Goal: Communication & Community: Answer question/provide support

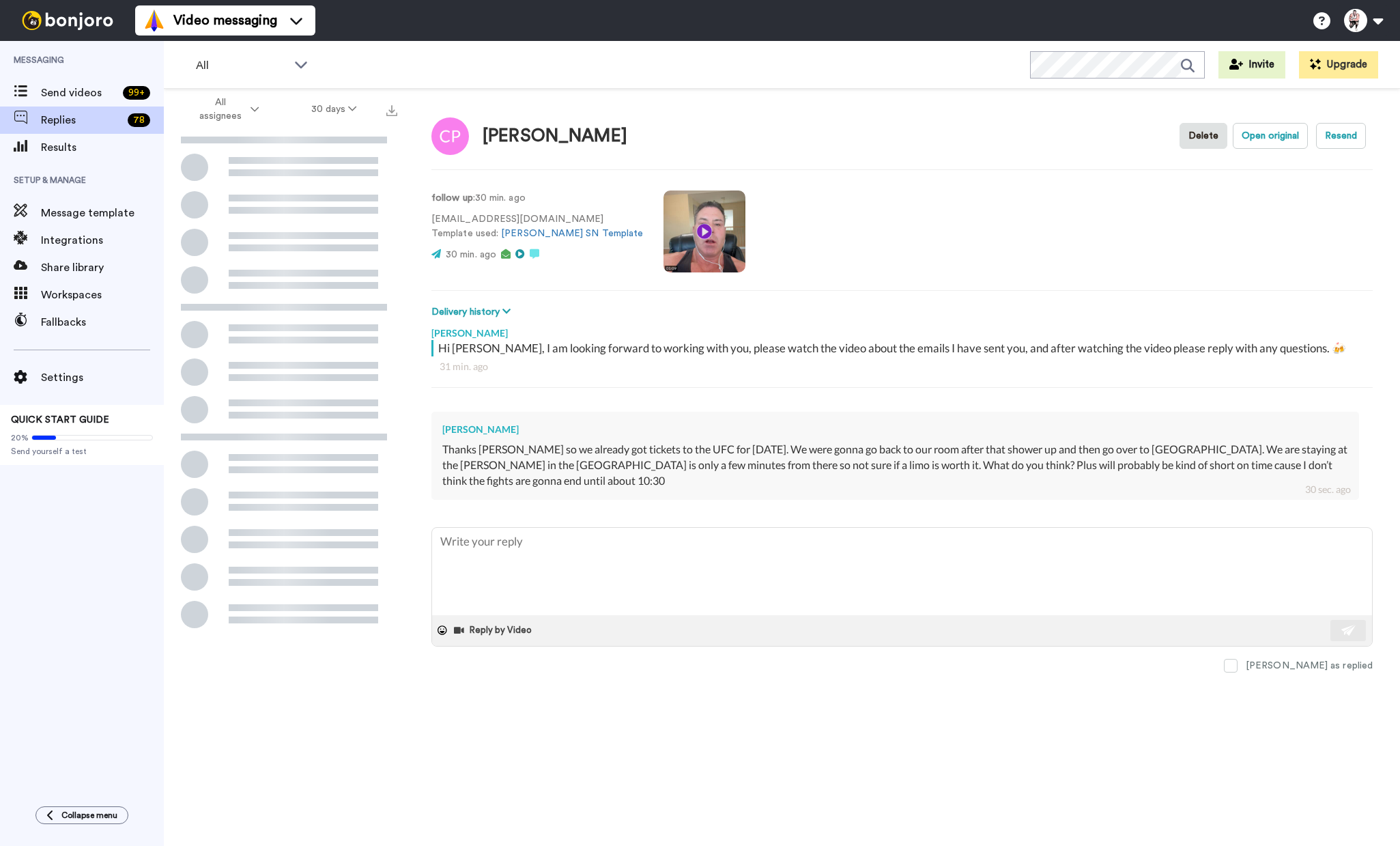
type textarea "x"
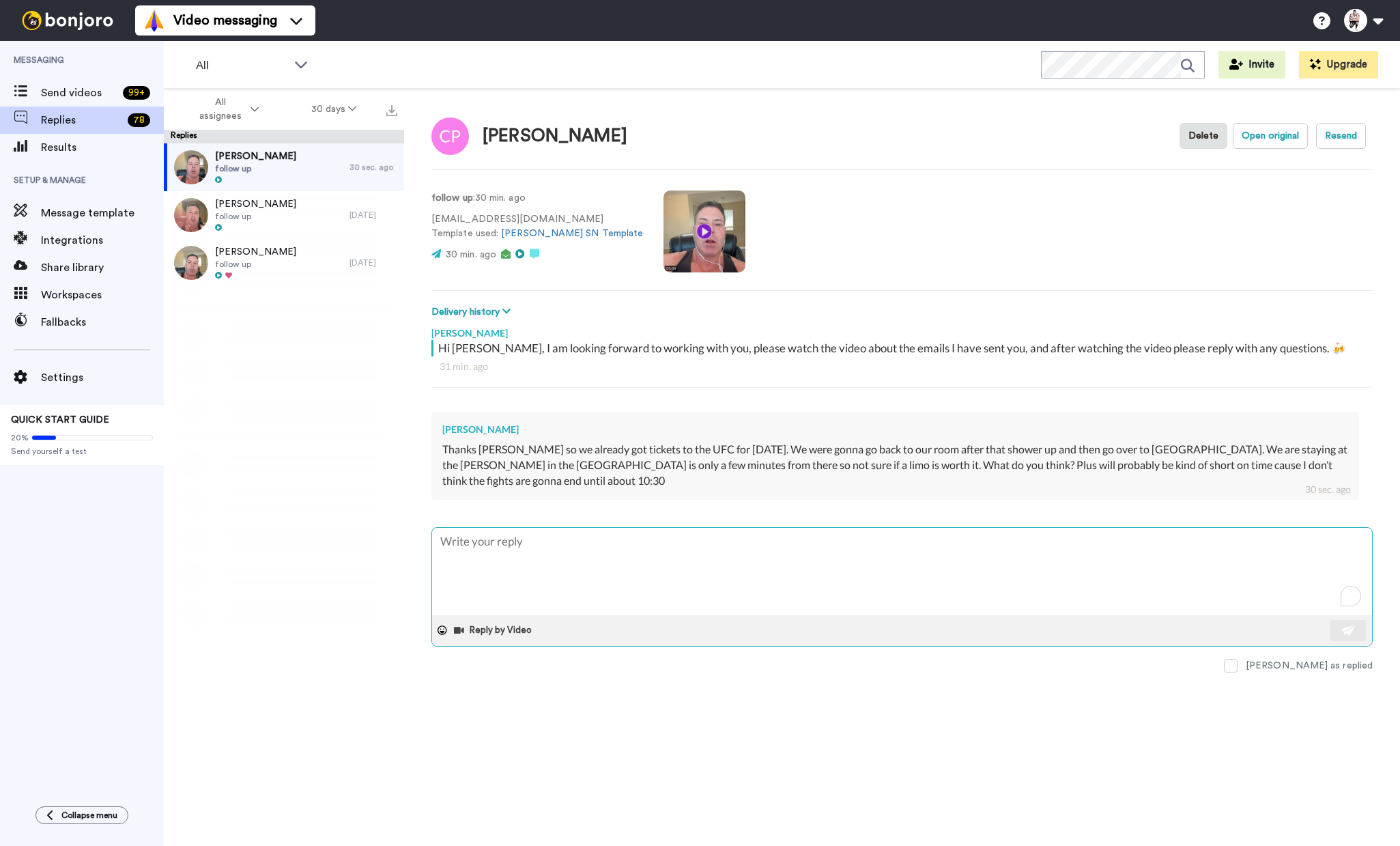
click at [503, 571] on textarea "To enrich screen reader interactions, please activate Accessibility in Grammarl…" at bounding box center [902, 571] width 940 height 87
type textarea "F"
type textarea "x"
type textarea "Fi"
type textarea "x"
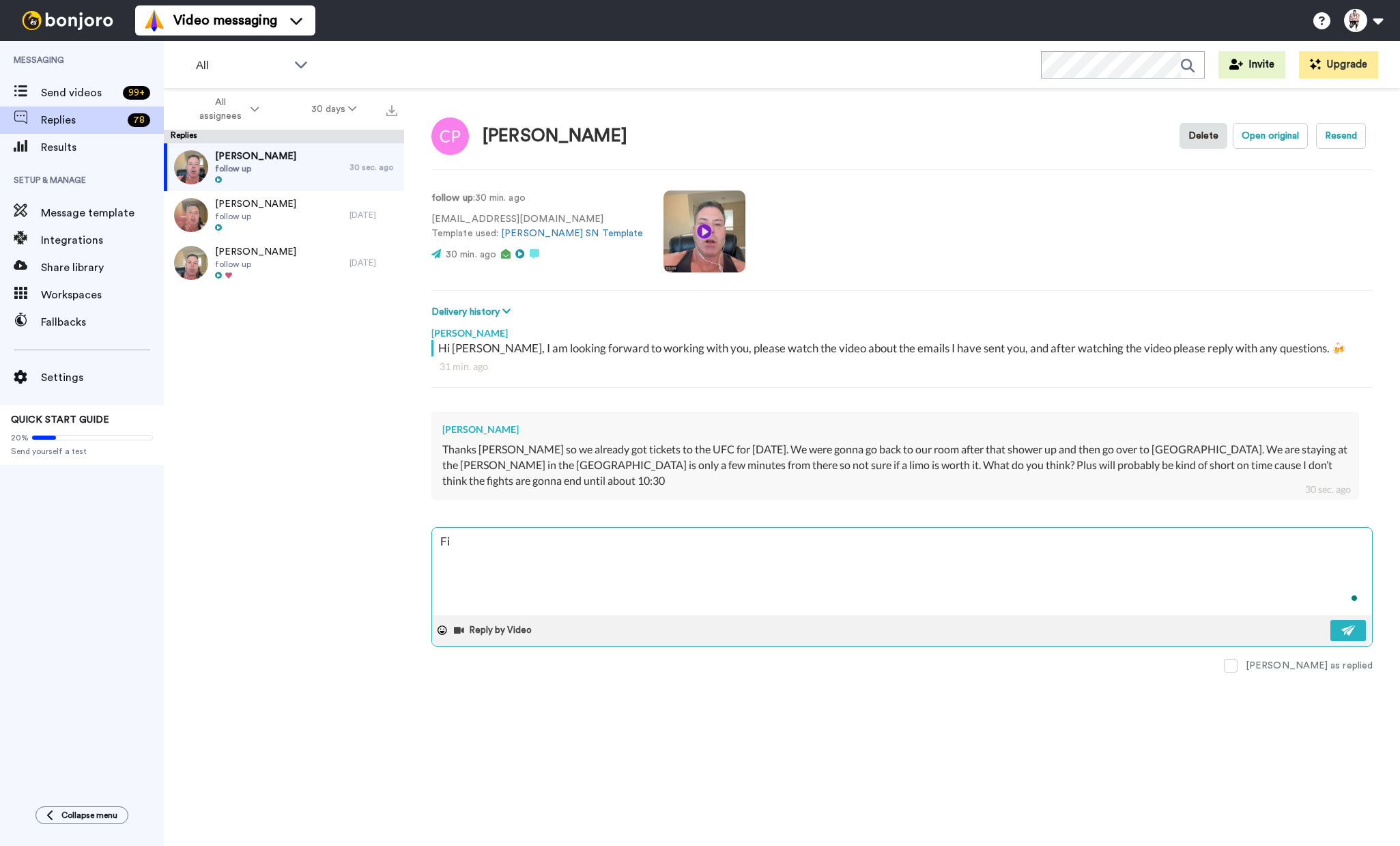
type textarea "Fin"
type textarea "x"
type textarea "Fini"
type textarea "x"
type textarea "Finid"
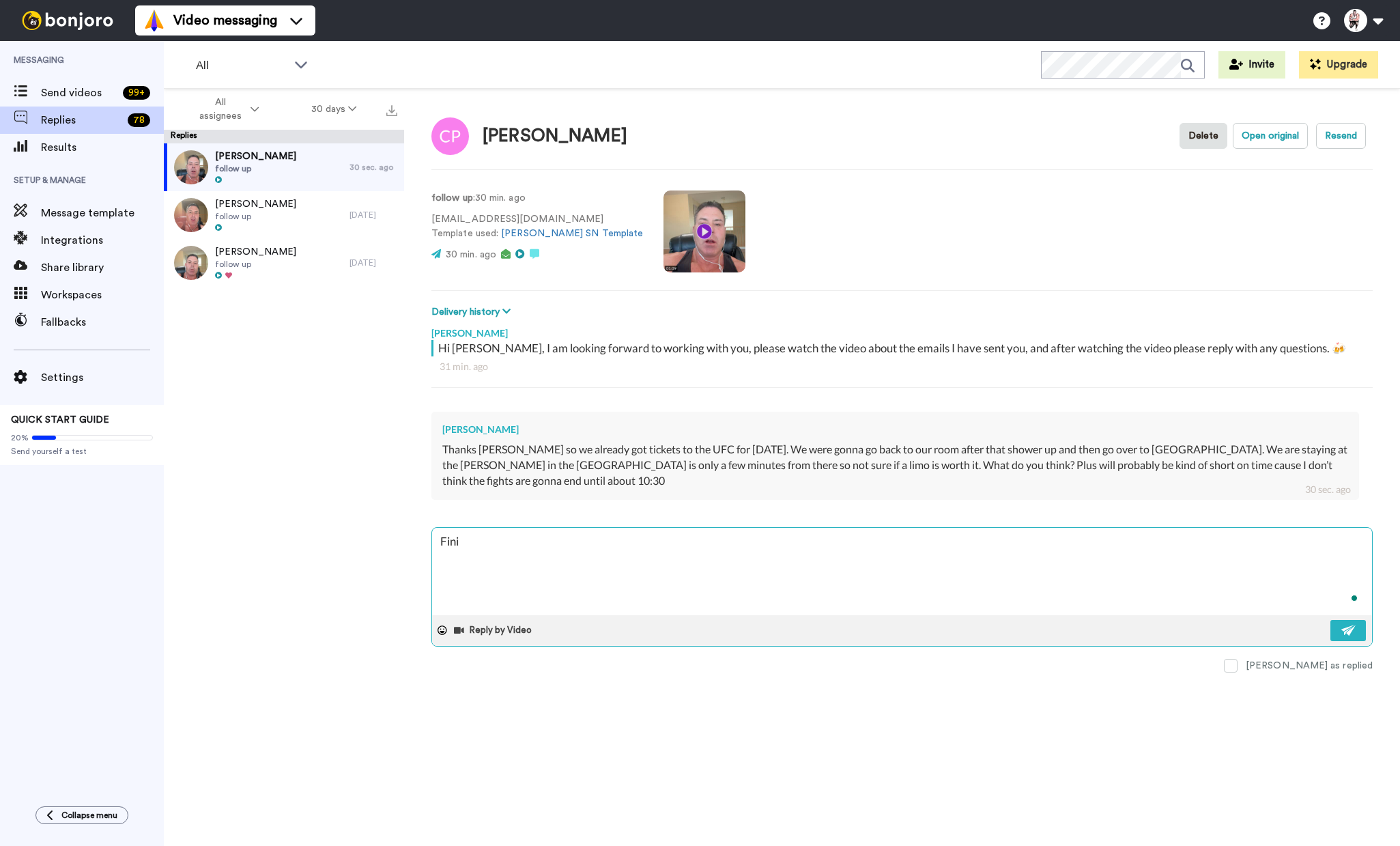
type textarea "x"
type textarea "Finidi"
type textarea "x"
type textarea "Finidin"
type textarea "x"
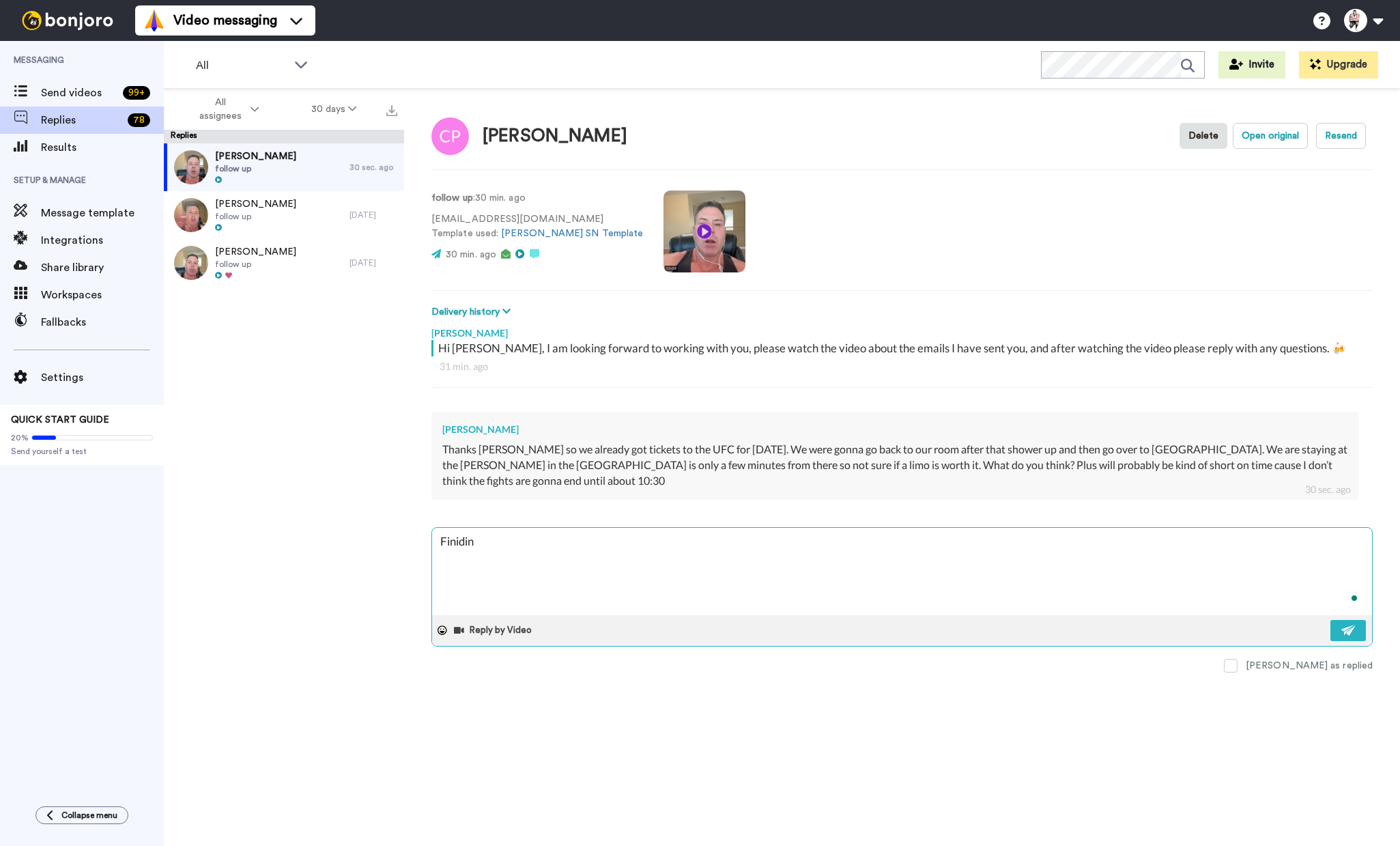
type textarea "Finiding"
type textarea "x"
type textarea "Finiding"
type textarea "x"
type textarea "Finiding"
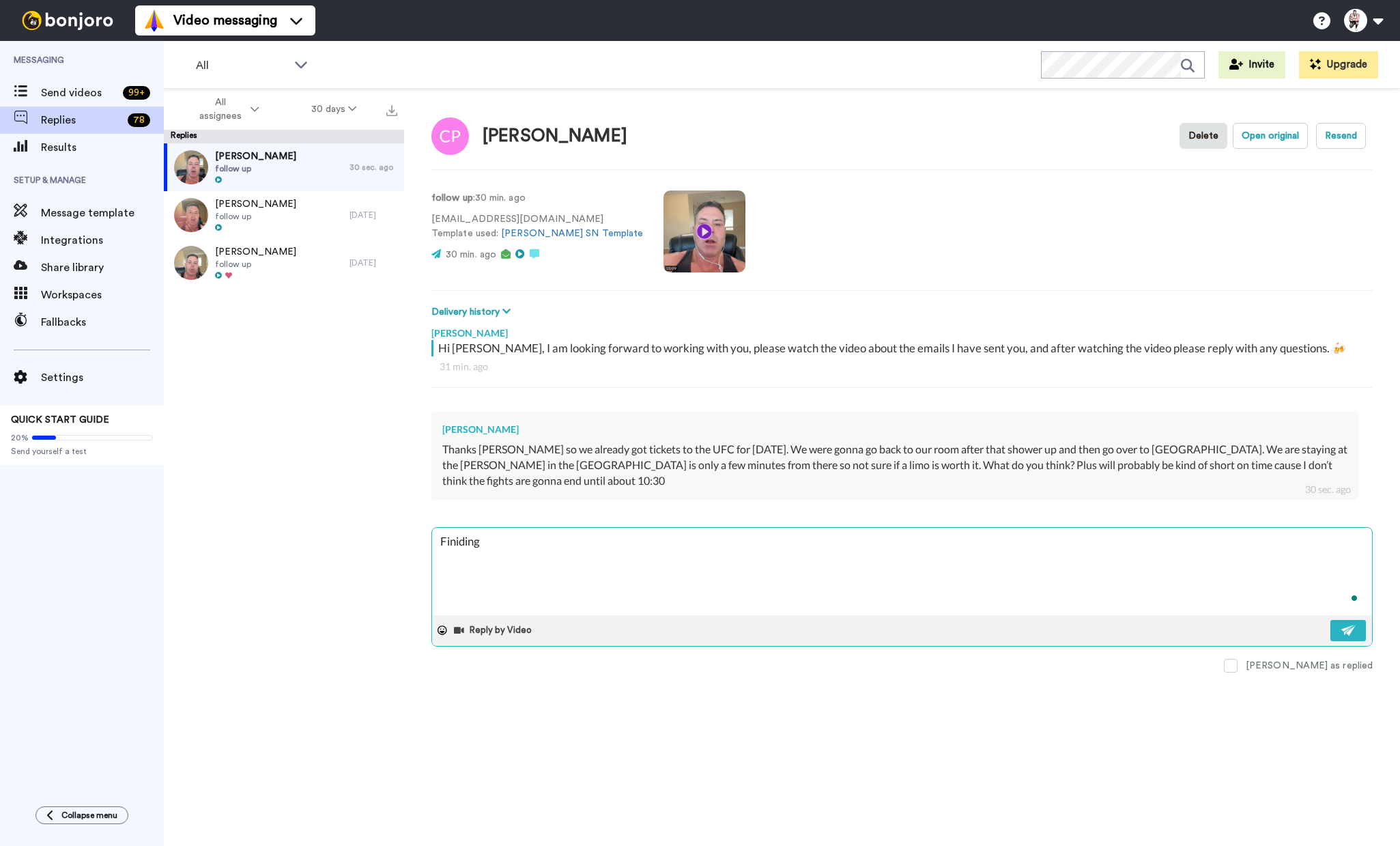
type textarea "x"
type textarea "Finidin"
type textarea "x"
type textarea "Finidi"
type textarea "x"
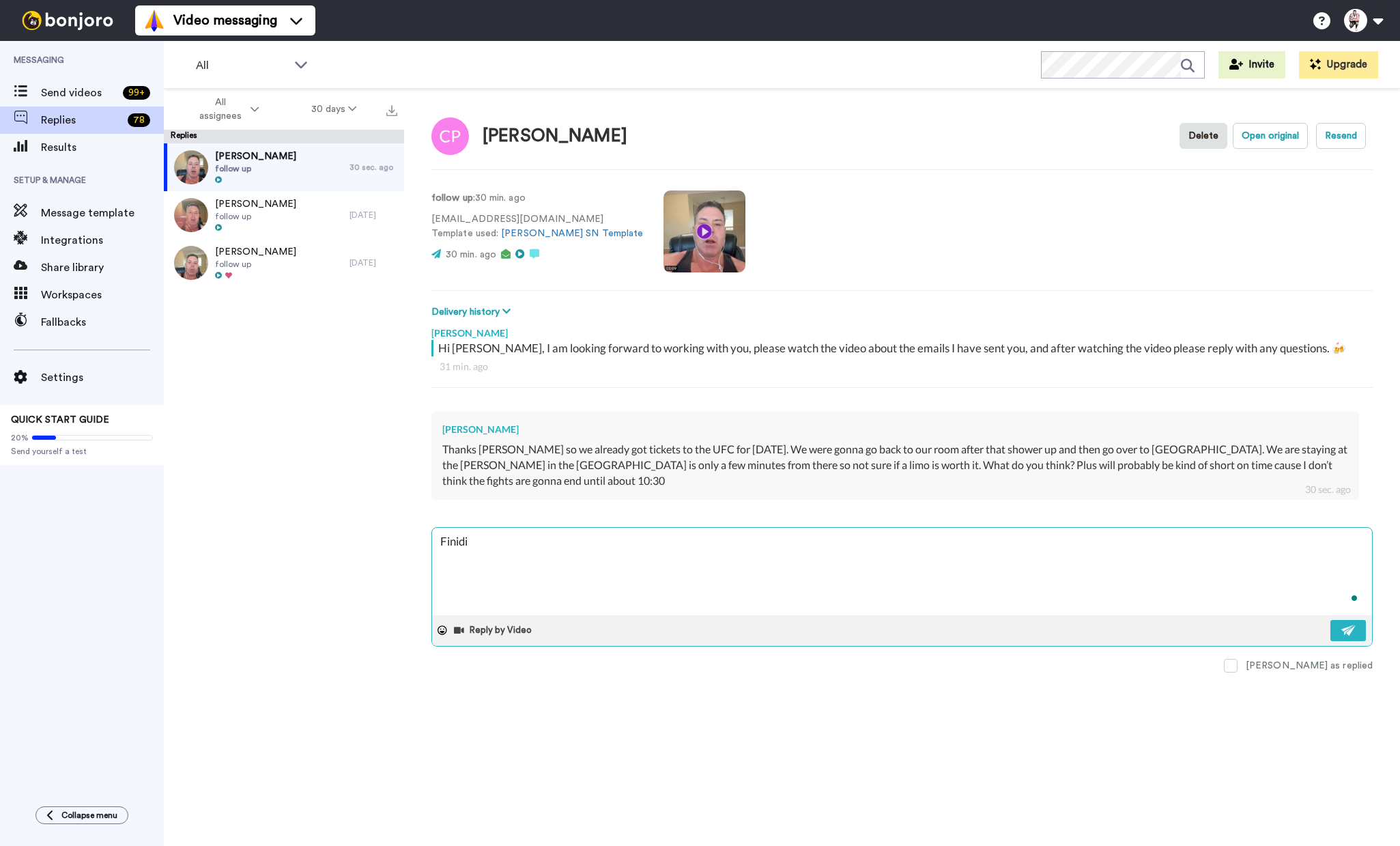
type textarea "Finid"
type textarea "x"
type textarea "Fini"
type textarea "x"
type textarea "Fin"
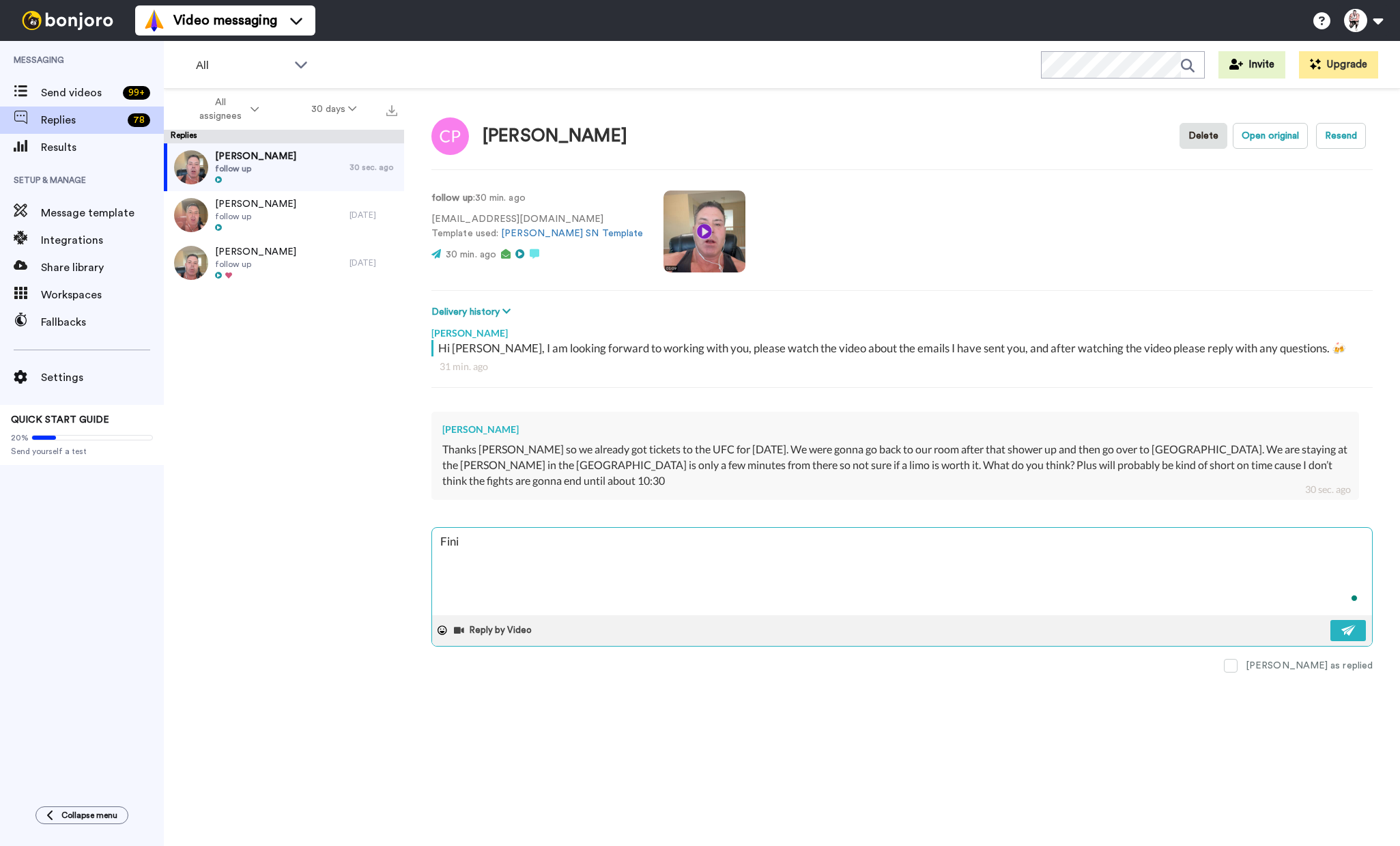
type textarea "x"
type textarea "Find"
type textarea "x"
type textarea "Findi"
type textarea "x"
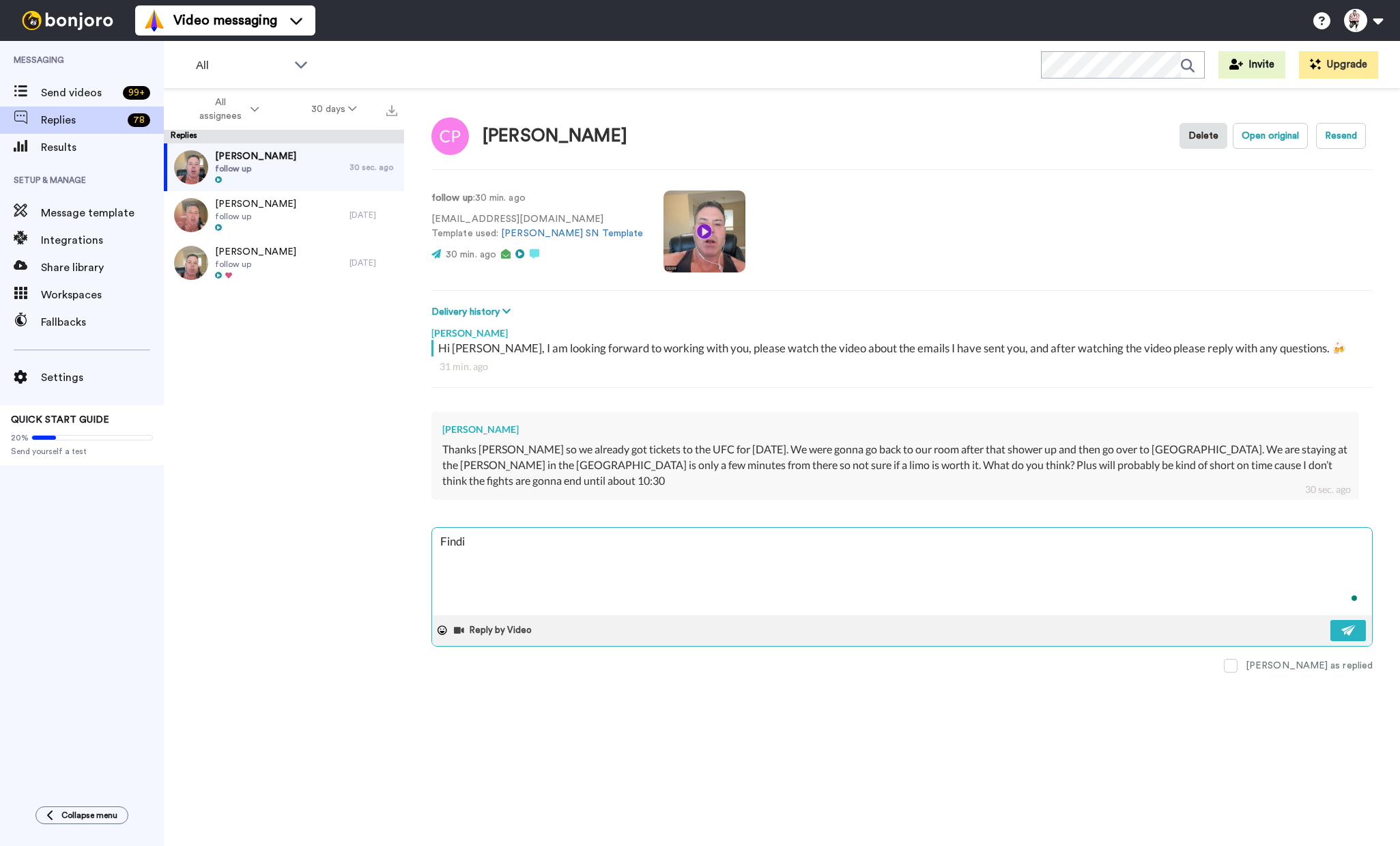
type textarea "Findin"
type textarea "x"
type textarea "Finding"
type textarea "x"
type textarea "Finding"
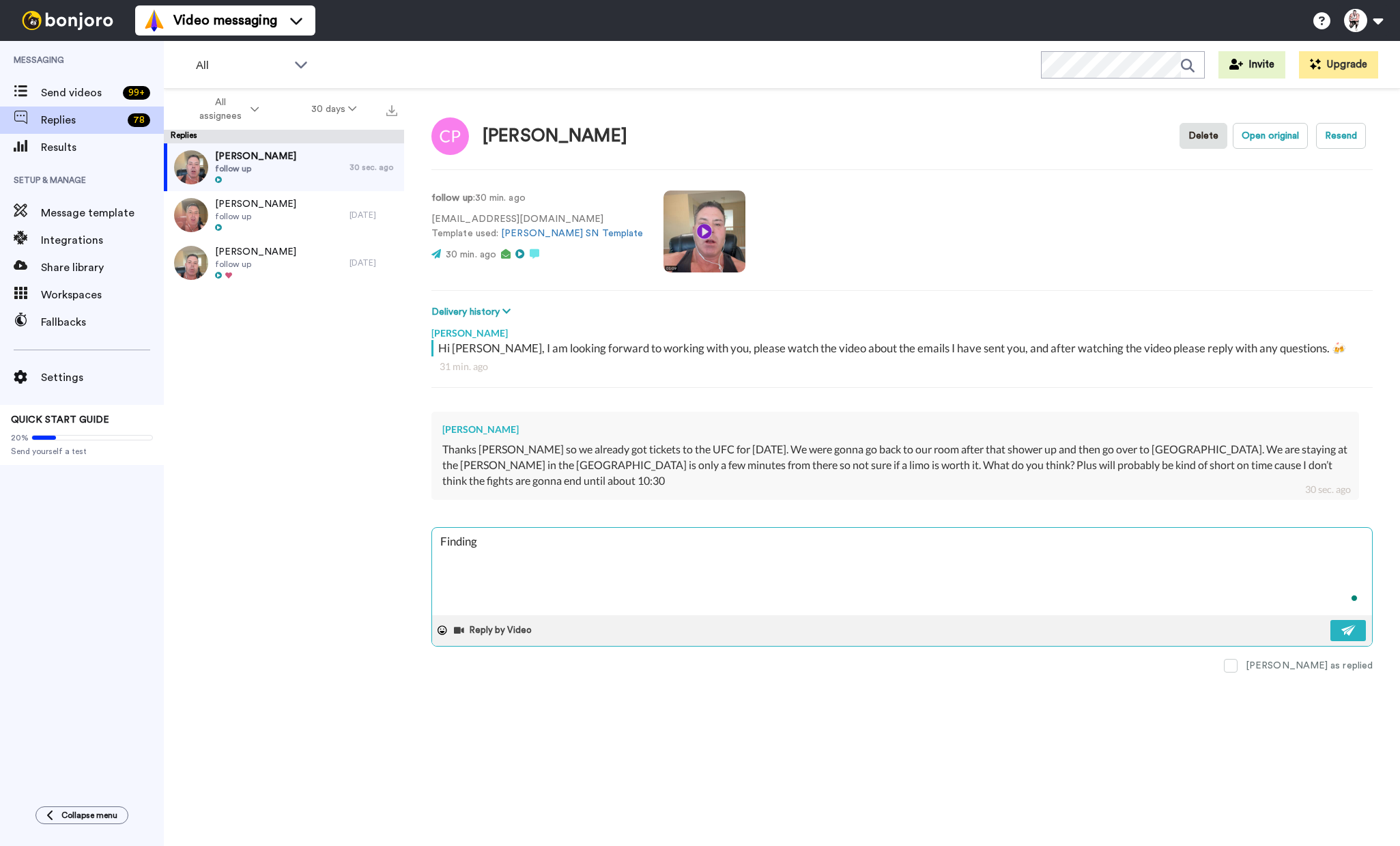
type textarea "x"
type textarea "Finding u"
type textarea "x"
type textarea "Finding ub"
type textarea "x"
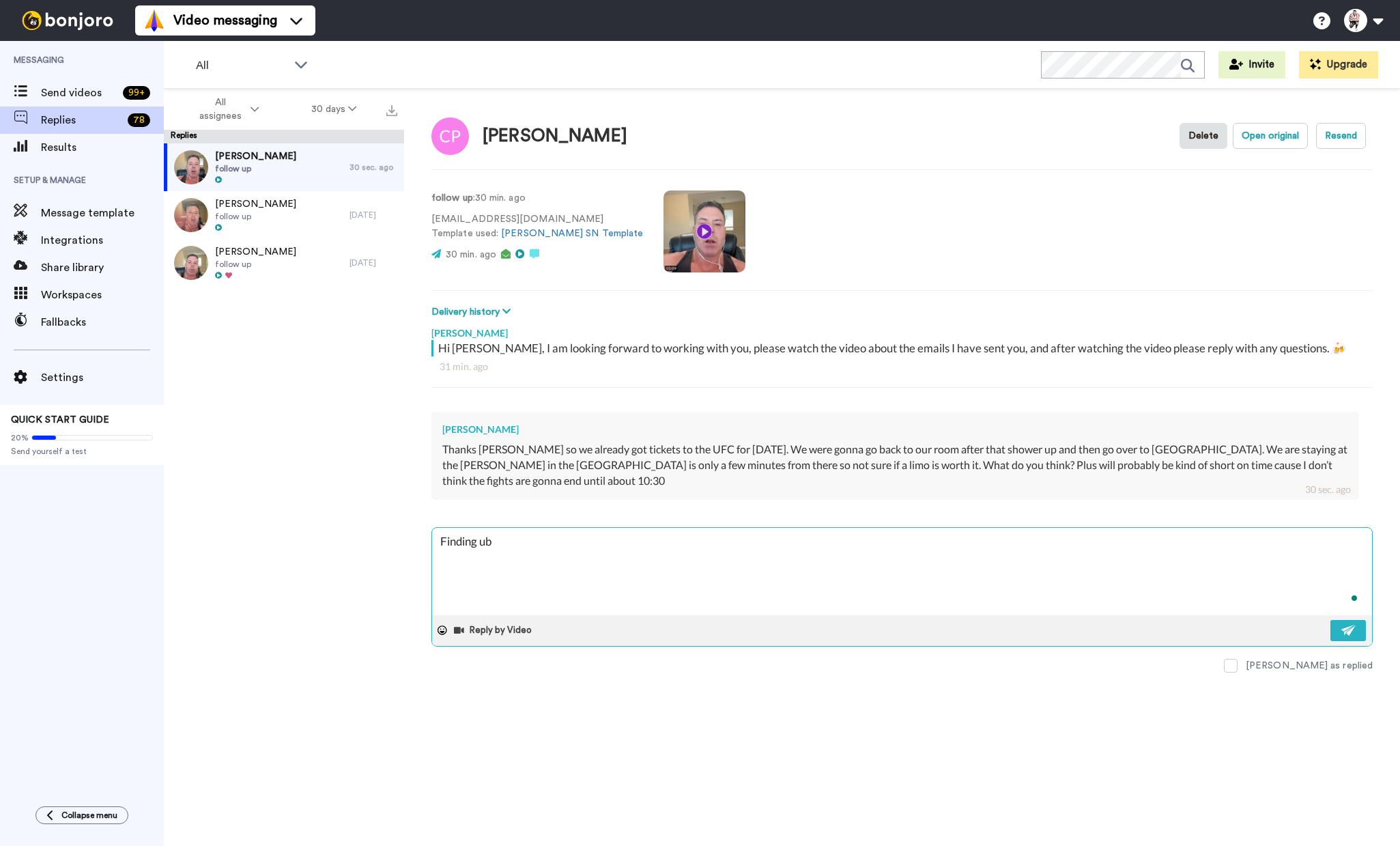
type textarea "Finding u"
type textarea "x"
type textarea "Finding ub"
type textarea "x"
type textarea "Finding ube"
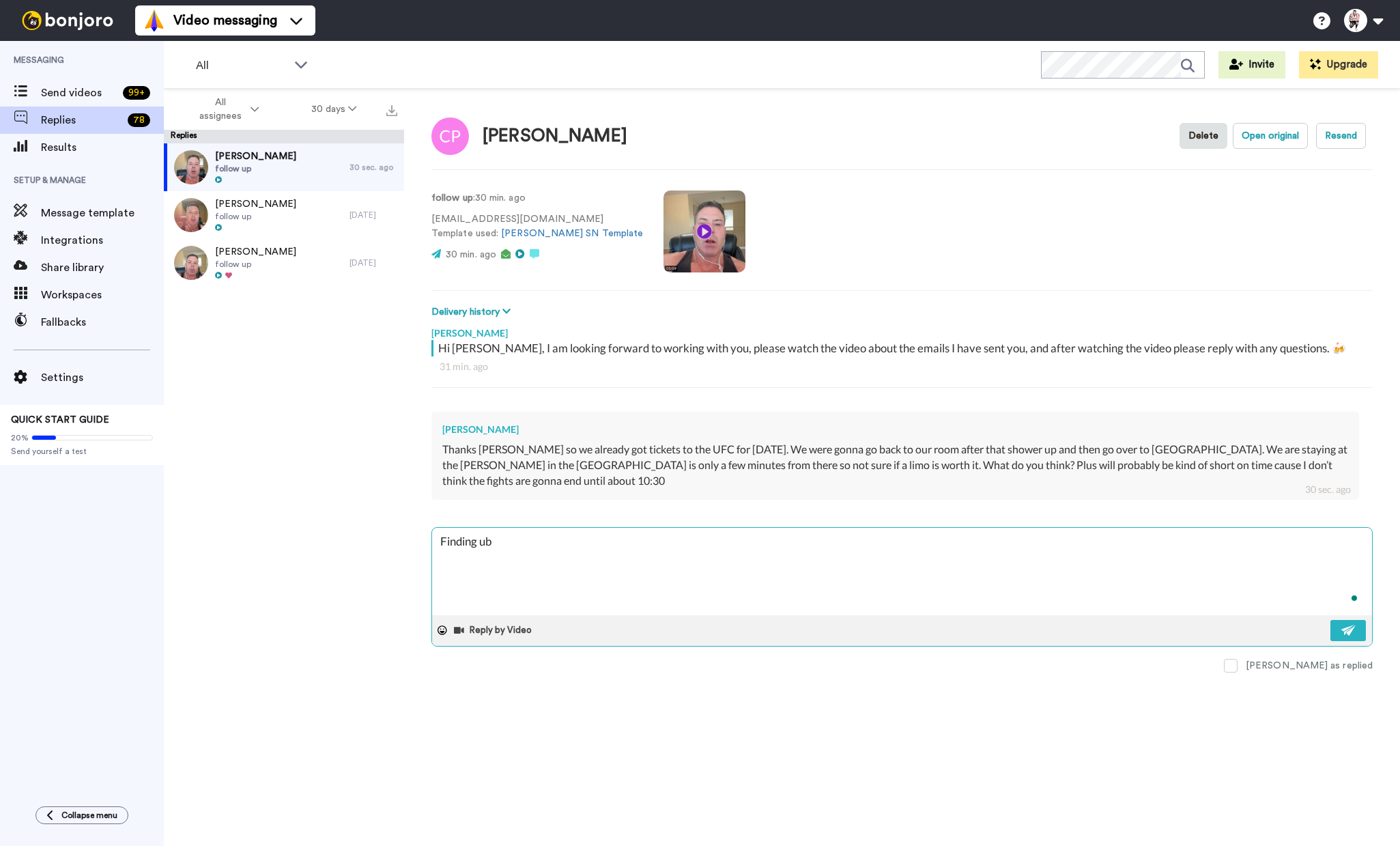
type textarea "x"
type textarea "Finding uber"
type textarea "x"
type textarea "Finding uber"
type textarea "x"
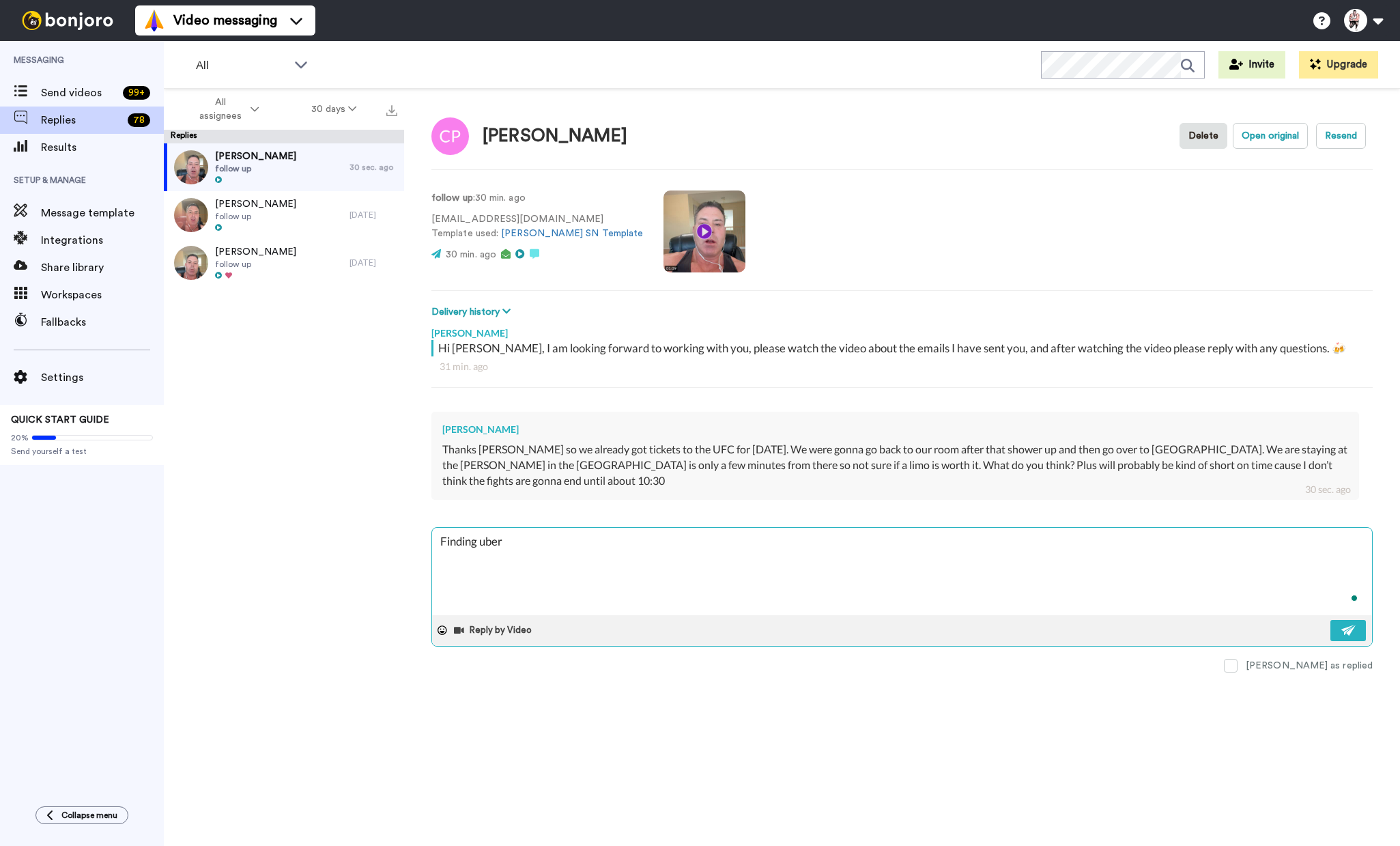
type textarea "Finding uber s"
type textarea "x"
type textarea "Finding uber"
type textarea "x"
type textarea "Finding uber"
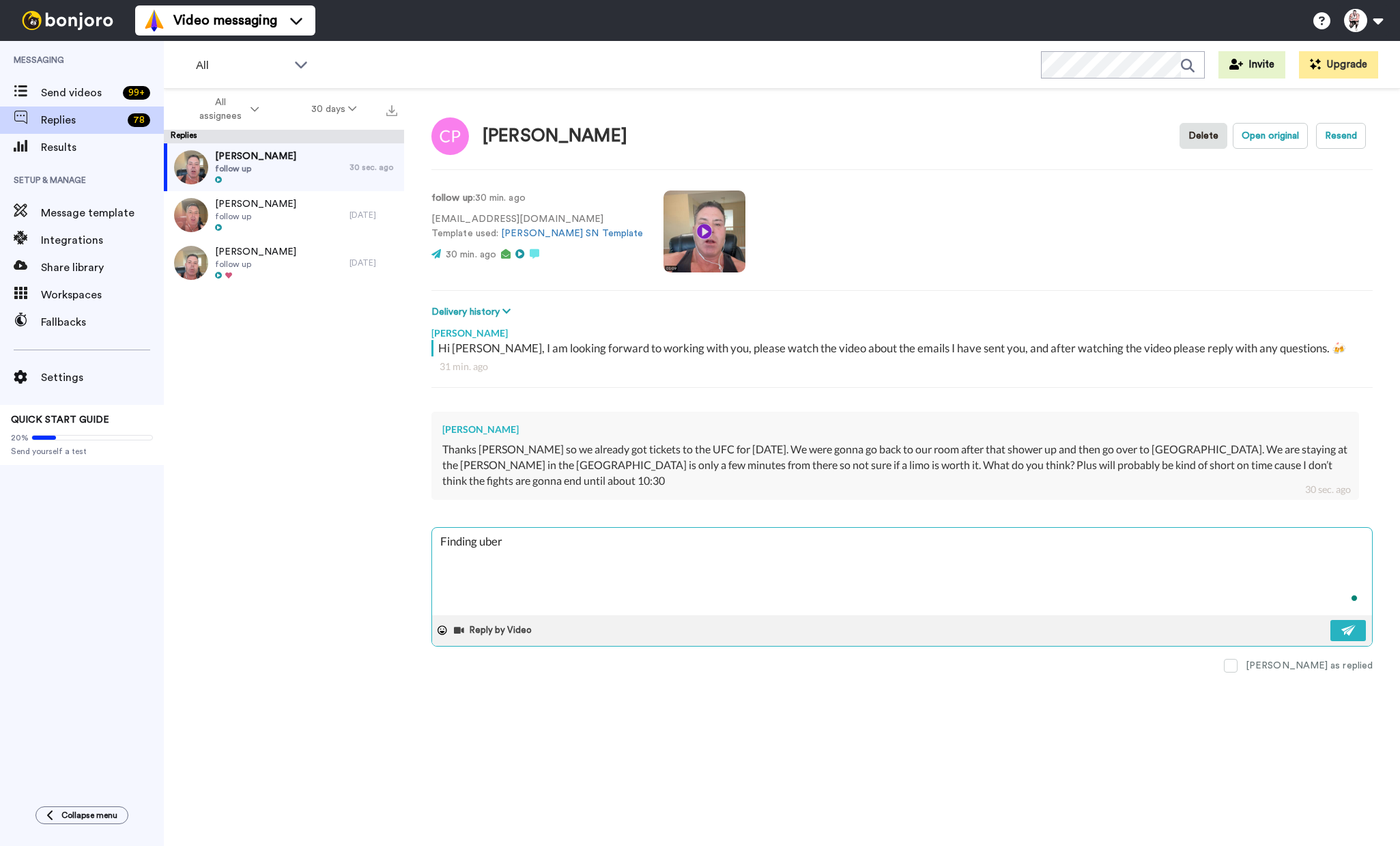
type textarea "x"
type textarea "Finding ubers"
type textarea "x"
type textarea "Finding ubers"
type textarea "x"
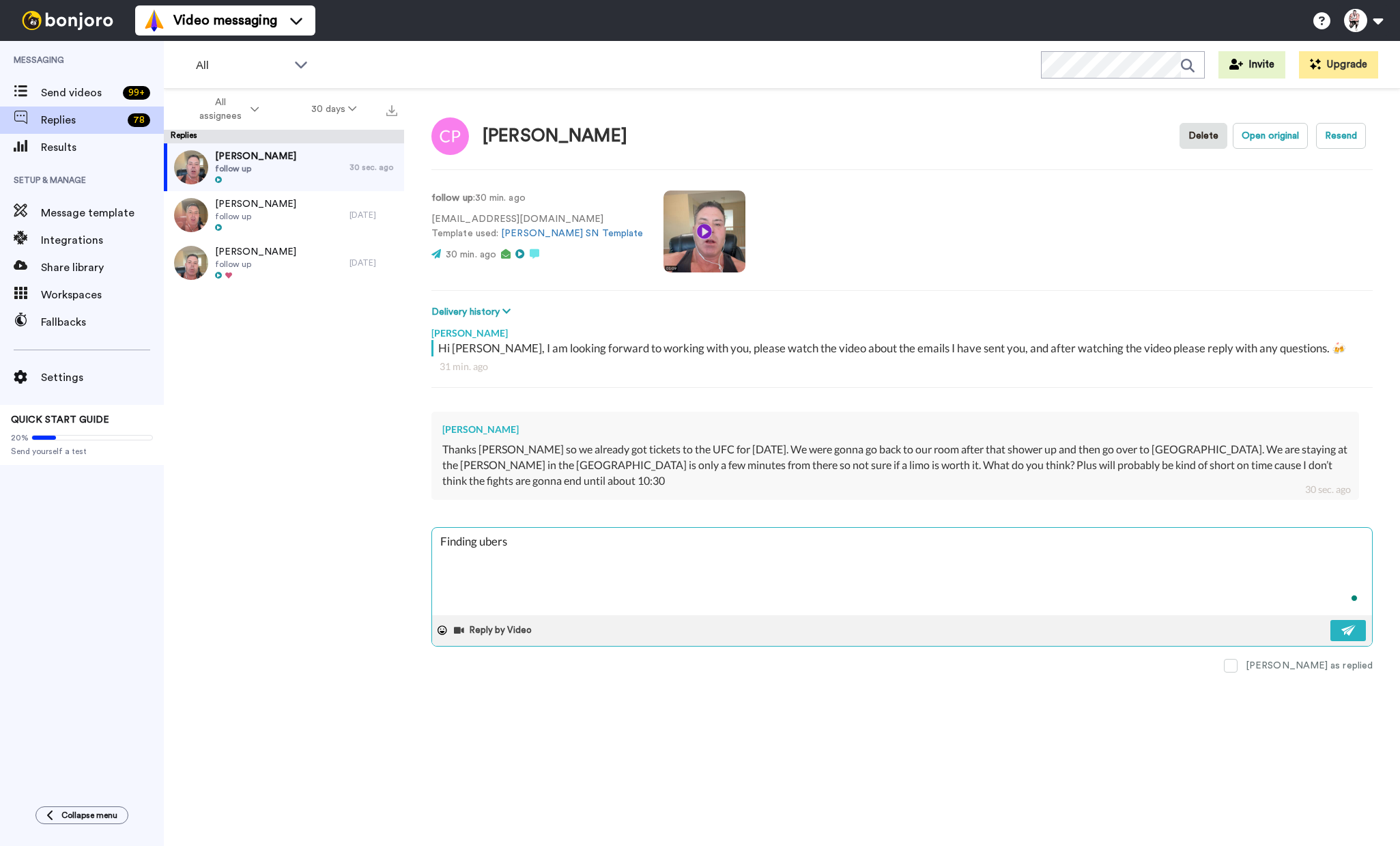
type textarea "Finding ubers a"
type textarea "x"
type textarea "Finding ubers an"
type textarea "x"
type textarea "Finding ubers and"
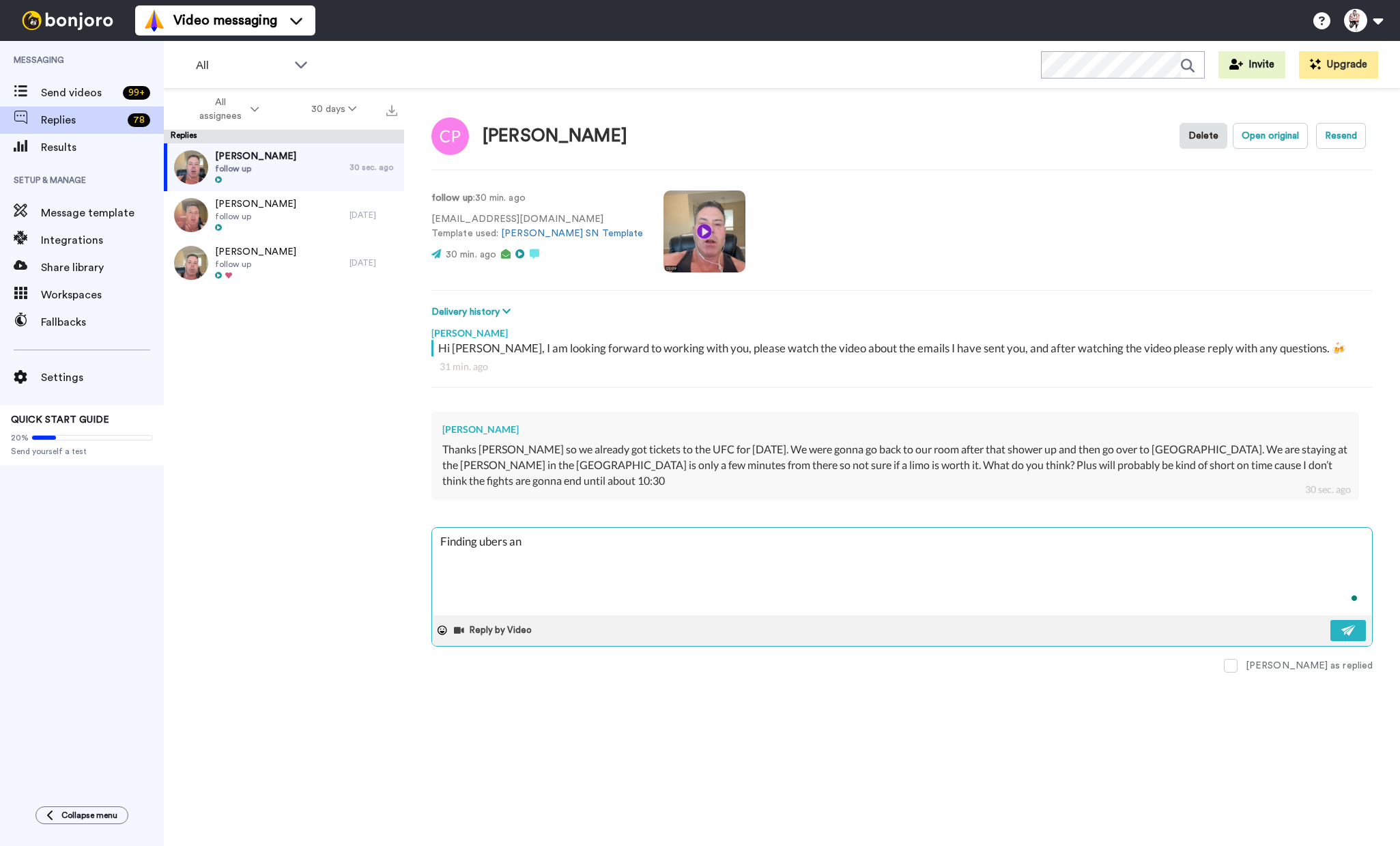
type textarea "x"
type textarea "Finding ubers and"
type textarea "x"
type textarea "Finding ubers and r"
type textarea "x"
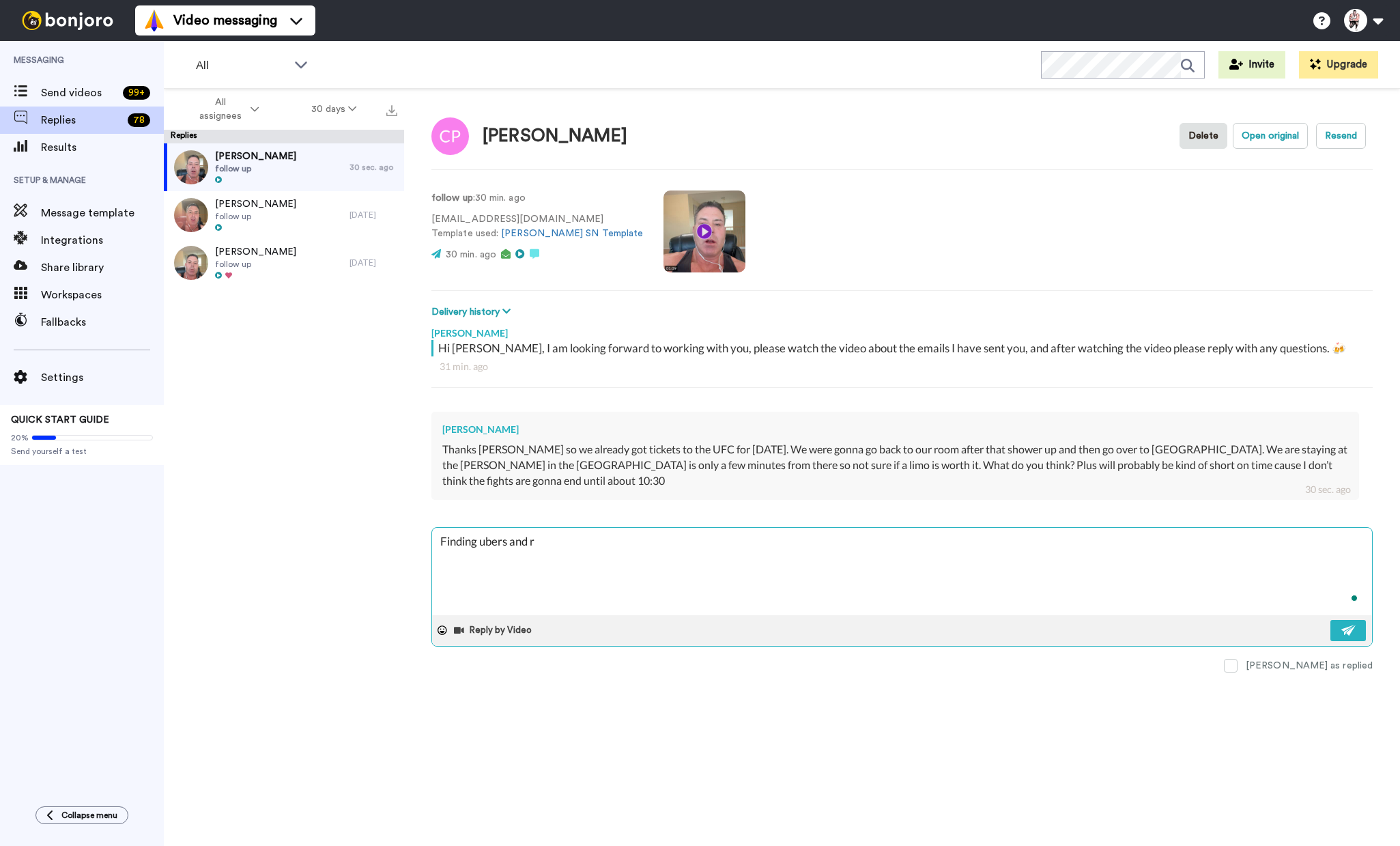
type textarea "Finding ubers and ri"
type textarea "x"
type textarea "Finding ubers and rid"
type textarea "x"
type textarea "Finding ubers and ride"
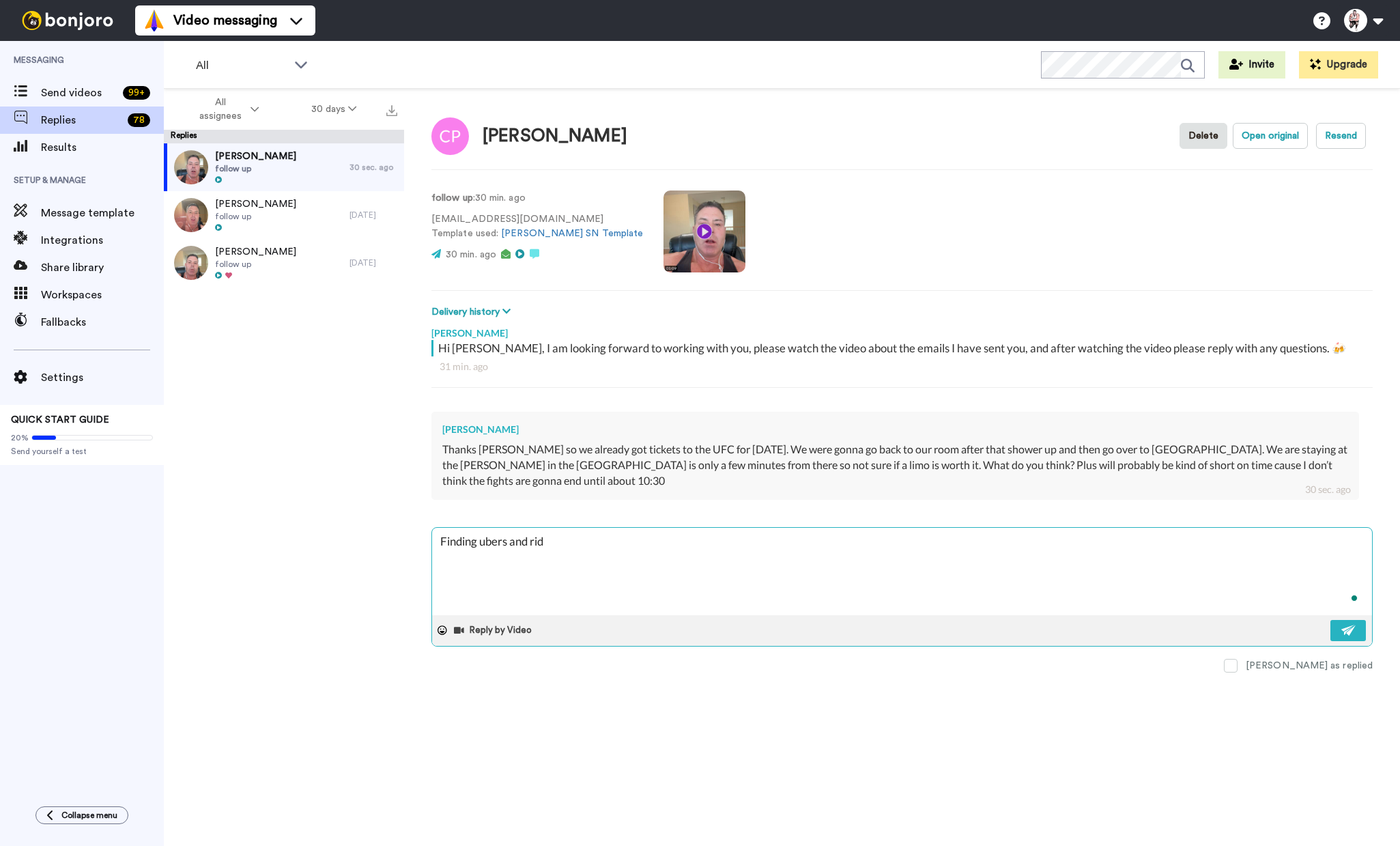
type textarea "x"
type textarea "Finding ubers and ride"
type textarea "x"
type textarea "Finding ubers and ride"
type textarea "x"
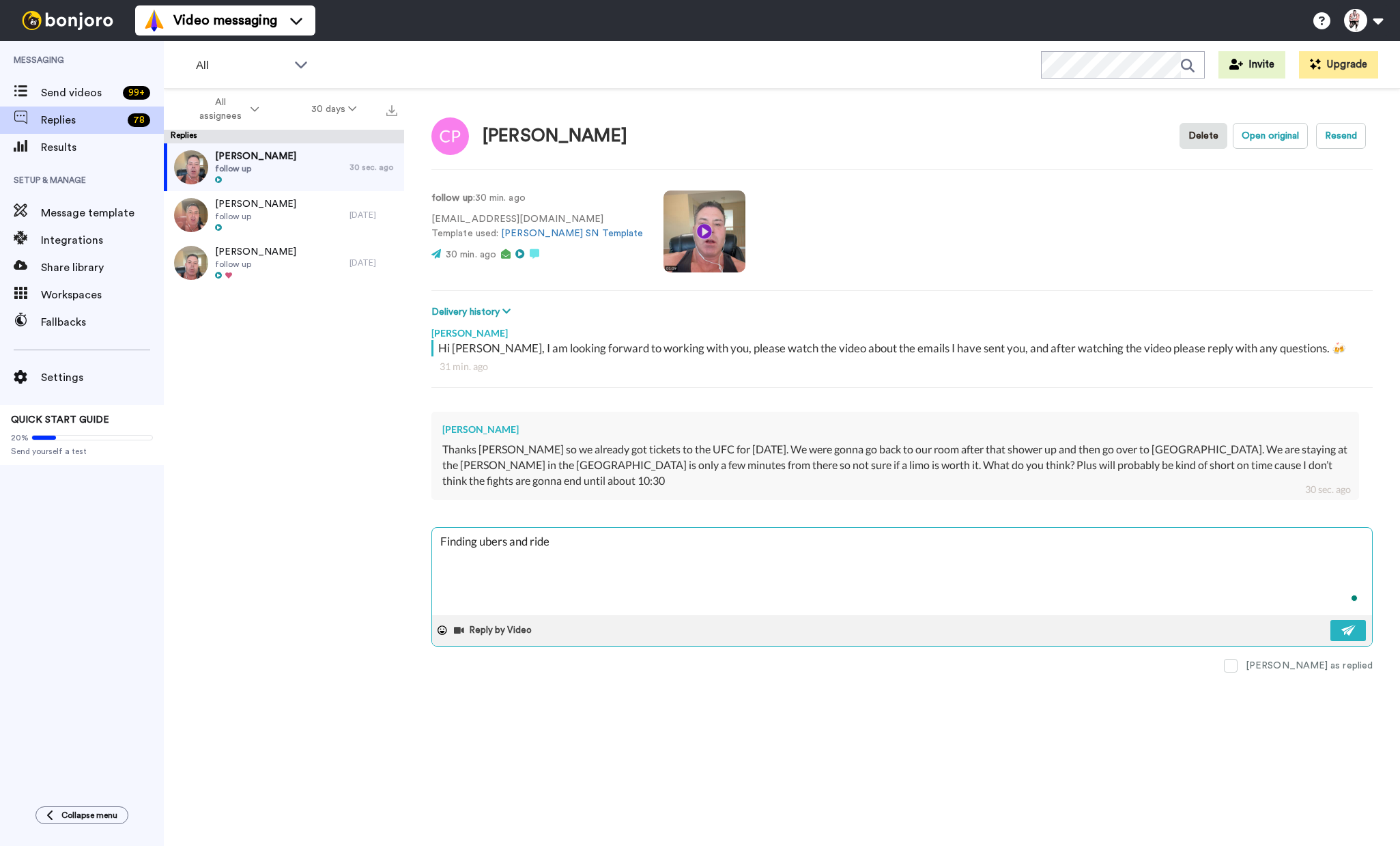
type textarea "Finding ubers and rides"
type textarea "x"
type textarea "Finding ubers and rides"
type textarea "x"
type textarea "Finding ubers and rides o"
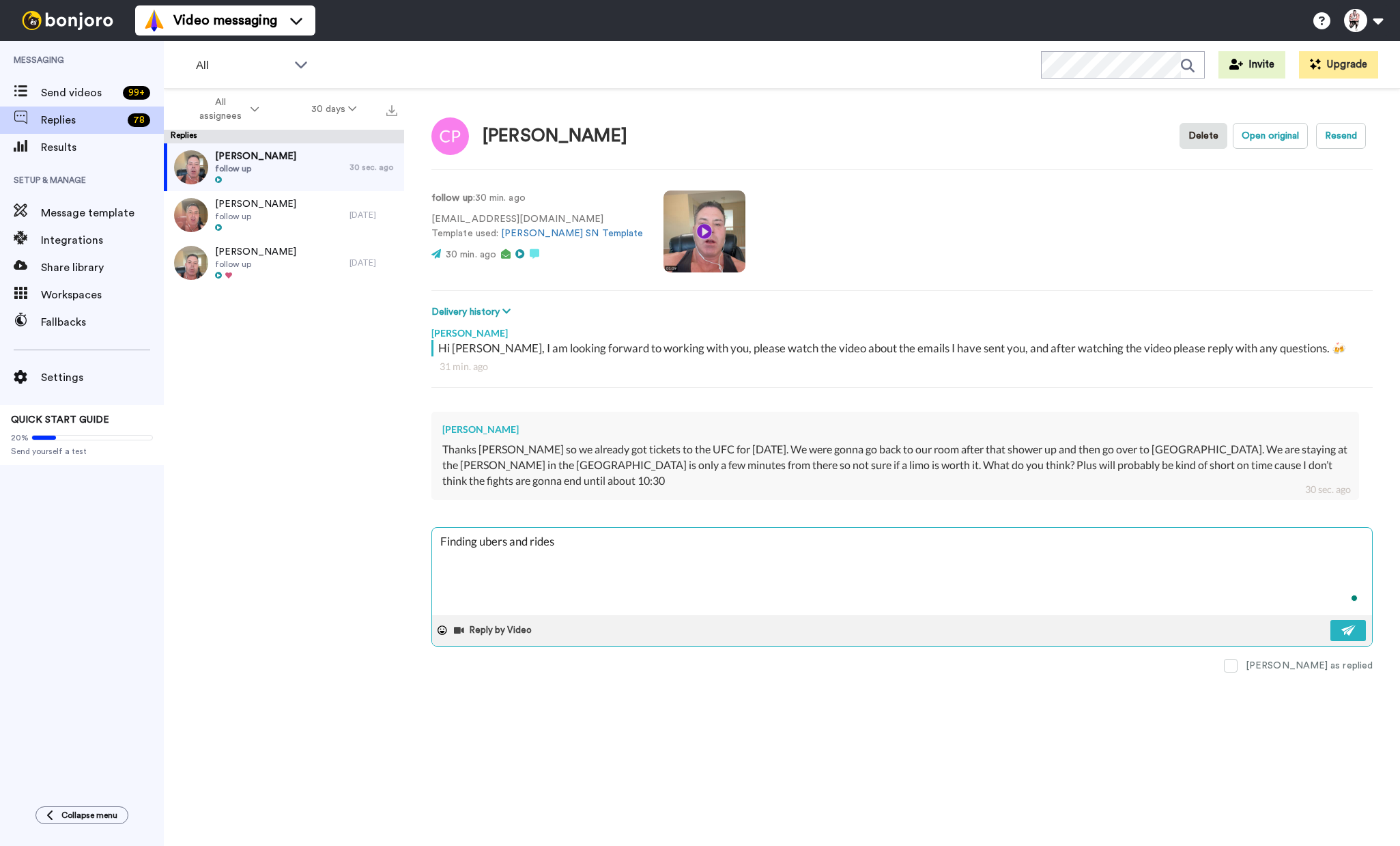
type textarea "x"
type textarea "Finding ubers and rides on"
type textarea "x"
type textarea "Finding ubers and rides on"
type textarea "x"
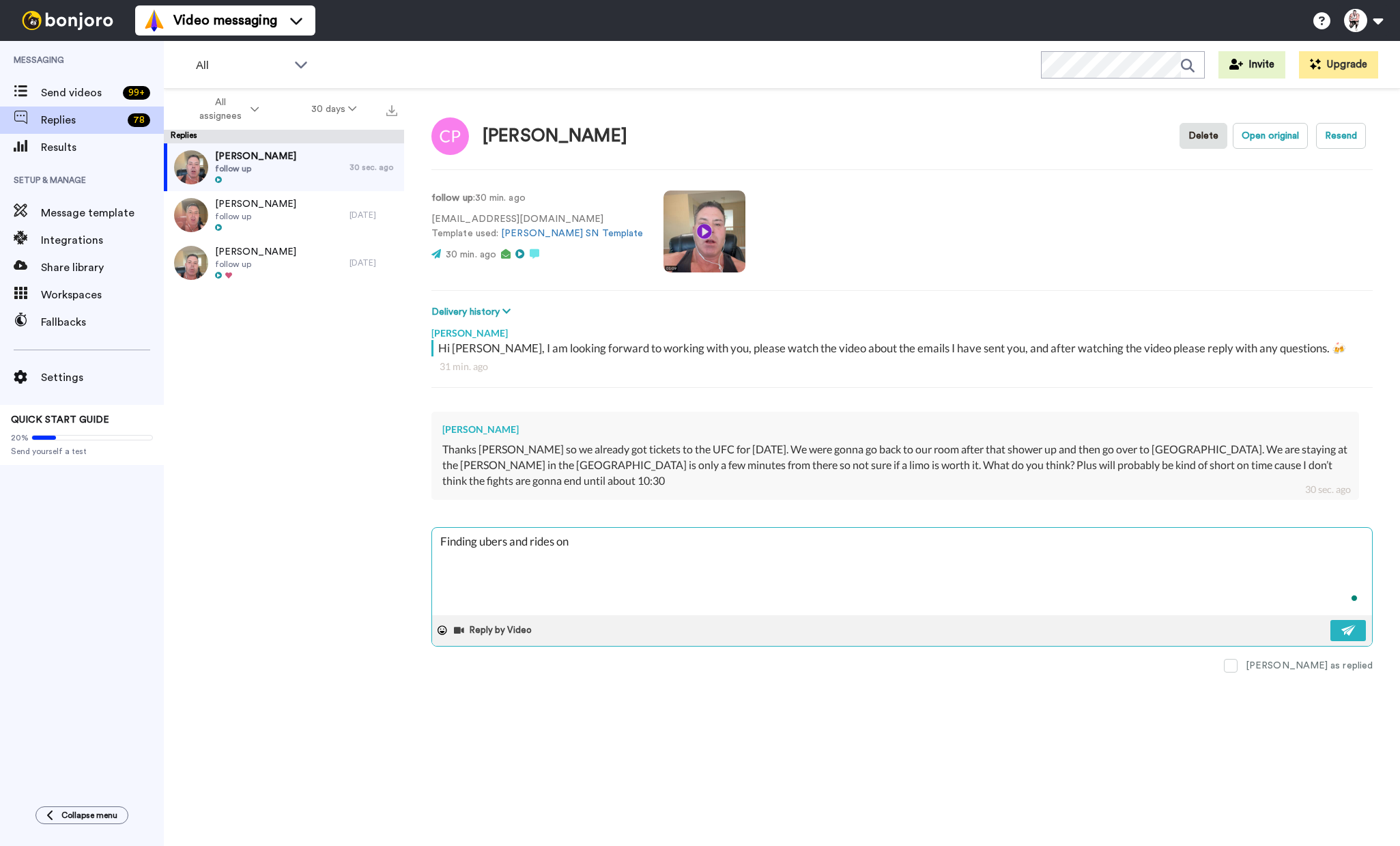
type textarea "Finding ubers and rides on b"
type textarea "x"
type textarea "Finding ubers and rides on bi"
type textarea "x"
type textarea "Finding ubers and rides on big"
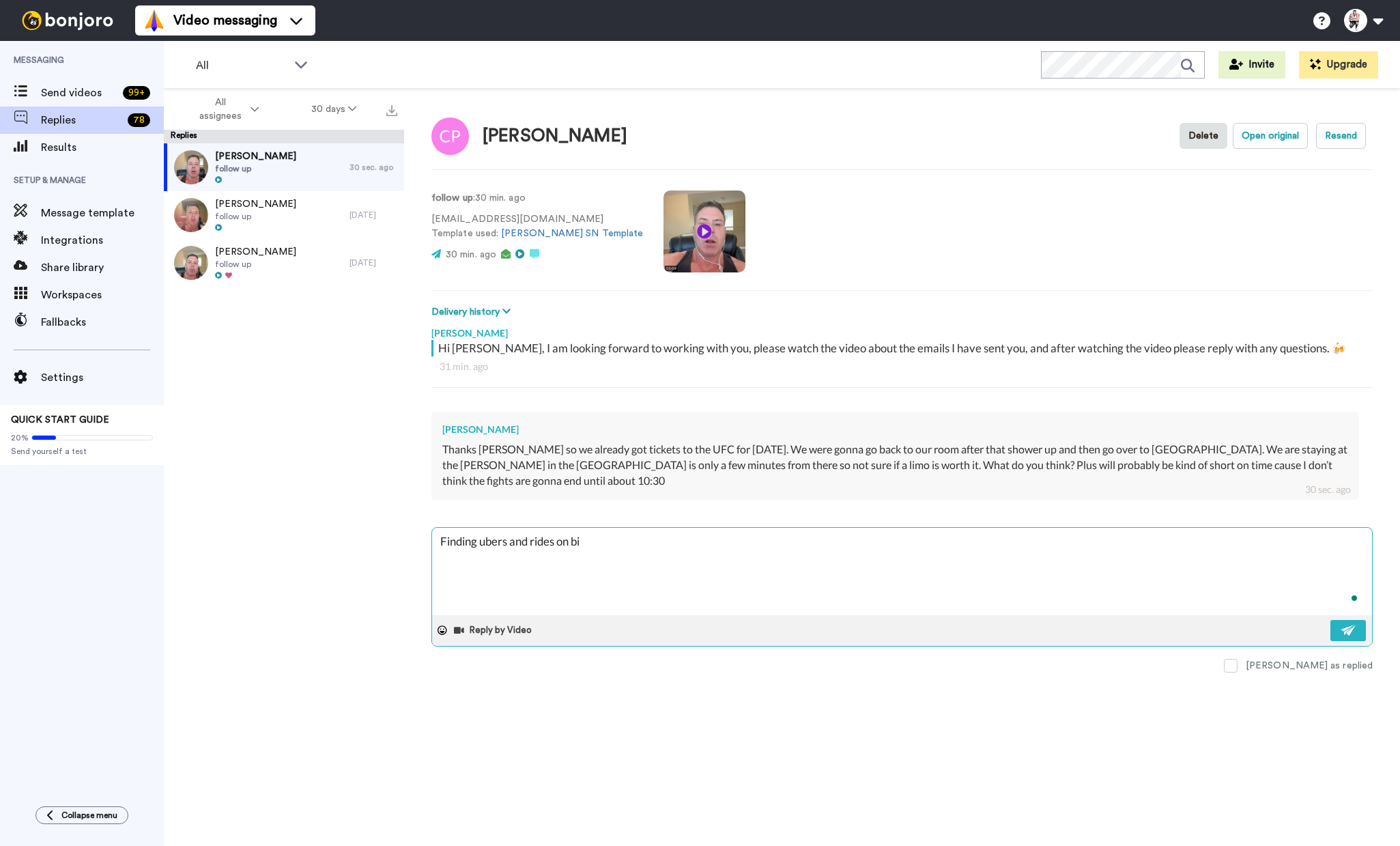
type textarea "x"
type textarea "Finding ubers and rides on big"
type textarea "x"
type textarea "Finding ubers and rides on big e"
type textarea "x"
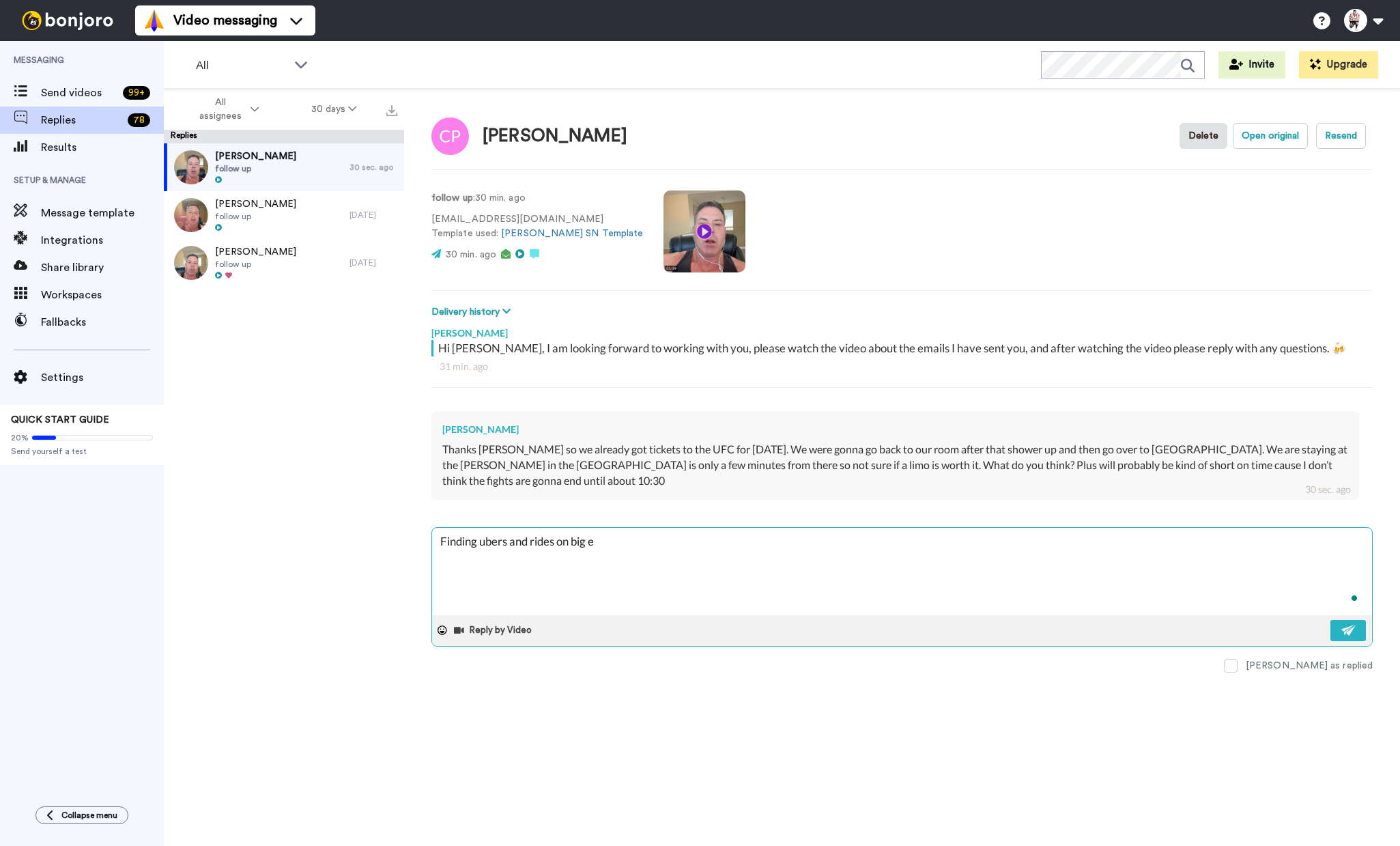
type textarea "Finding ubers and rides on big ev"
type textarea "x"
type textarea "Finding ubers and rides on big eve"
type textarea "x"
type textarea "Finding ubers and rides on big even"
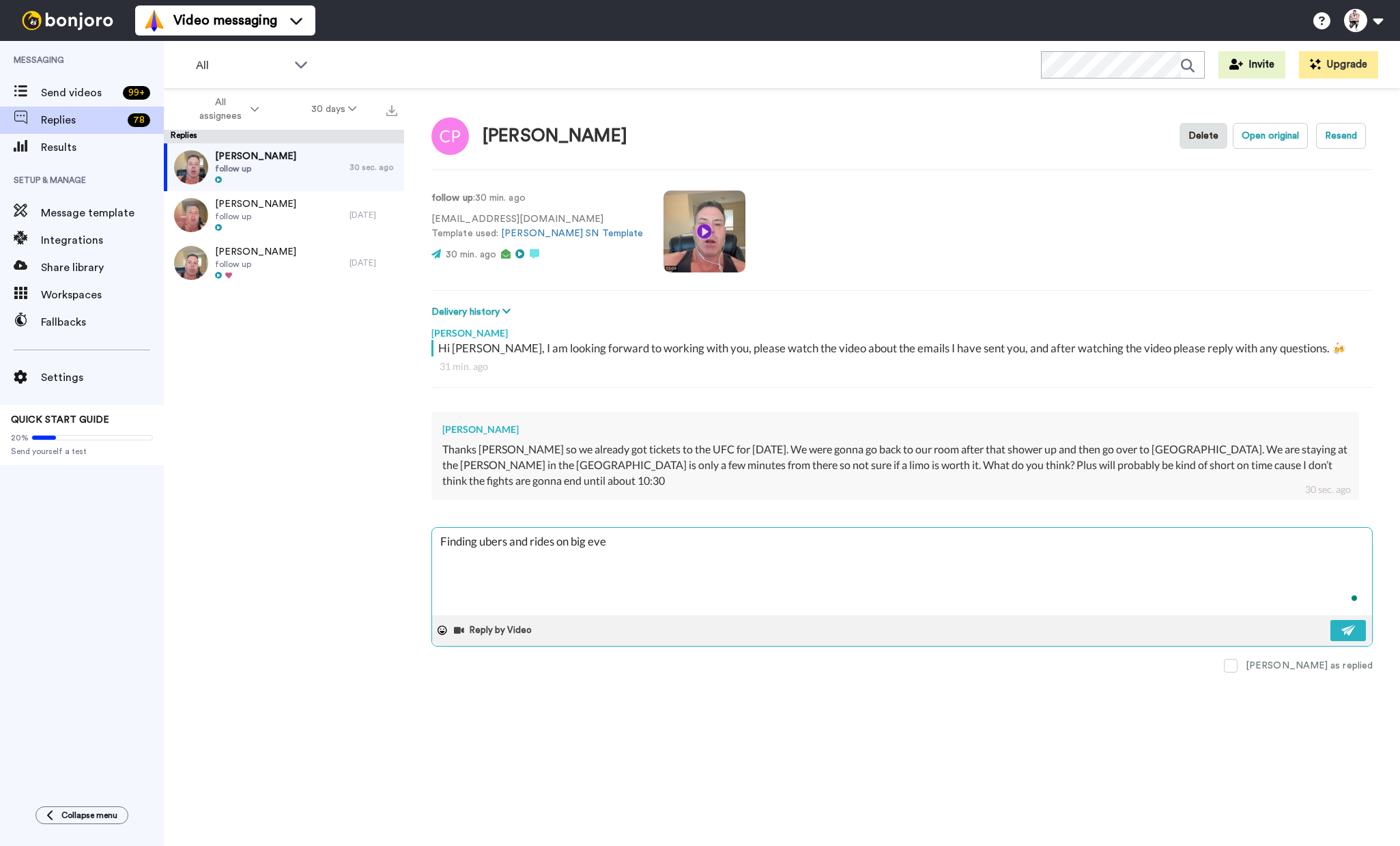
type textarea "x"
type textarea "Finding ubers and rides on big event"
type textarea "x"
type textarea "Finding ubers and rides on big events"
type textarea "x"
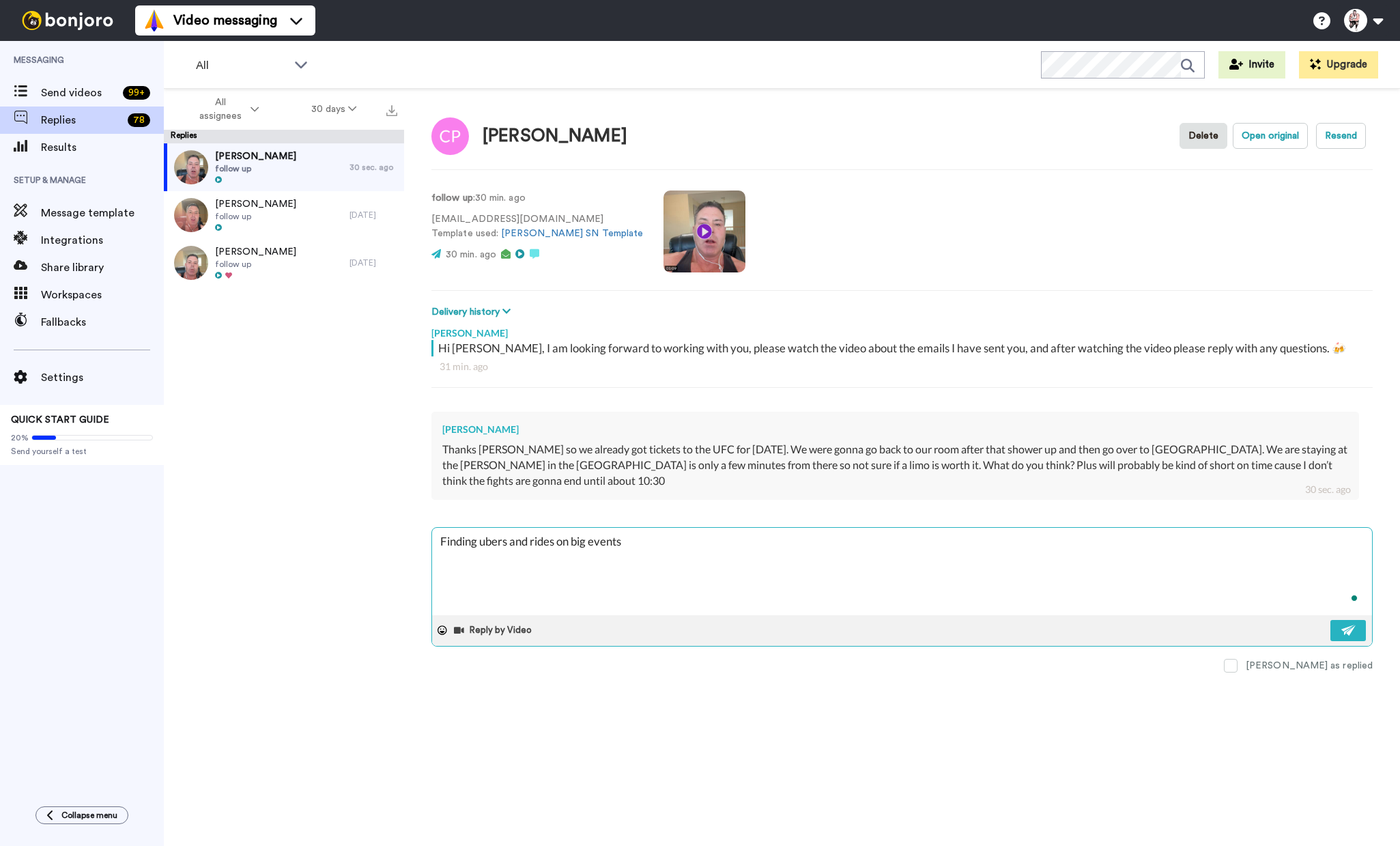
type textarea "Finding ubers and rides on big events"
type textarea "x"
type textarea "Finding ubers and rides on big events"
type textarea "x"
type textarea "Finding ubers and rides on big event"
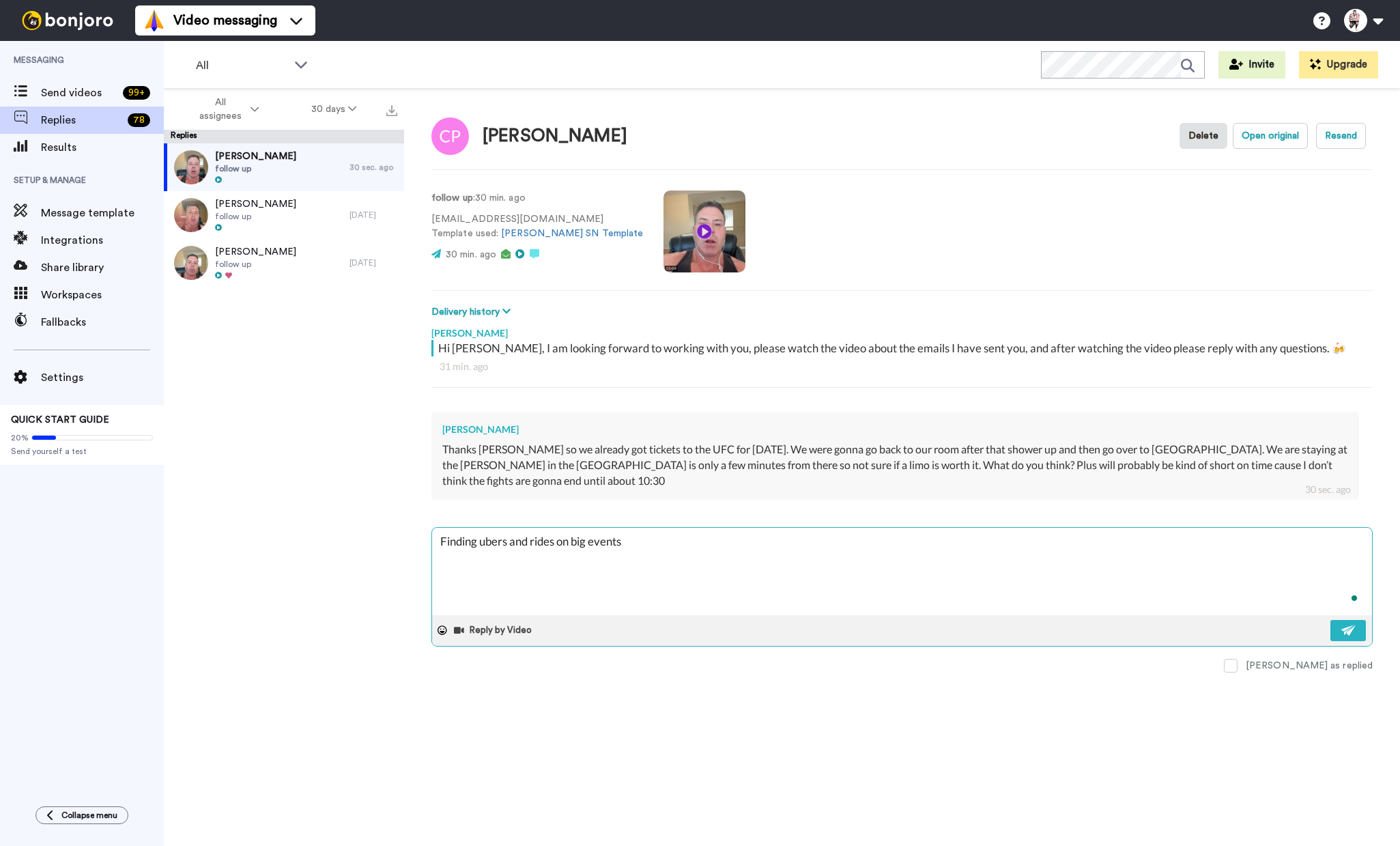
type textarea "x"
type textarea "Finding ubers and rides on big event"
type textarea "x"
type textarea "Finding ubers and rides on big event n"
type textarea "x"
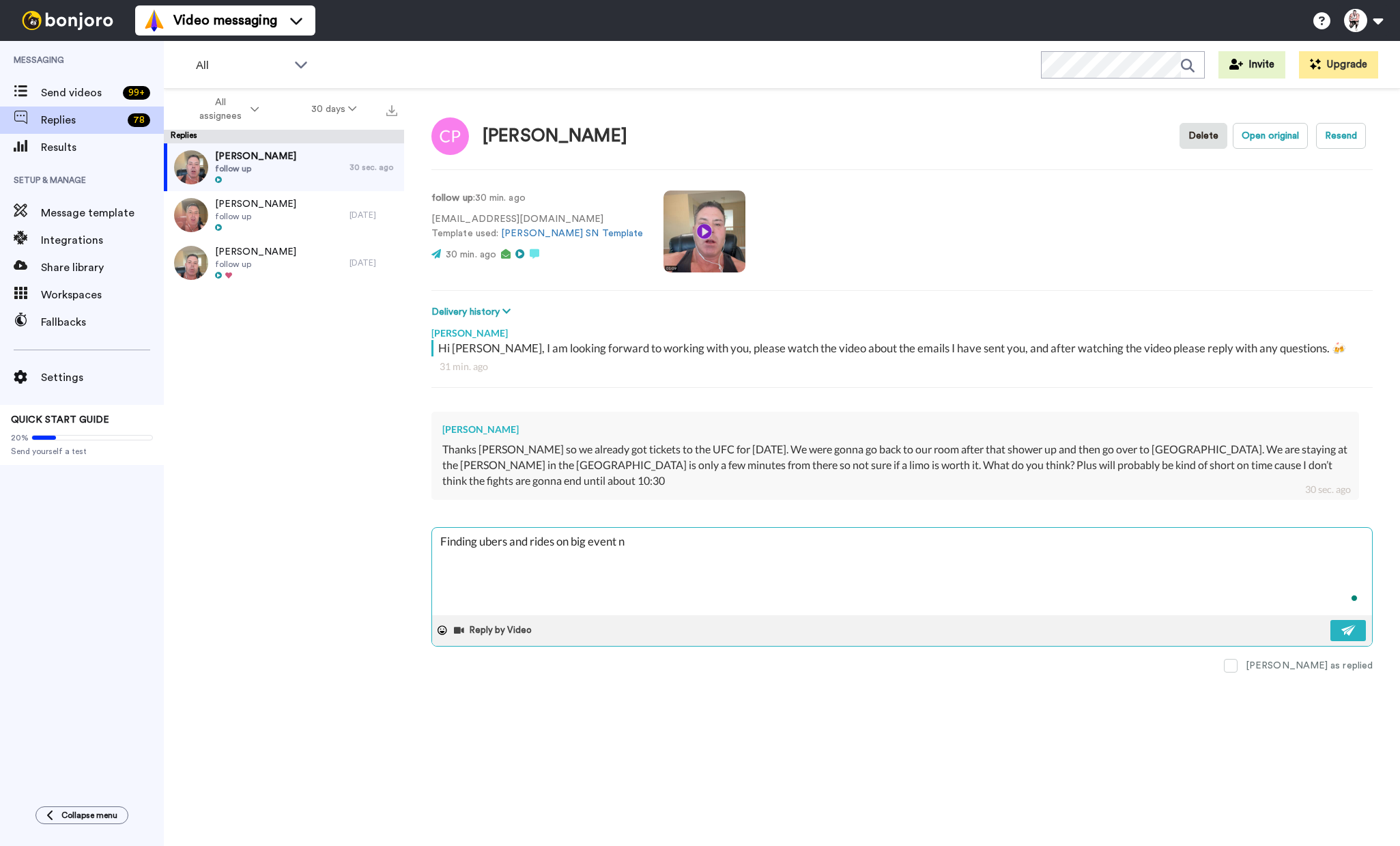
type textarea "Finding ubers and rides on big event ni"
type textarea "x"
type textarea "Finding ubers and rides on big event nig"
type textarea "x"
type textarea "Finding ubers and rides on big event nigh"
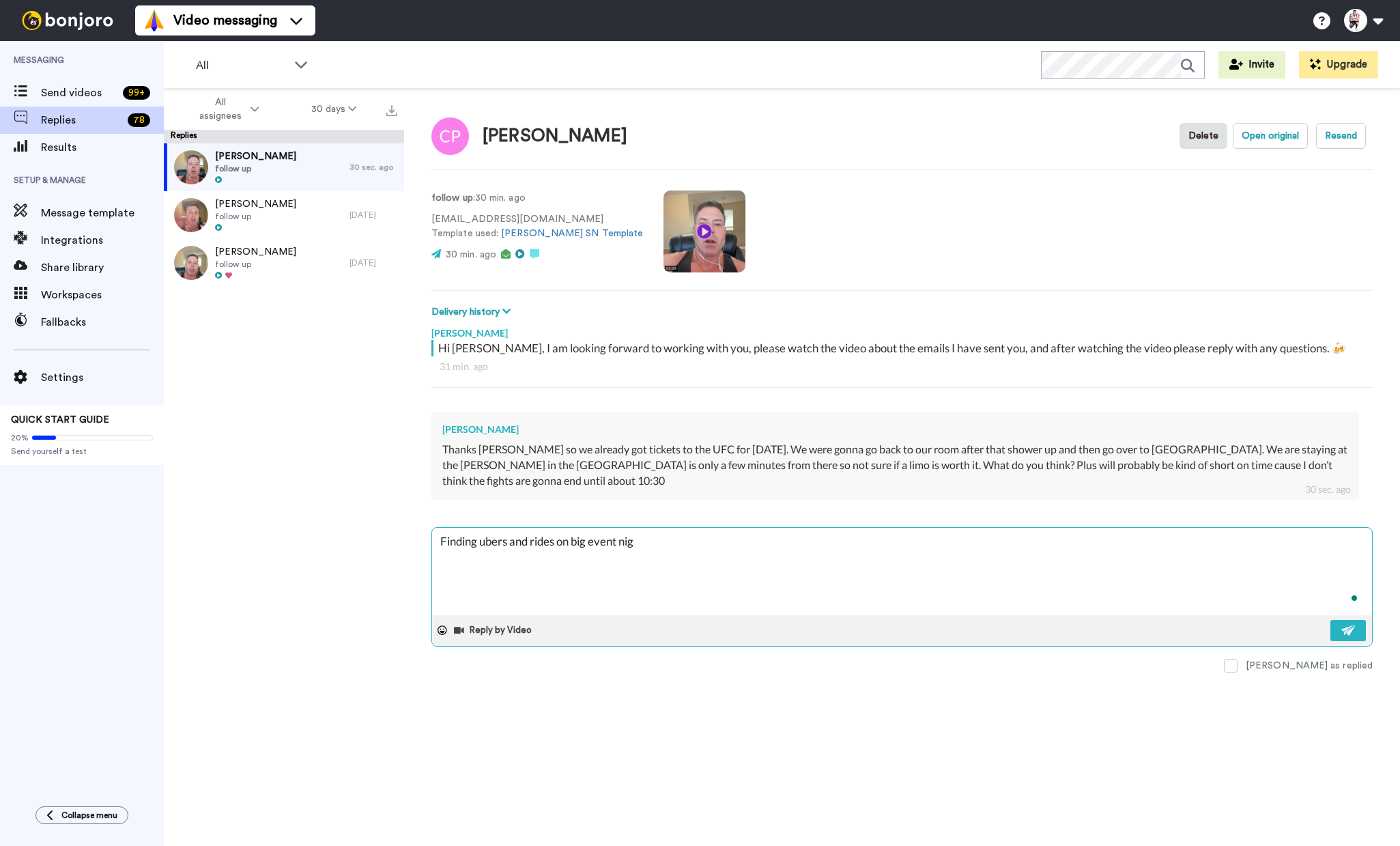
type textarea "x"
type textarea "Finding ubers and rides on big event night"
type textarea "x"
type textarea "Finding ubers and rides on big event nights"
type textarea "x"
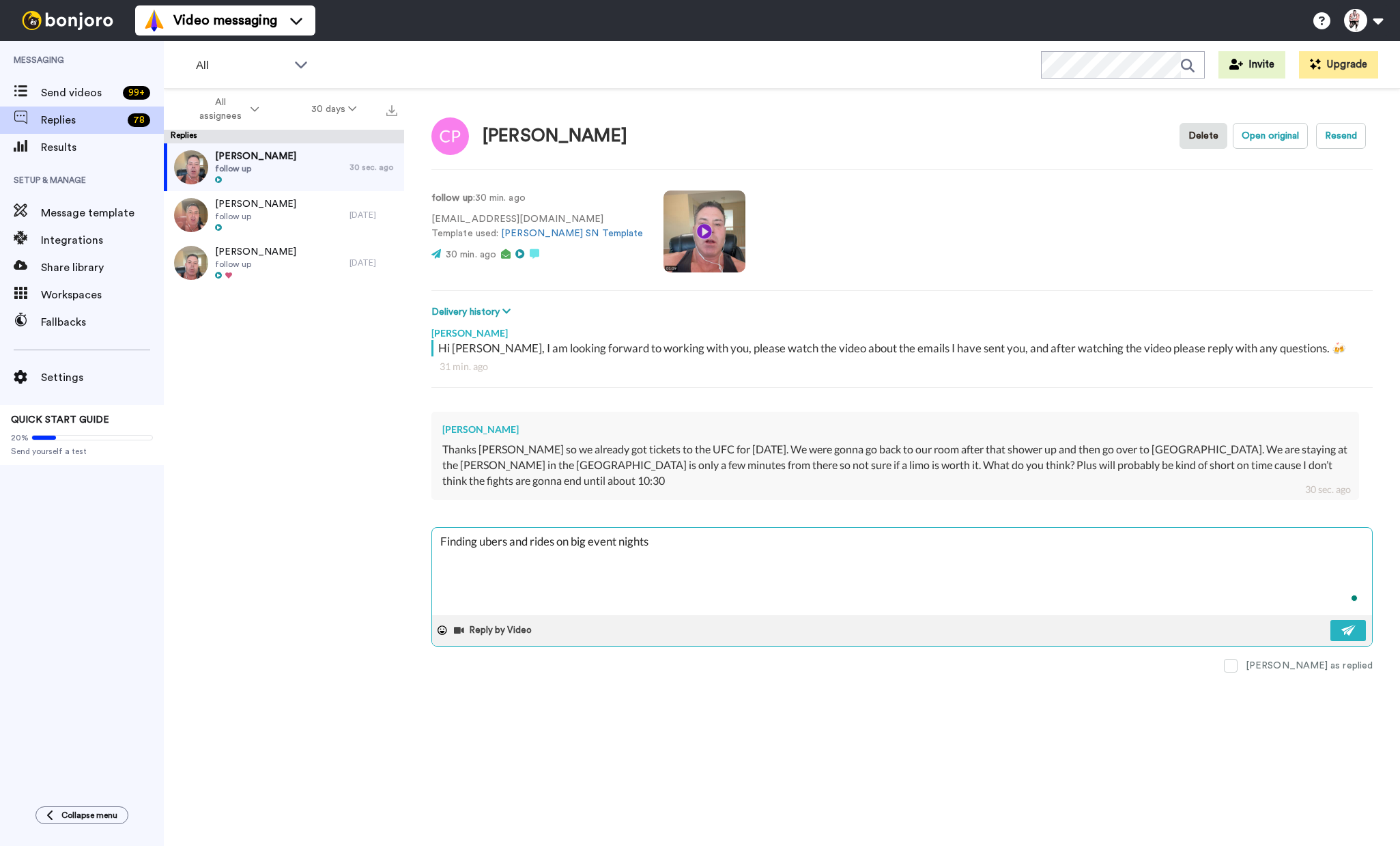
type textarea "Finding ubers and rides on big event nights"
type textarea "x"
type textarea "Finding ubers and rides on big event nights i"
type textarea "x"
type textarea "Finding ubers and rides on big event nights is"
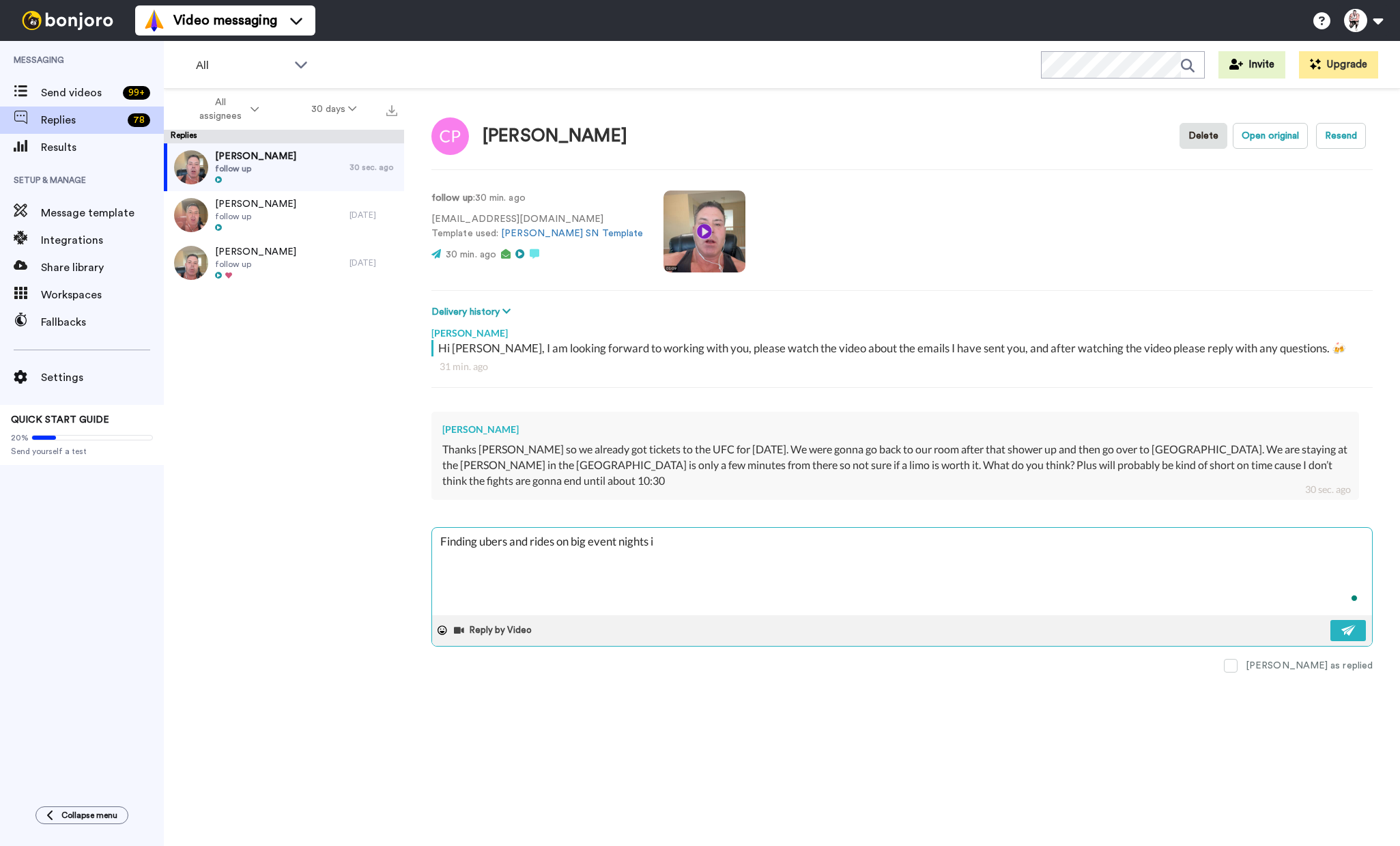
type textarea "x"
type textarea "Finding ubers and rides on big event nights is"
type textarea "x"
type textarea "Finding ubers and rides on big event nights is v"
type textarea "x"
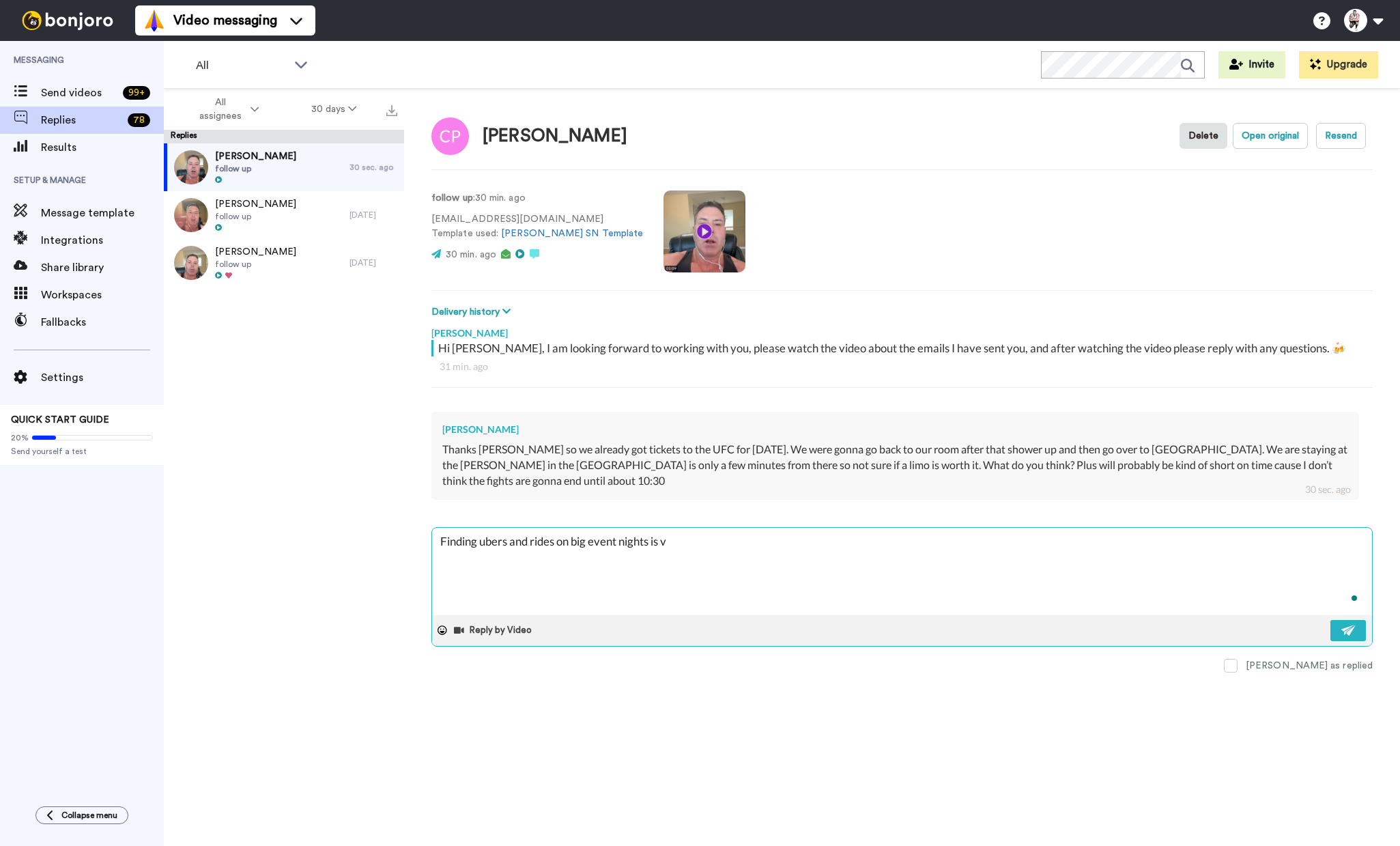
type textarea "Finding ubers and rides on big event nights is ve"
type textarea "x"
type textarea "Finding ubers and rides on big event nights is ver"
type textarea "x"
type textarea "Finding ubers and rides on big event nights is very"
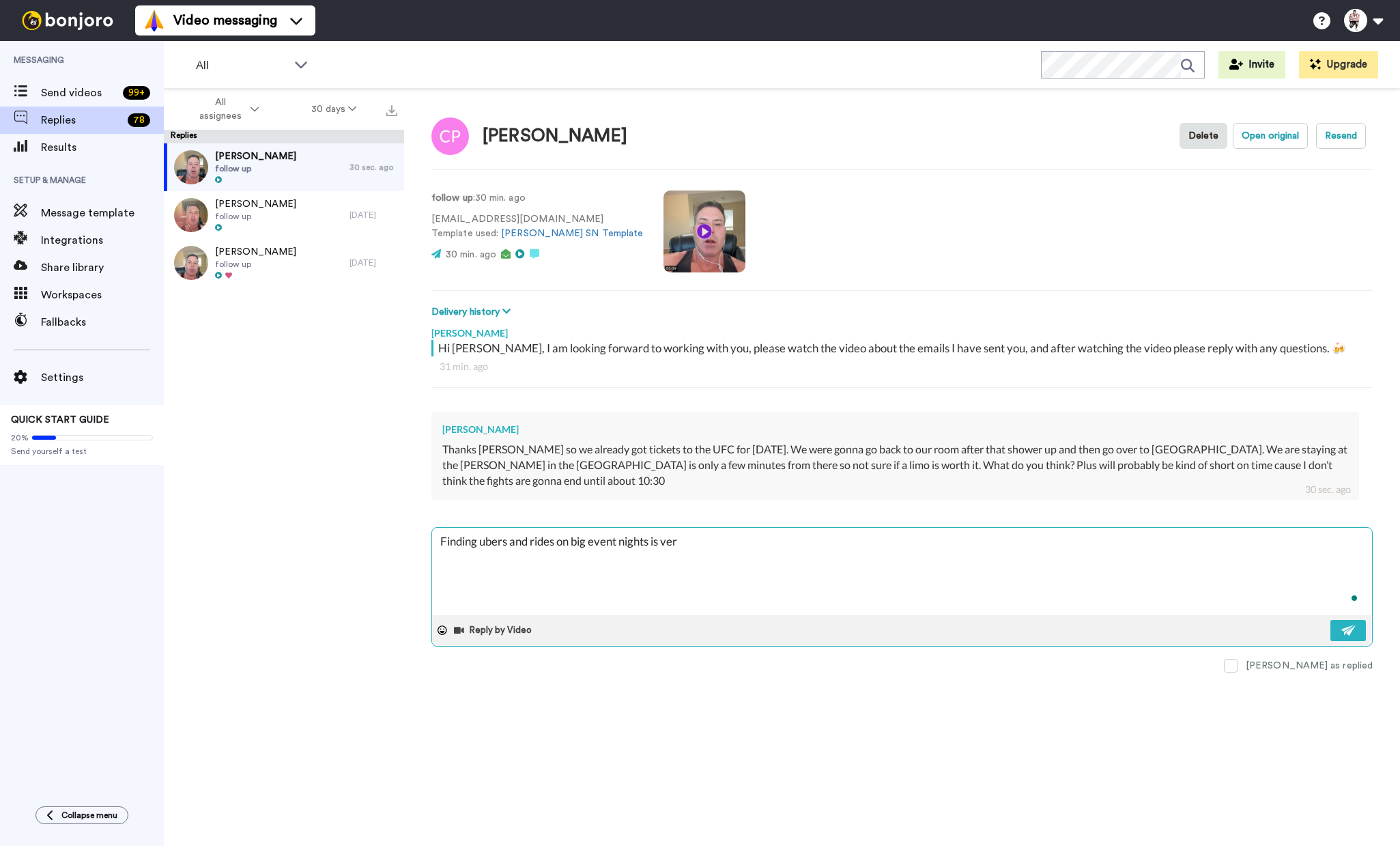
type textarea "x"
type textarea "Finding ubers and rides on big event nights is very"
type textarea "x"
type textarea "Finding ubers and rides on big event nights is very f"
type textarea "x"
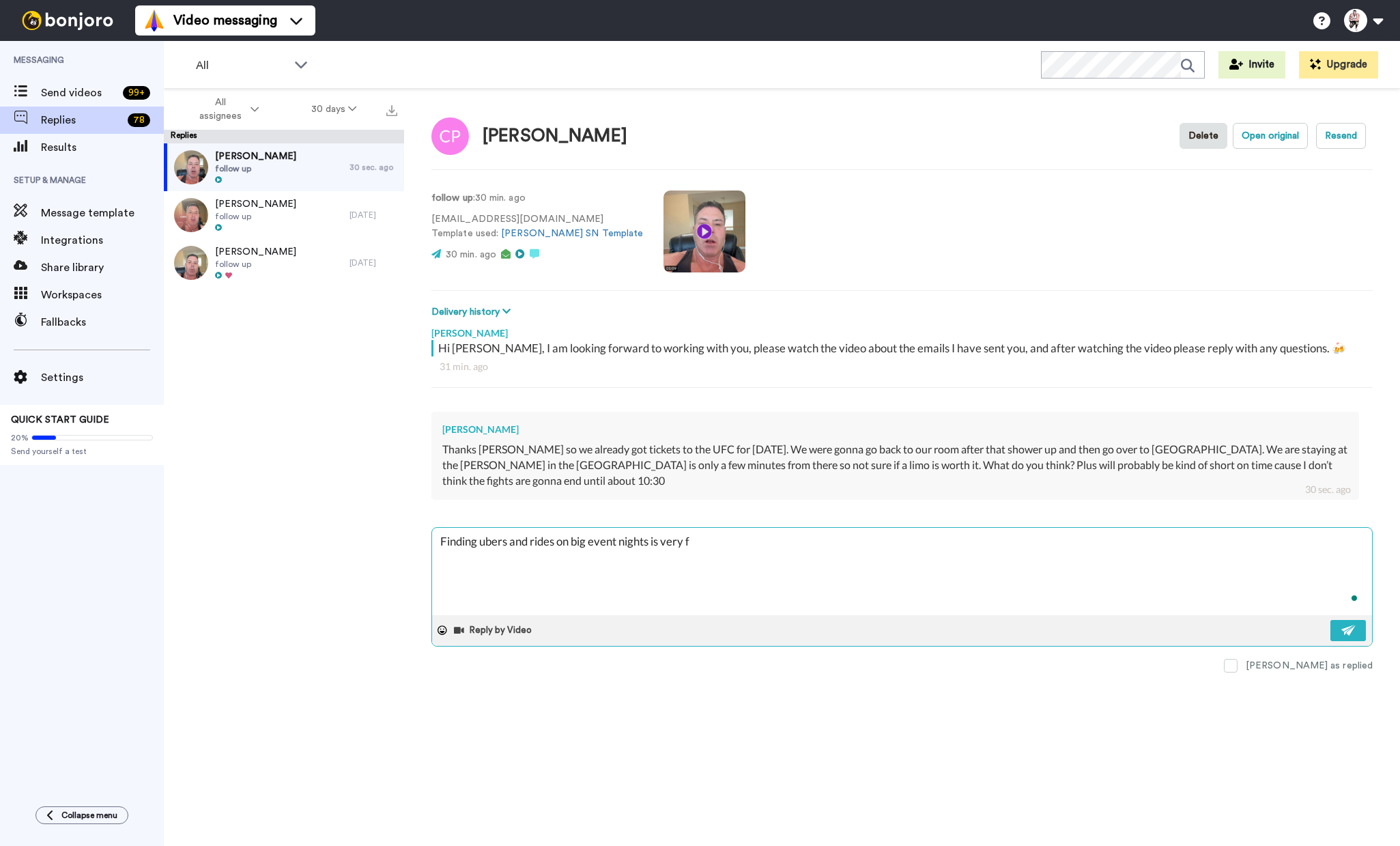
type textarea "Finding ubers and rides on big event nights is very fi"
type textarea "x"
type textarea "Finding ubers and rides on big event nights is very f"
type textarea "x"
type textarea "Finding ubers and rides on big event nights is very"
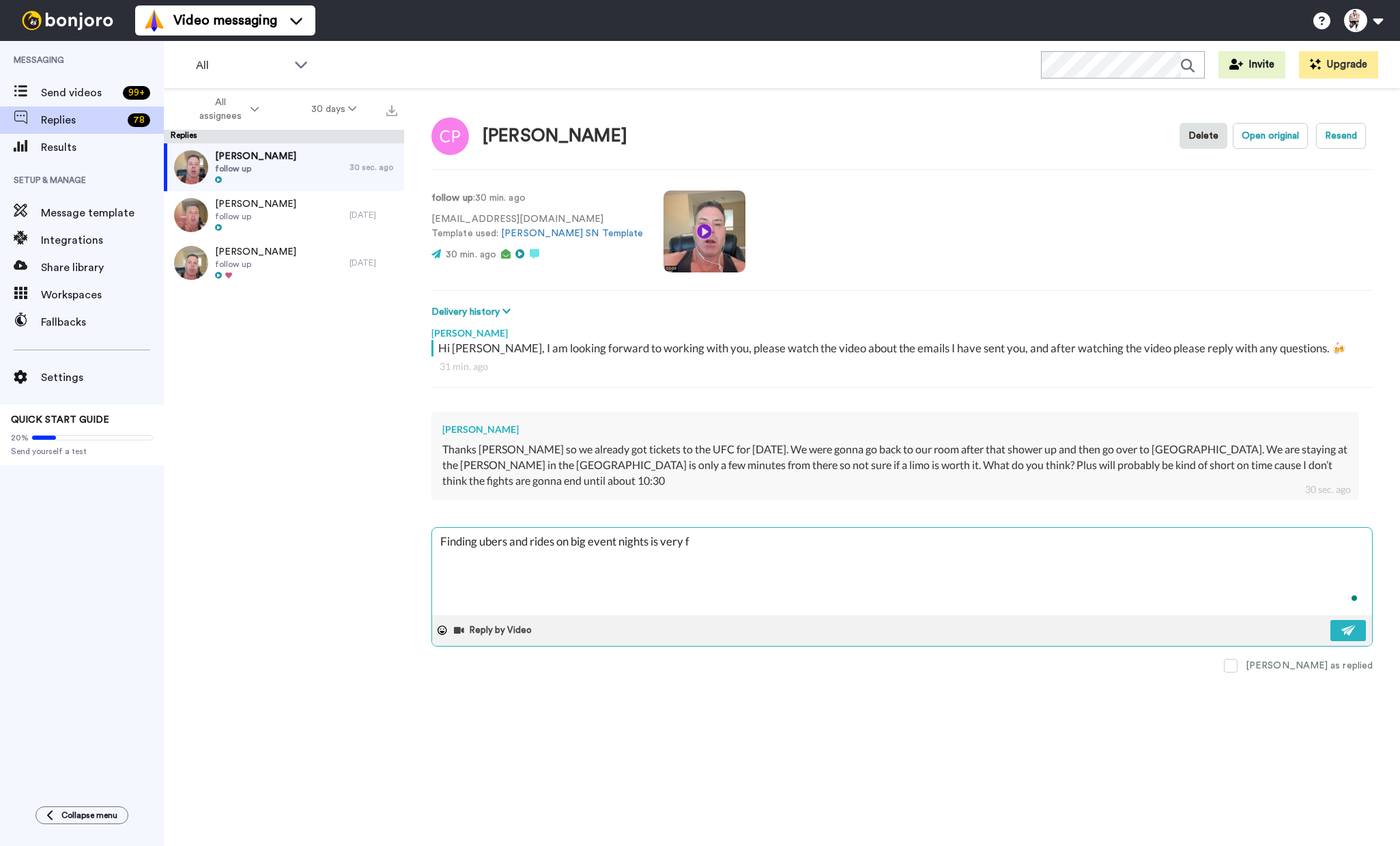
type textarea "x"
type textarea "Finding ubers and rides on big event nights is very d"
type textarea "x"
type textarea "Finding ubers and rides on big event nights is very di"
type textarea "x"
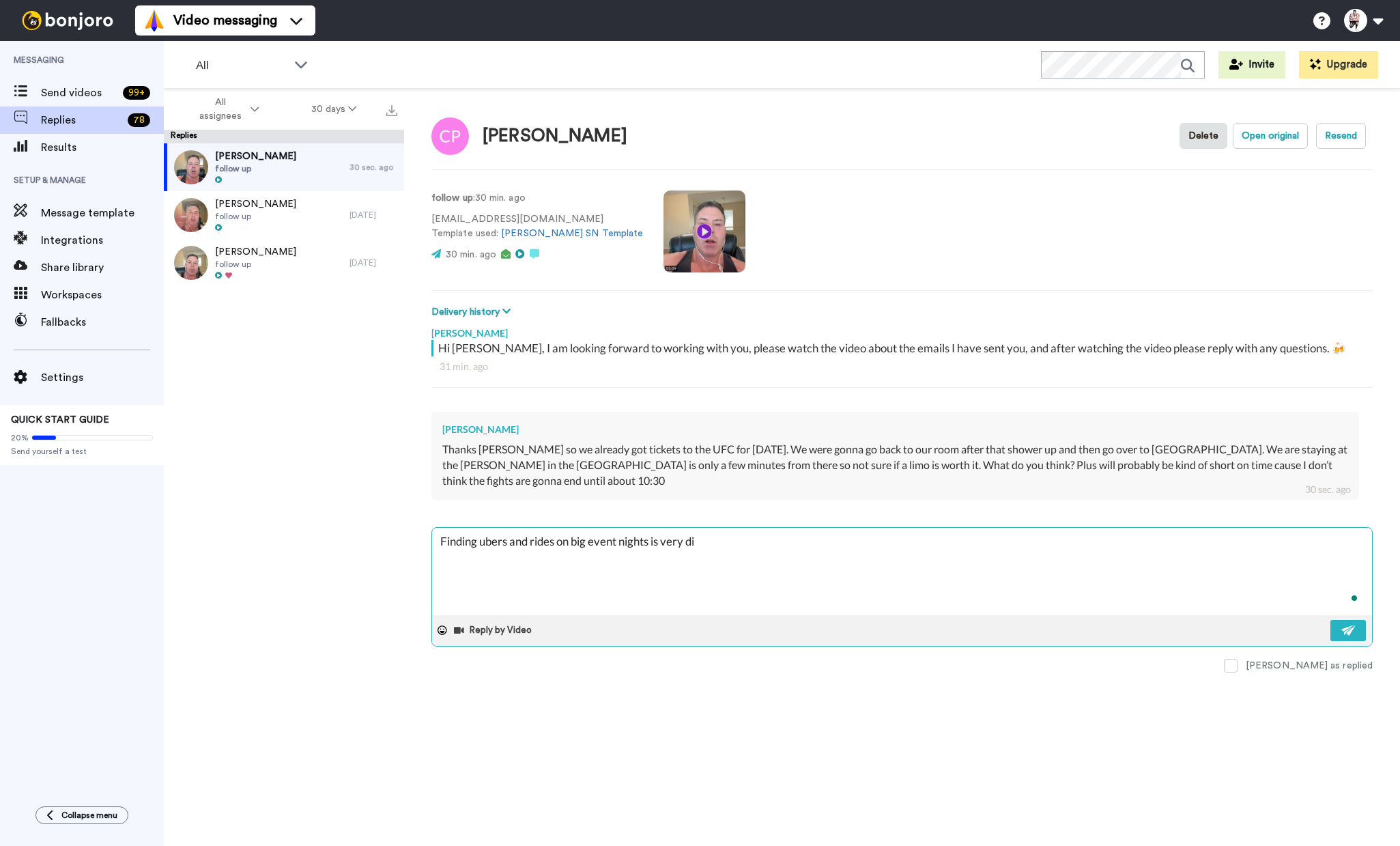
type textarea "Finding ubers and rides on big event nights is very dif"
type textarea "x"
type textarea "Finding ubers and rides on big event nights is very diff"
type textarea "x"
type textarea "Finding ubers and rides on big event nights is very diffi"
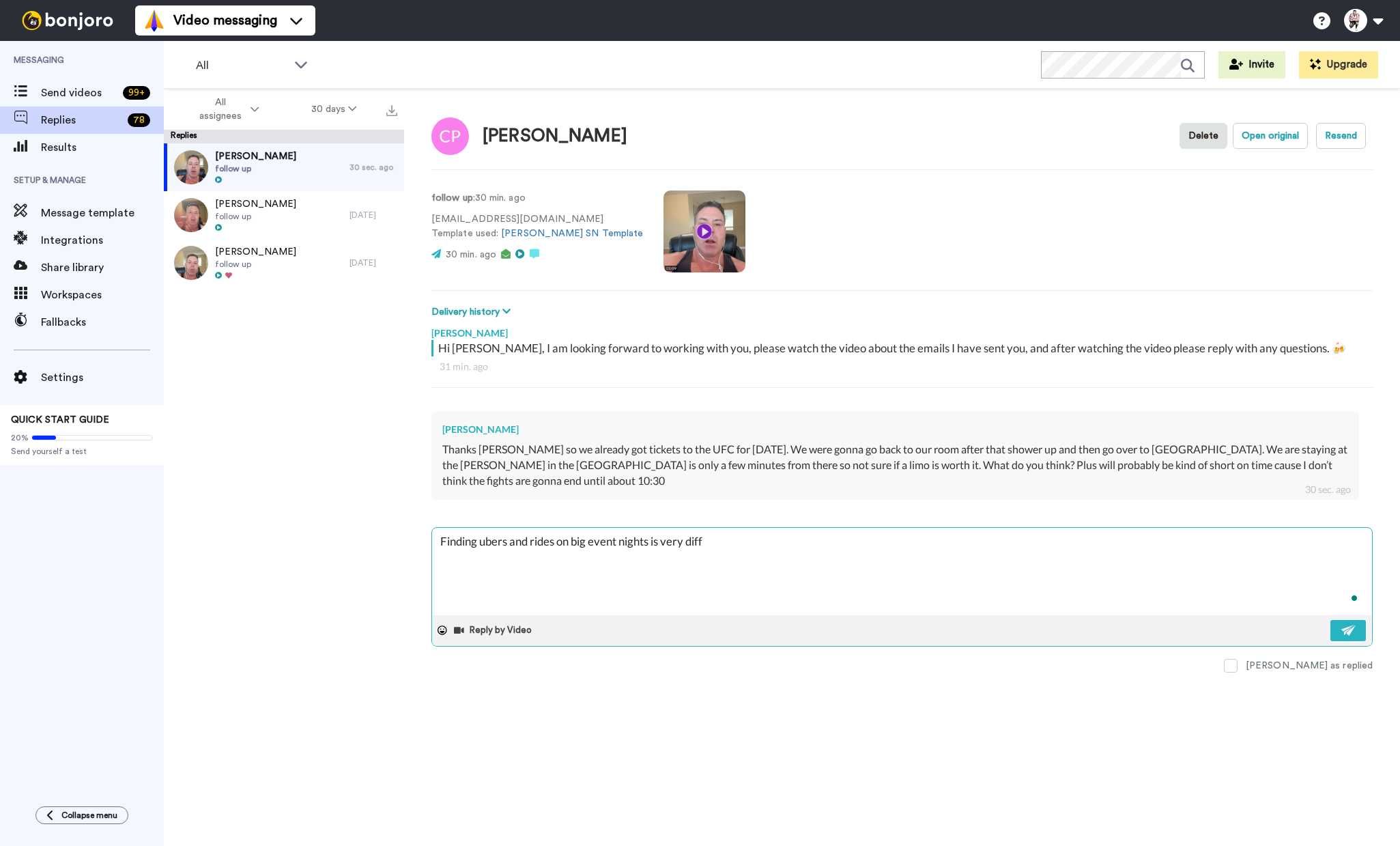
type textarea "x"
type textarea "Finding ubers and rides on big event nights is very diffic"
type textarea "x"
type textarea "Finding ubers and rides on big event nights is very difficu"
type textarea "x"
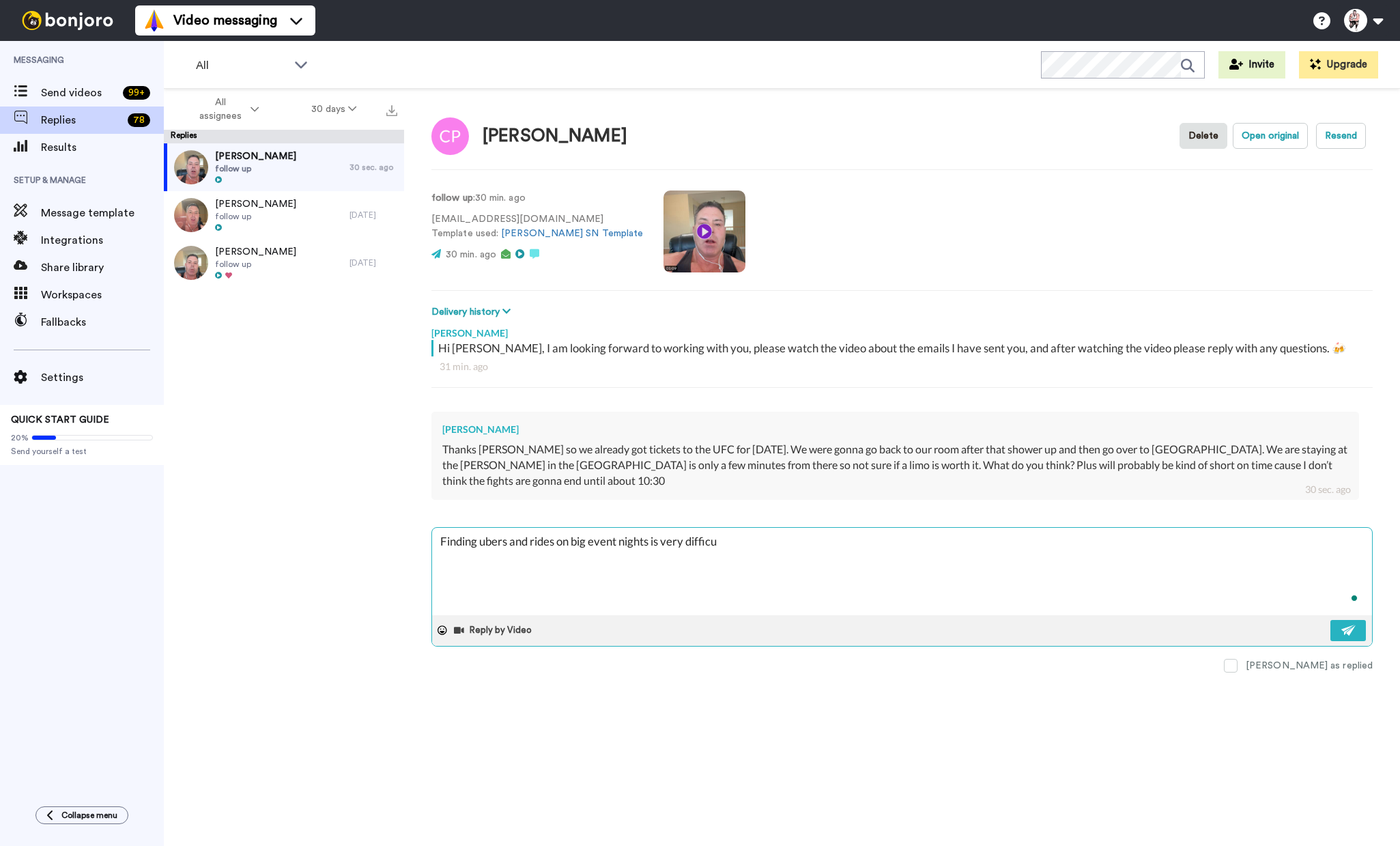
type textarea "Finding ubers and rides on big event nights is very difficul"
type textarea "x"
type textarea "Finding ubers and rides on big event nights is very difficult"
type textarea "x"
type textarea "Finding ubers and rides on big event nights is very difficult"
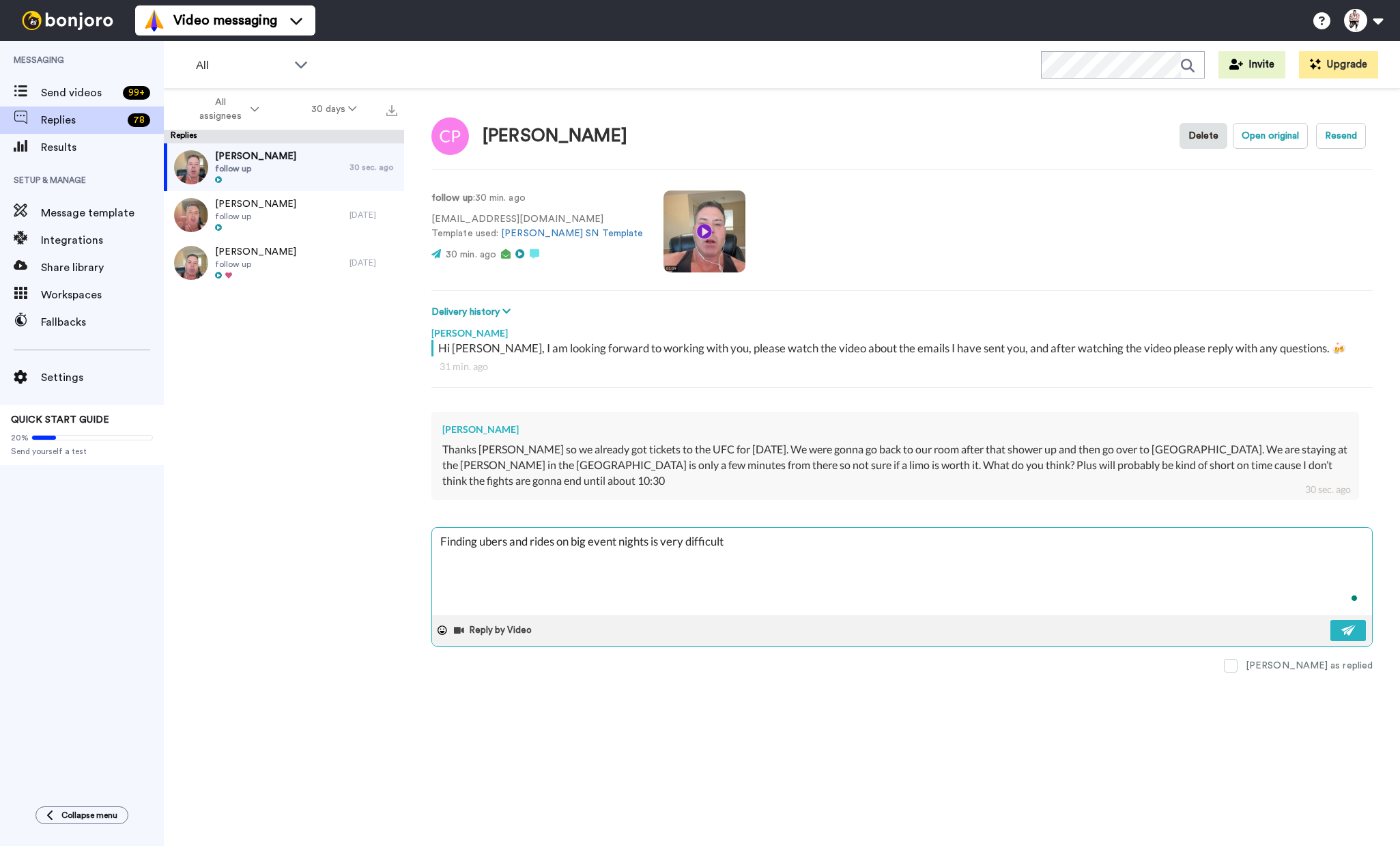
type textarea "x"
type textarea "Finding ubers and rides on big event nights is very difficult"
type textarea "x"
type textarea "Finding ubers and rides on big event nights is very difficult,"
type textarea "x"
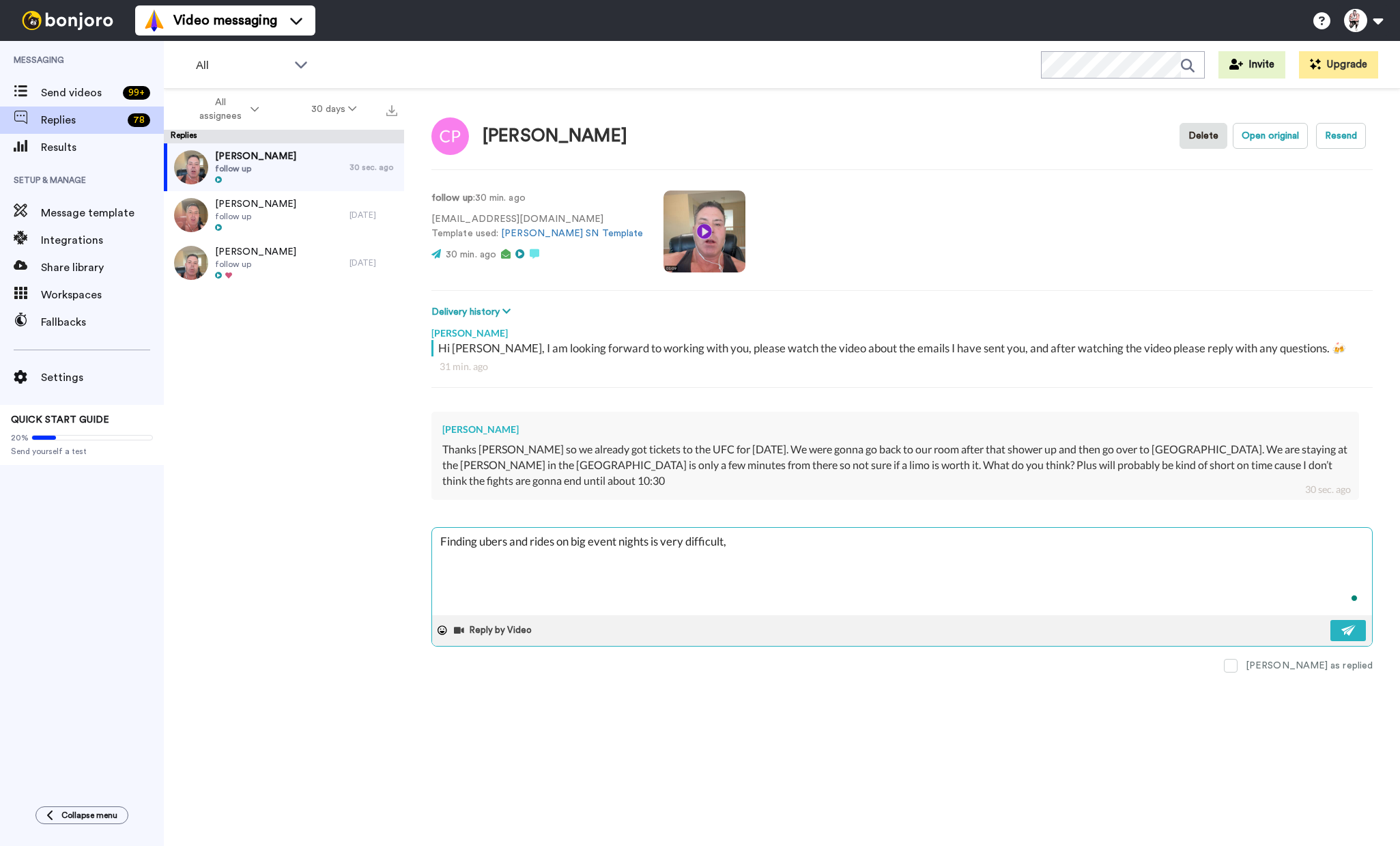
type textarea "Finding ubers and rides on big event nights is very difficult,"
type textarea "x"
type textarea "Finding ubers and rides on big event nights is very difficult, m"
type textarea "x"
type textarea "Finding ubers and rides on big event nights is very difficult, mu"
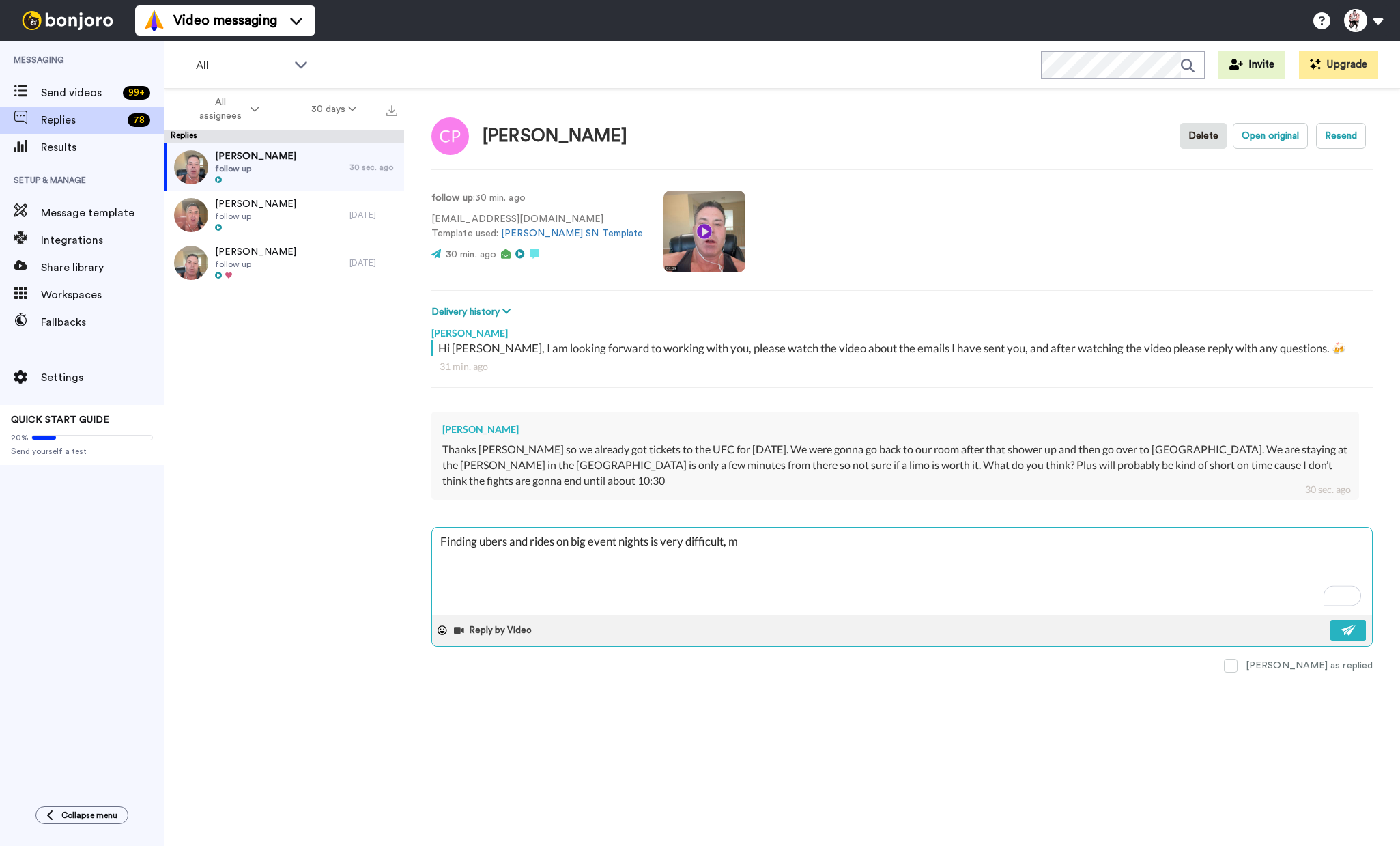
type textarea "x"
type textarea "Finding ubers and rides on big event nights is very difficult, muc"
type textarea "x"
type textarea "Finding ubers and rides on big event nights is very difficult, much"
type textarea "x"
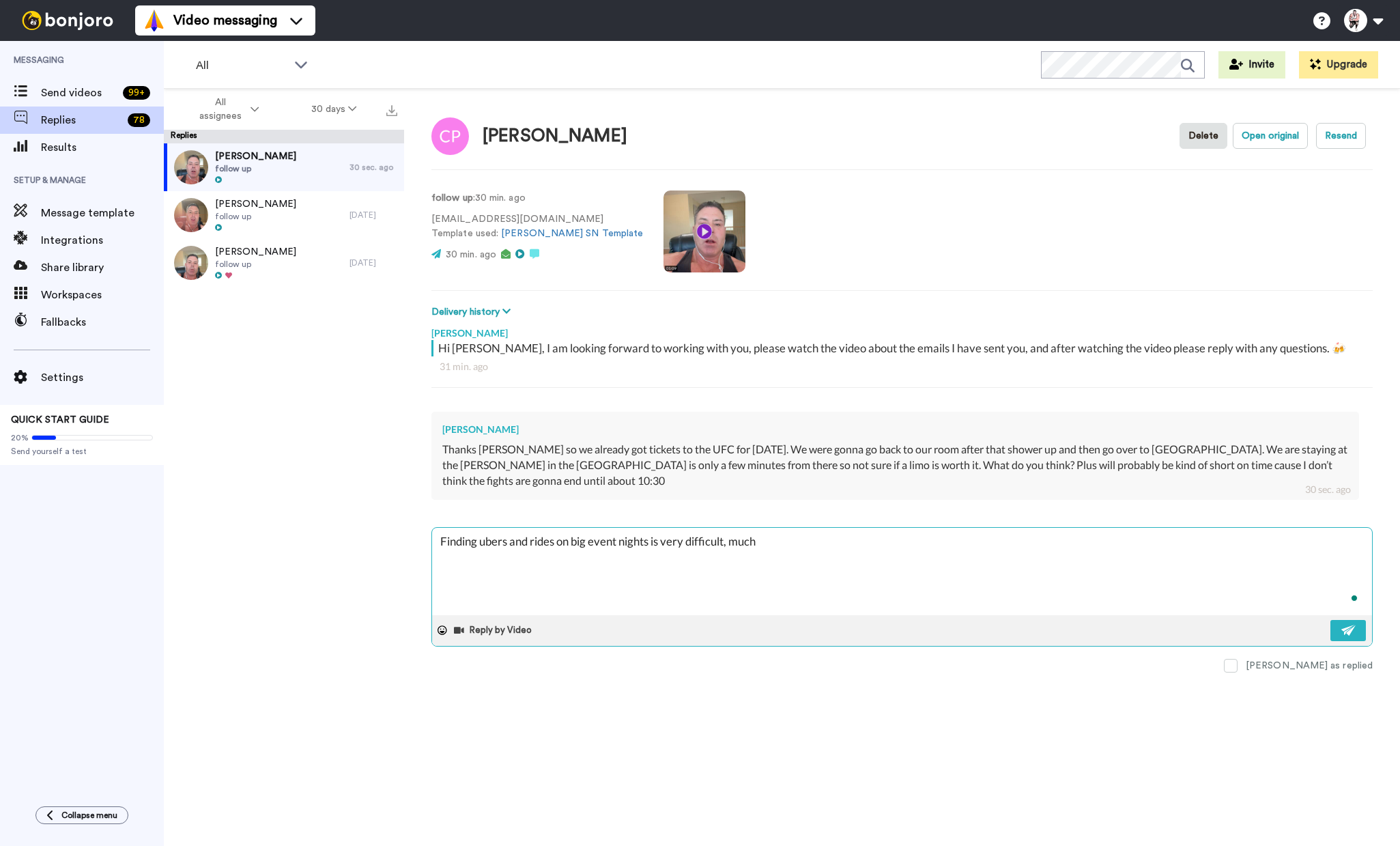
type textarea "Finding ubers and rides on big event nights is very difficult, much"
type textarea "x"
type textarea "Finding ubers and rides on big event nights is very difficult, much e"
type textarea "x"
type textarea "Finding ubers and rides on big event nights is very difficult, much ea"
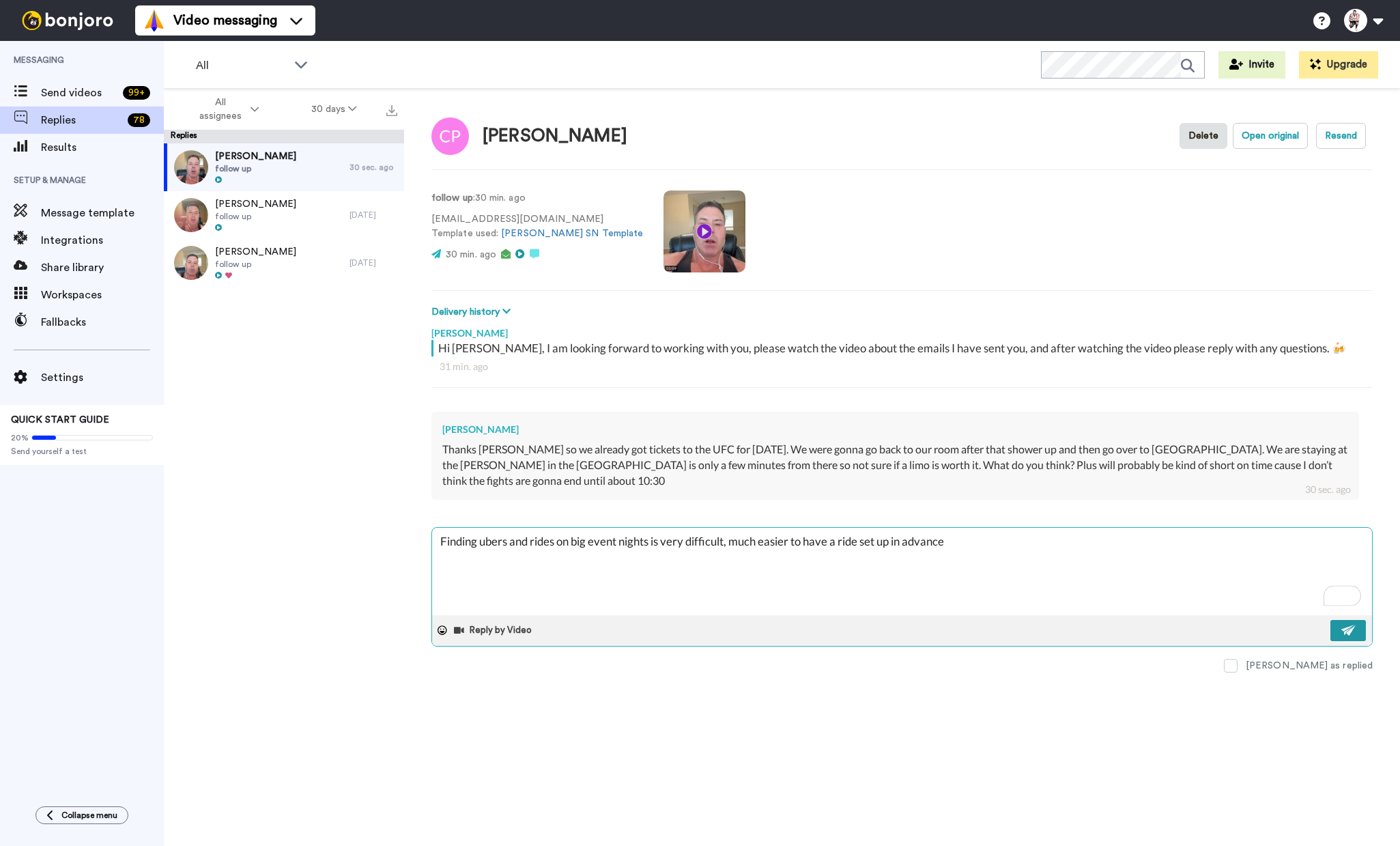
click at [1341, 627] on img at bounding box center [1348, 630] width 15 height 11
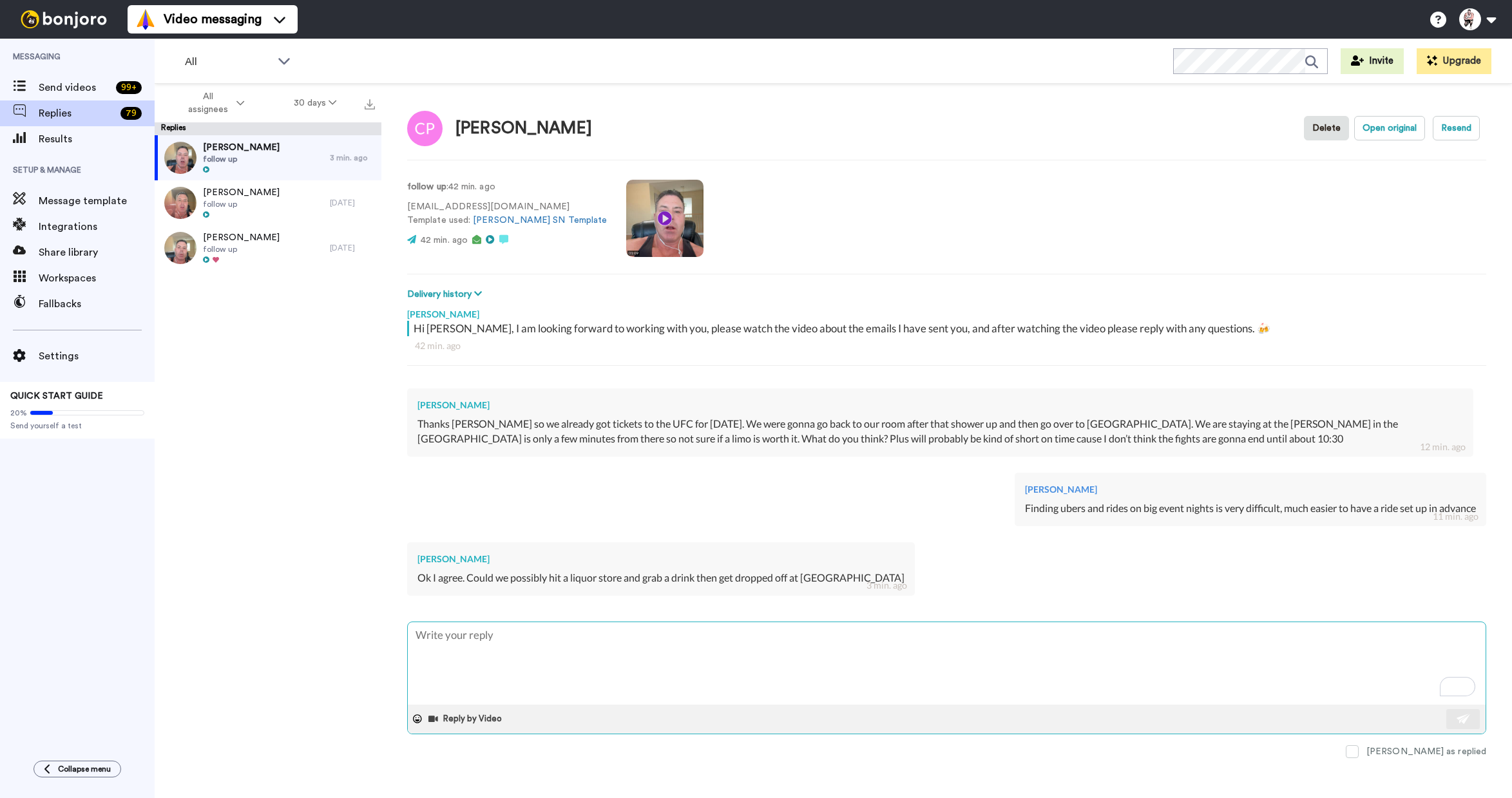
click at [513, 673] on textarea "To enrich screen reader interactions, please activate Accessibility in Grammarl…" at bounding box center [946, 663] width 1077 height 82
type textarea "x"
type textarea "T"
type textarea "x"
type textarea "Th"
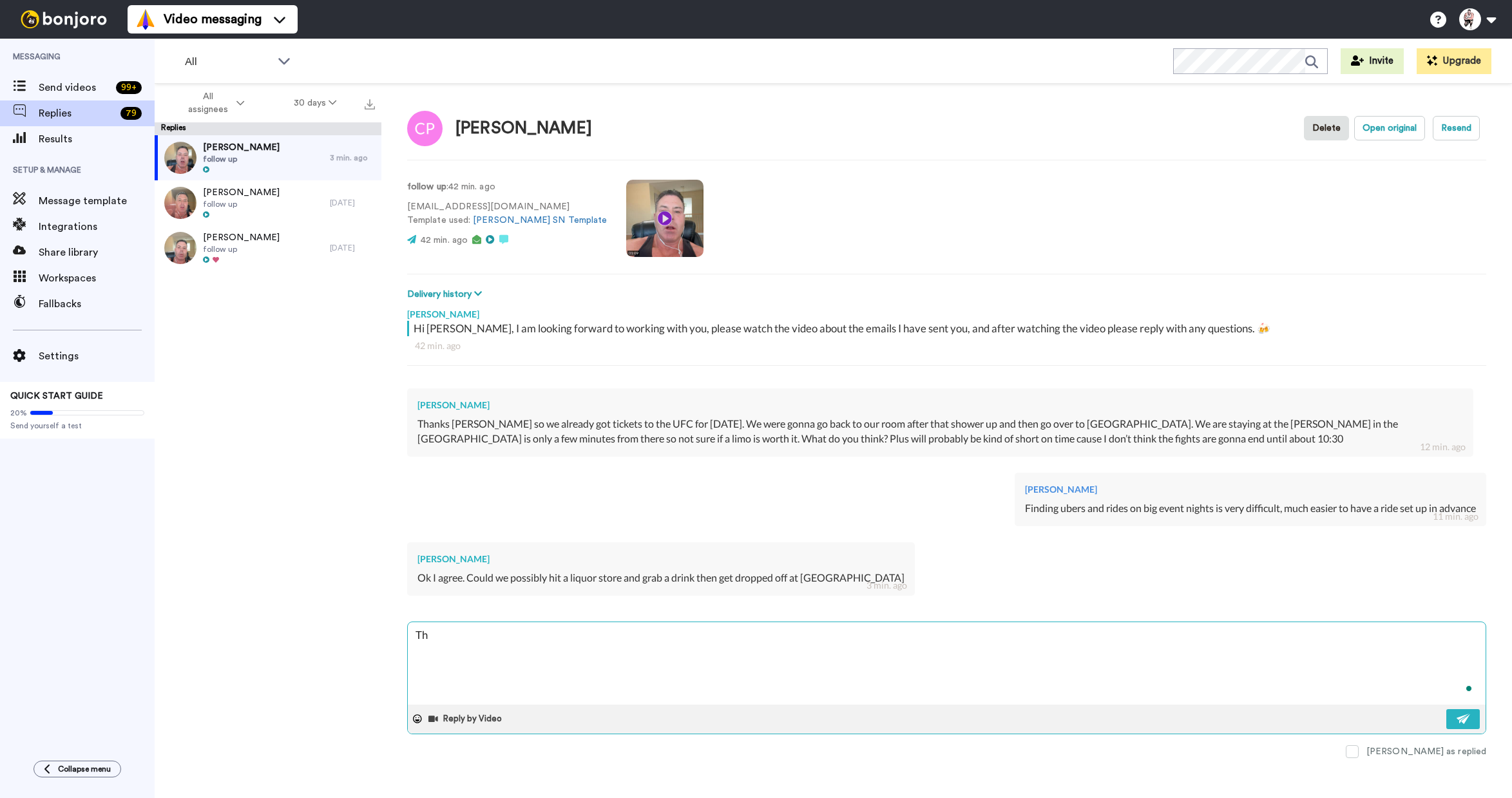
type textarea "x"
type textarea "Tha"
type textarea "x"
type textarea "That"
type textarea "x"
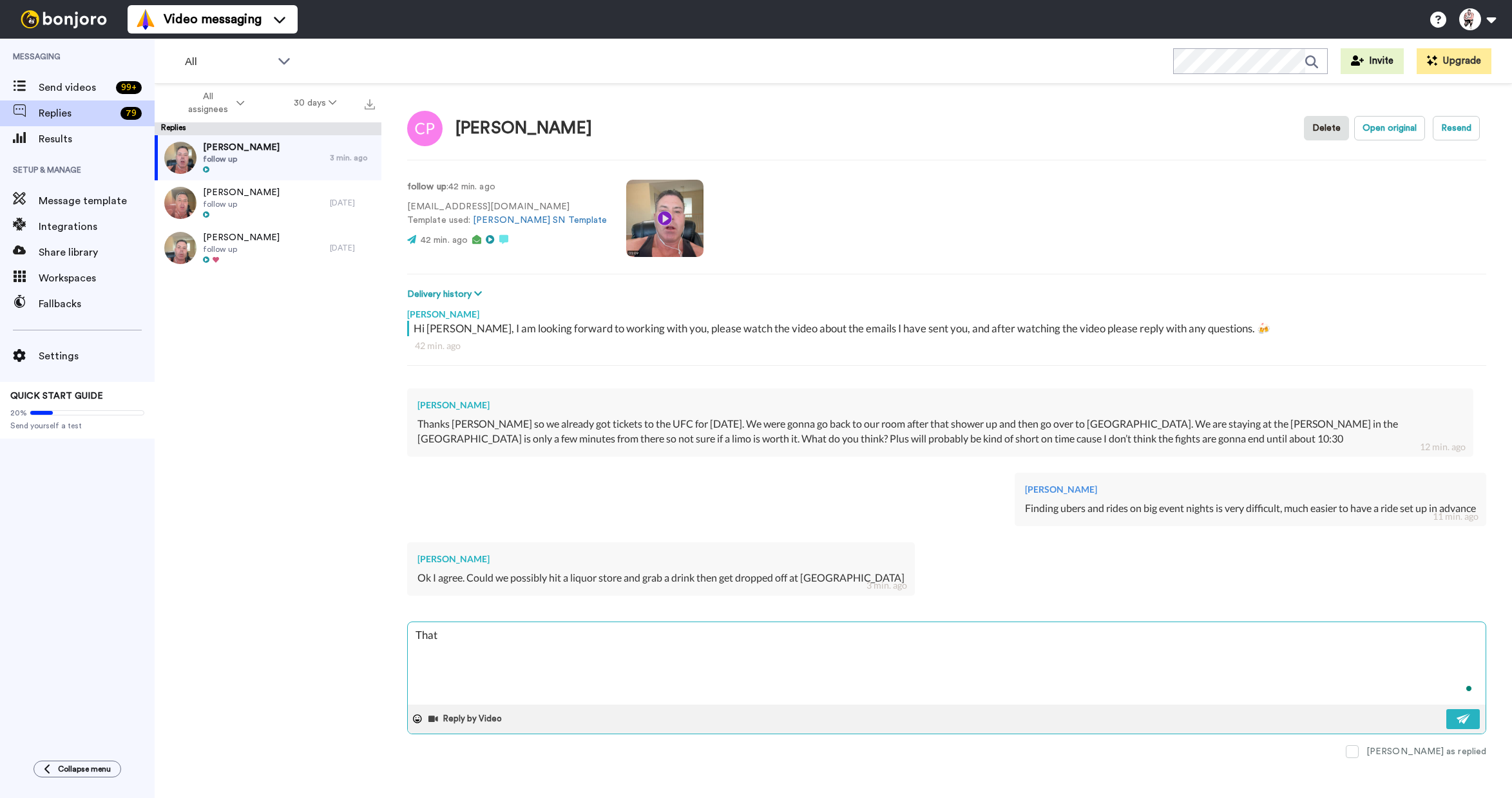
type textarea "That"
type textarea "x"
type textarea "That is"
type textarea "x"
type textarea "That is"
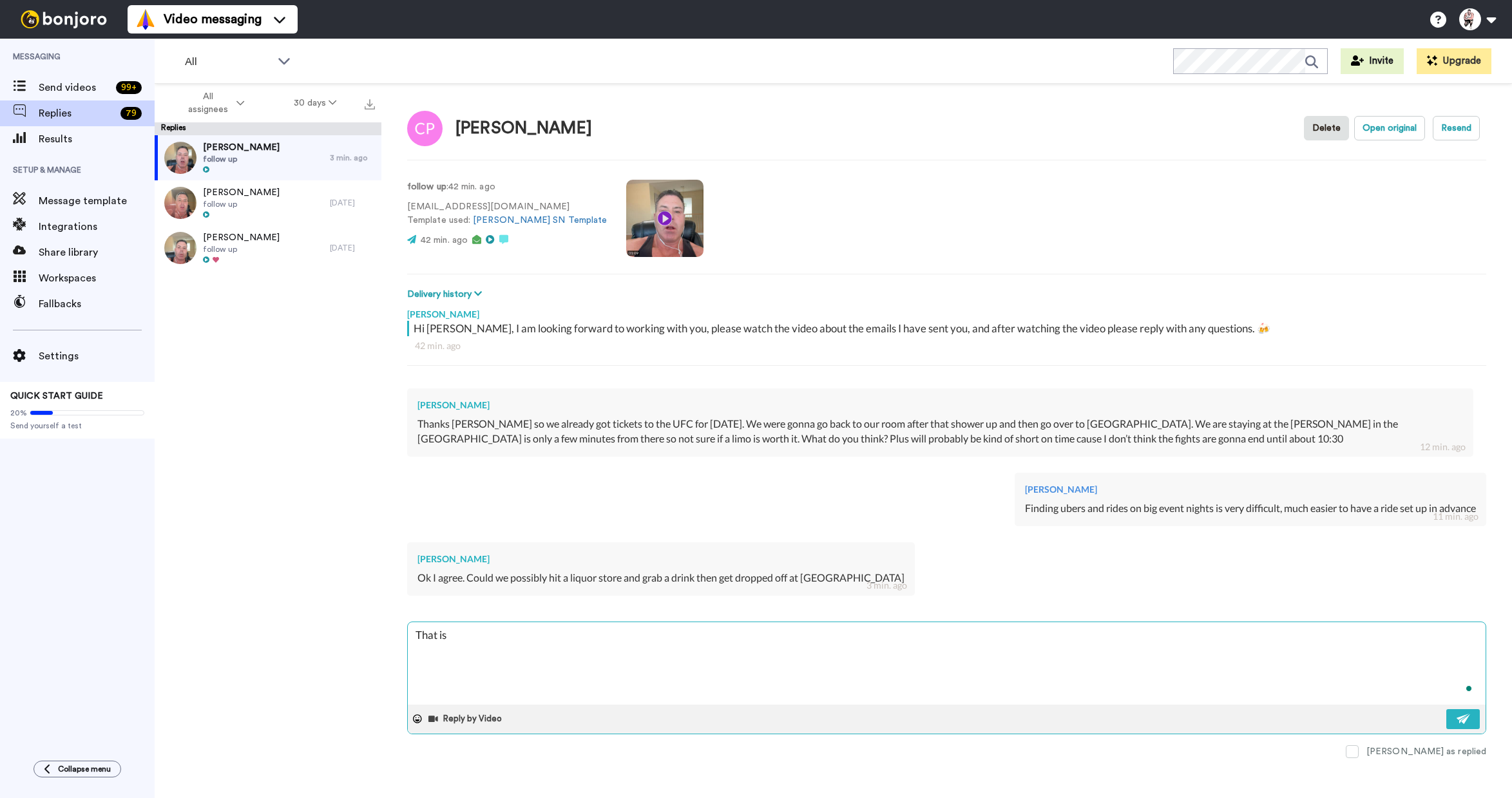
type textarea "x"
type textarea "That is a"
type textarea "x"
type textarea "That is an"
type textarea "x"
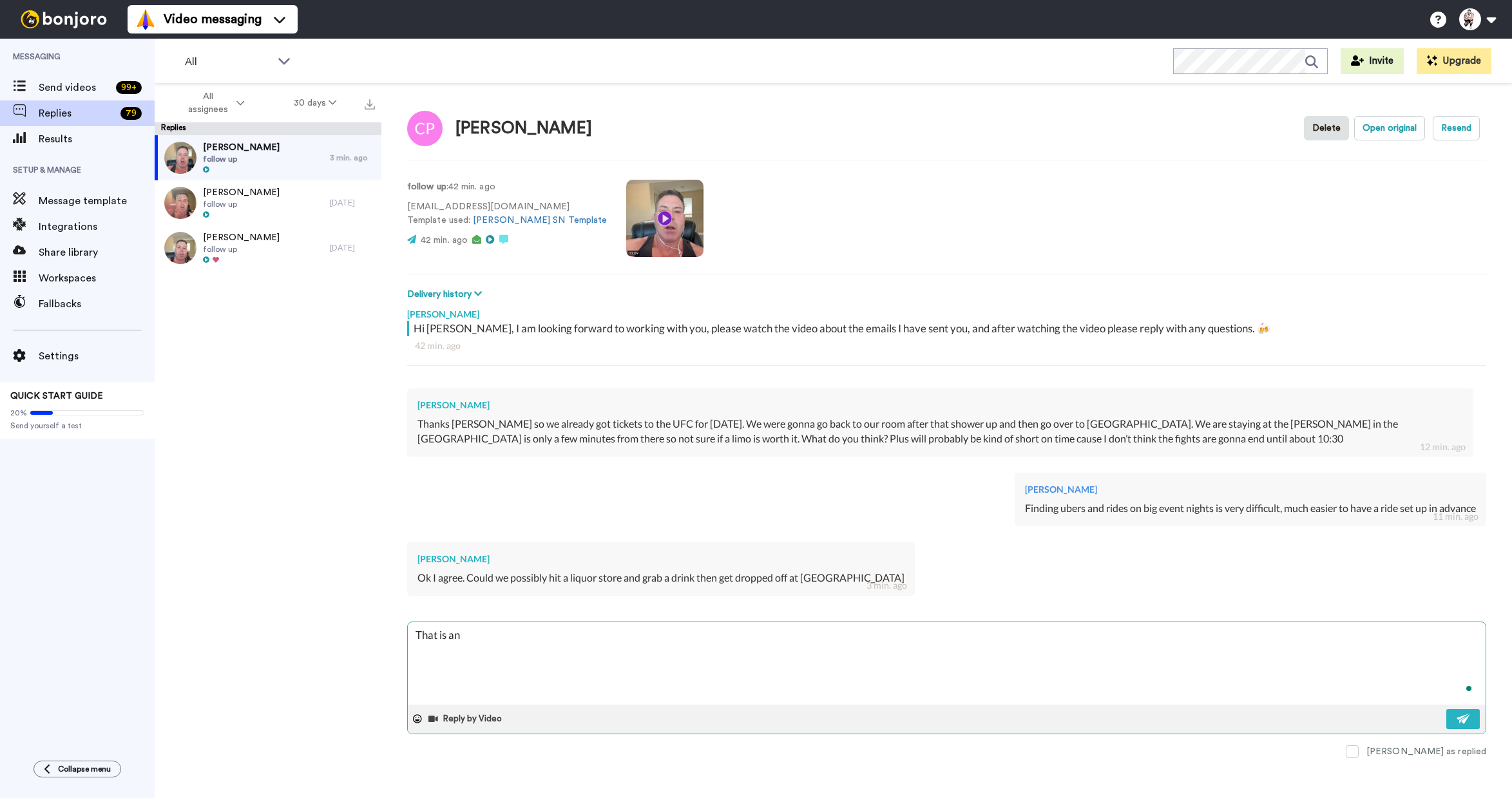
type textarea "That is anm"
type textarea "x"
type textarea "That is anm"
type textarea "x"
type textarea "That is anm"
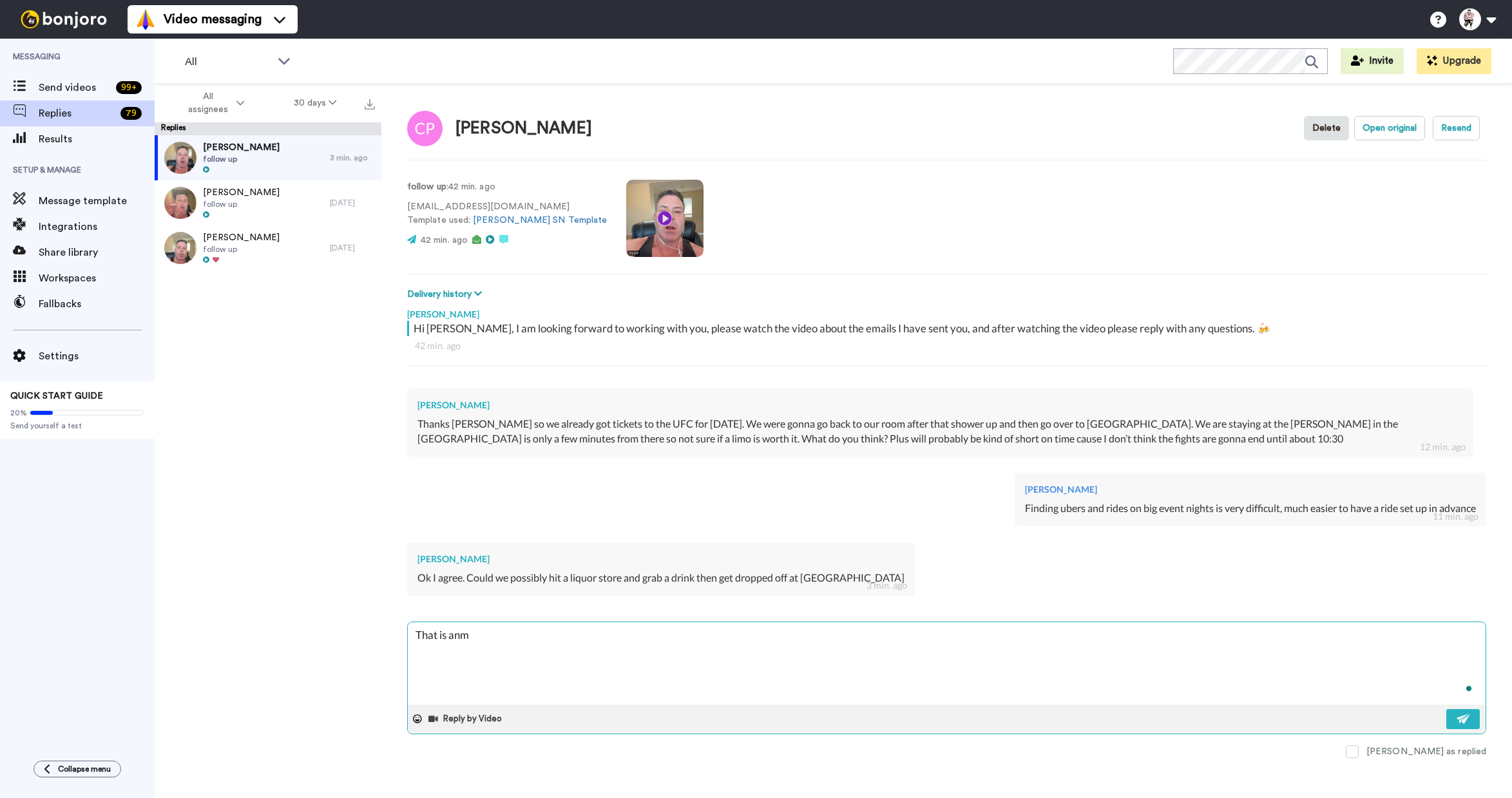
type textarea "x"
type textarea "That is an"
type textarea "x"
type textarea "That is a"
type textarea "x"
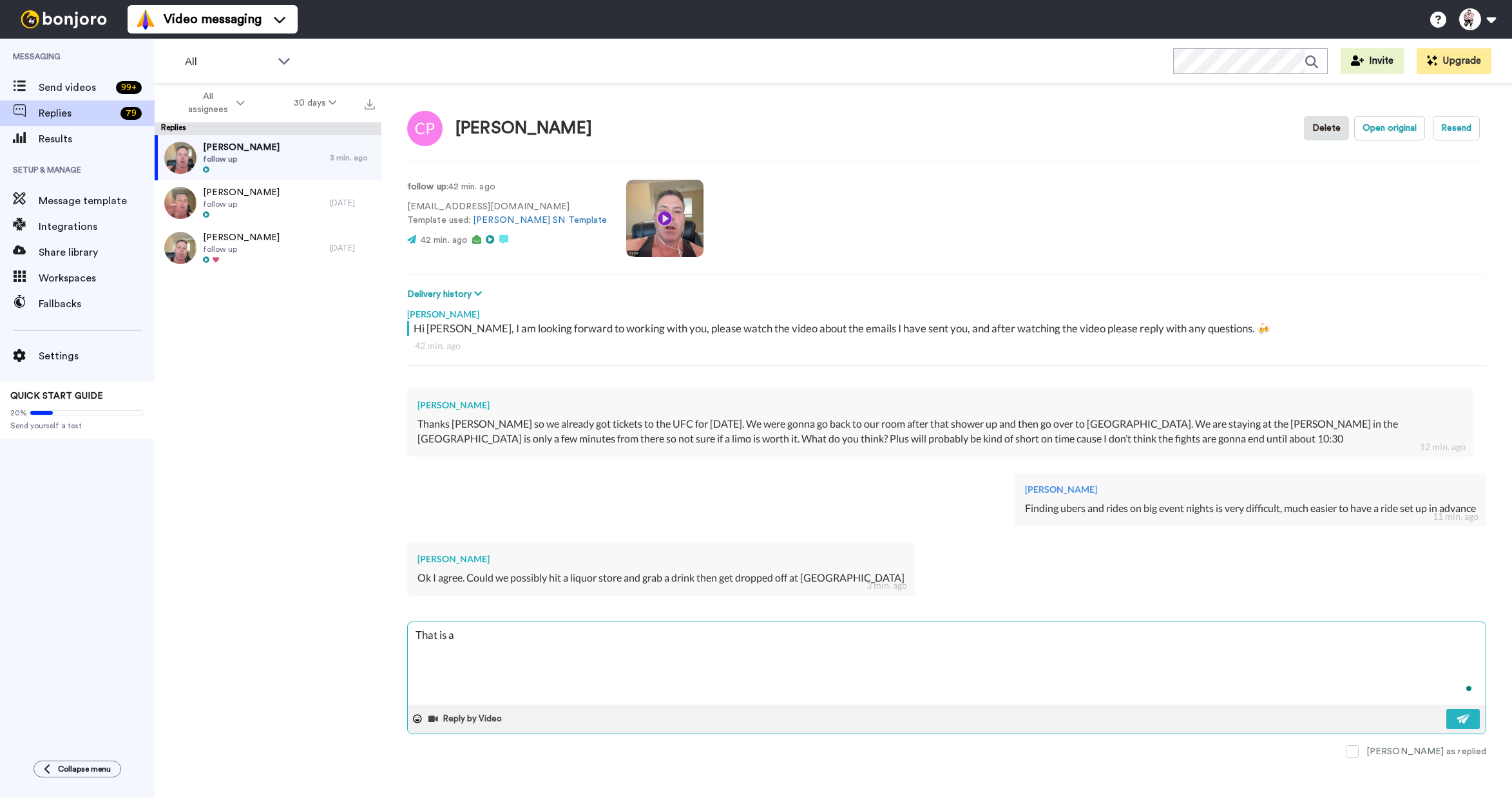
type textarea "That is an"
type textarea "x"
type textarea "That is an"
type textarea "x"
type textarea "That is an e"
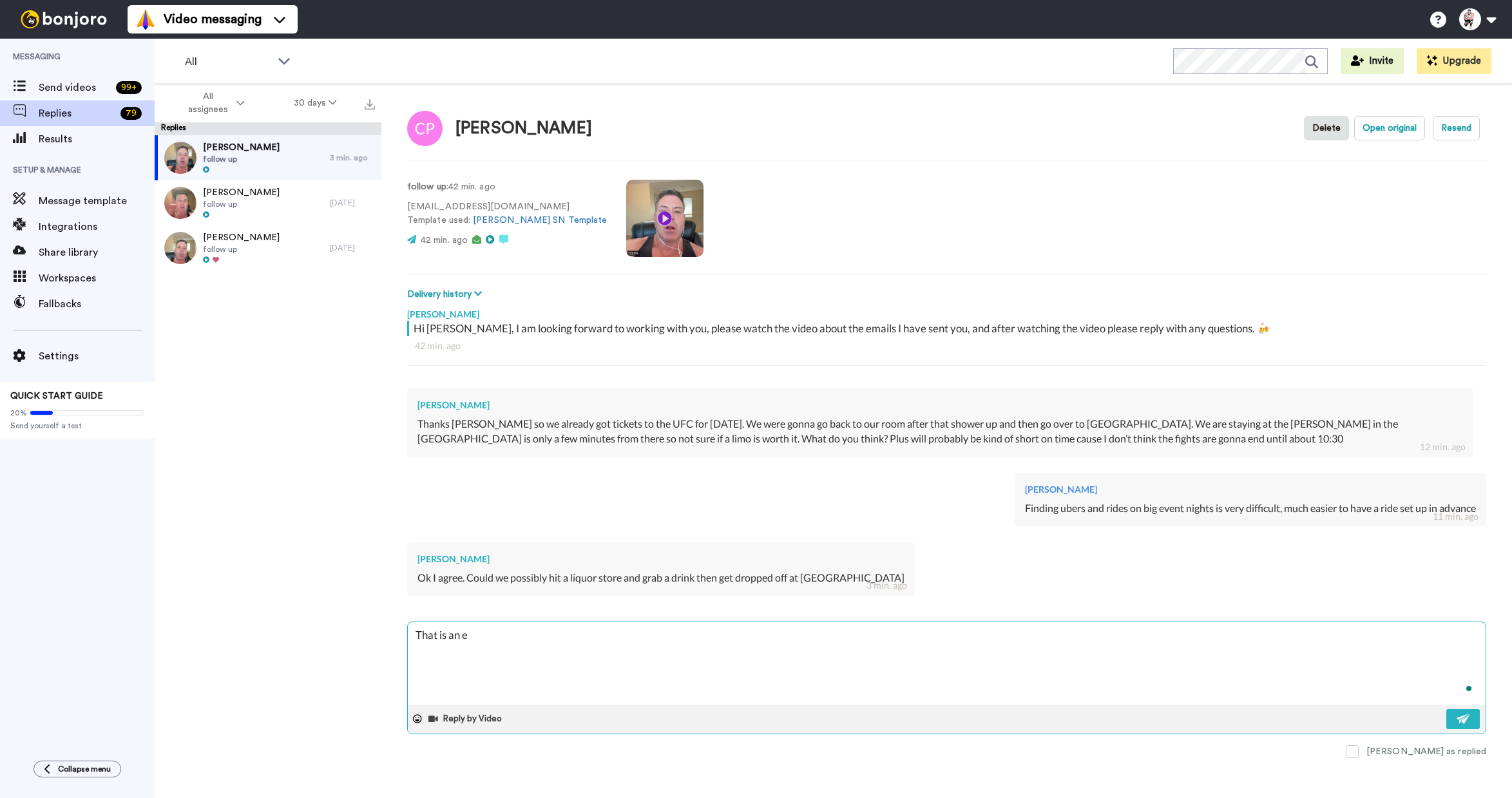
type textarea "x"
type textarea "That is an ex"
type textarea "x"
type textarea "That is an ext"
type textarea "x"
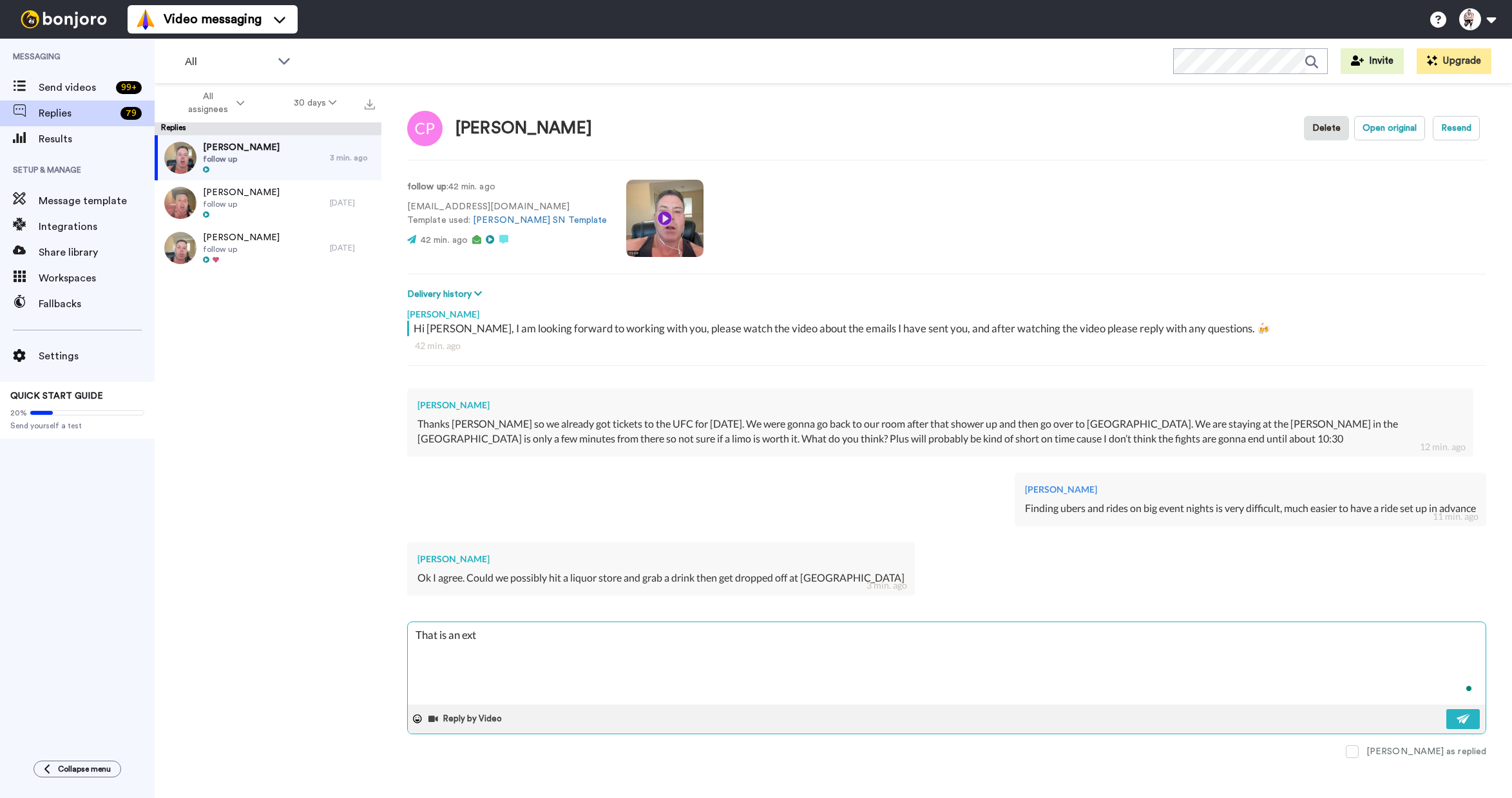
type textarea "That is an extr"
type textarea "x"
type textarea "That is an extra"
type textarea "x"
type textarea "That is an extra"
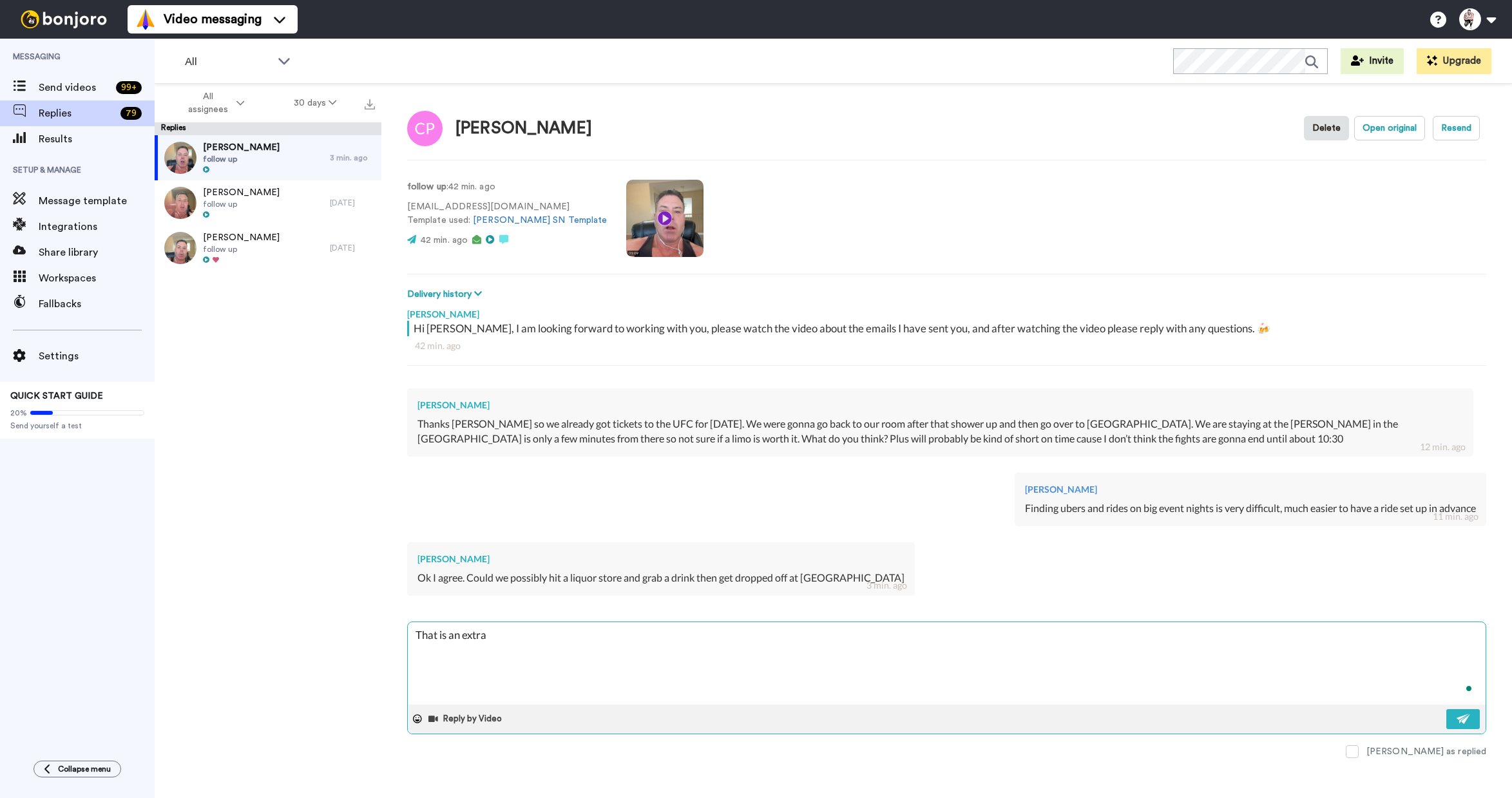
type textarea "x"
type textarea "That is an extra c"
type textarea "x"
type textarea "That is an extra ch"
type textarea "x"
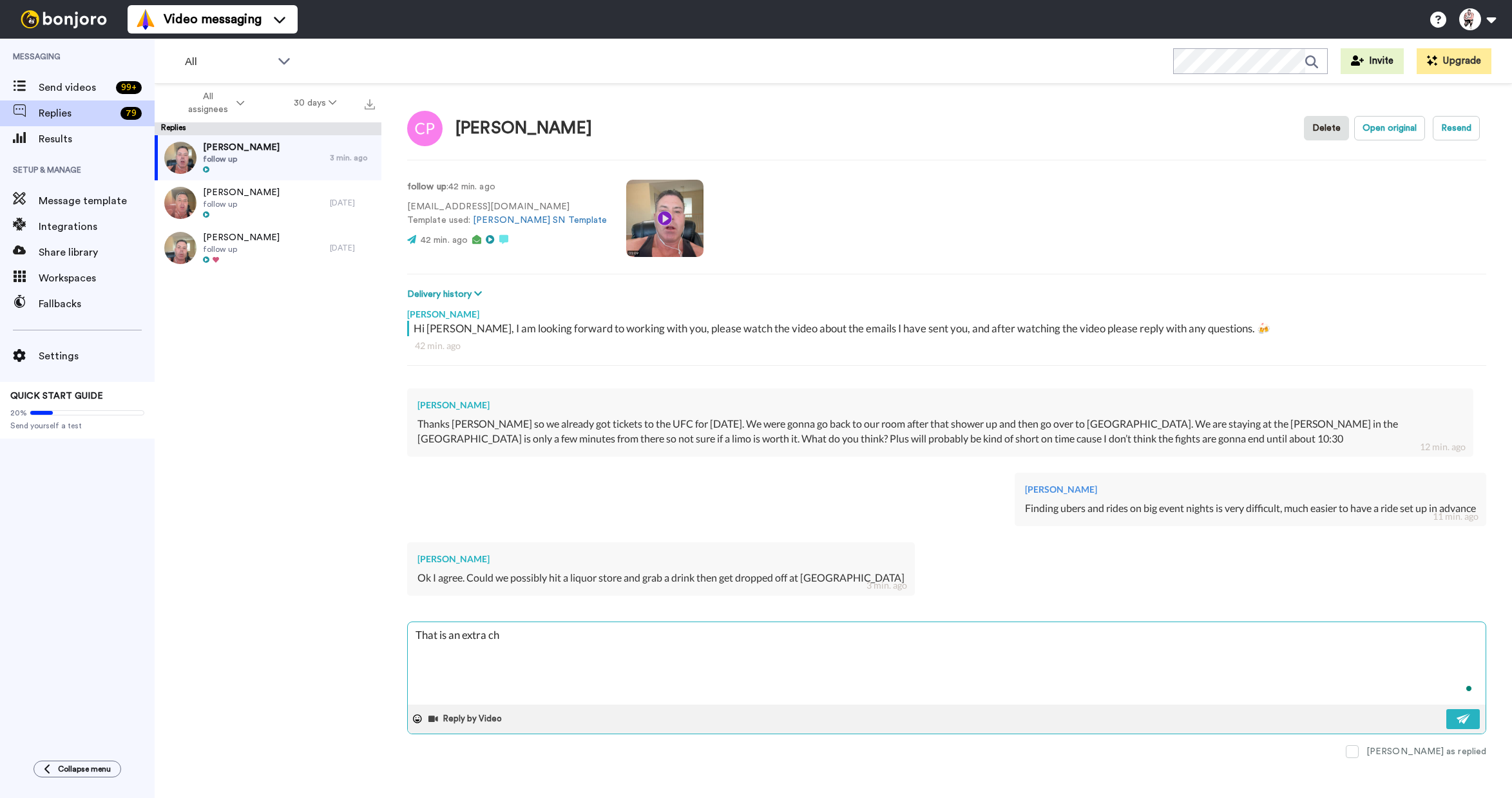
type textarea "That is an extra cha"
type textarea "x"
type textarea "That is an extra char"
type textarea "x"
type textarea "That is an extra charg"
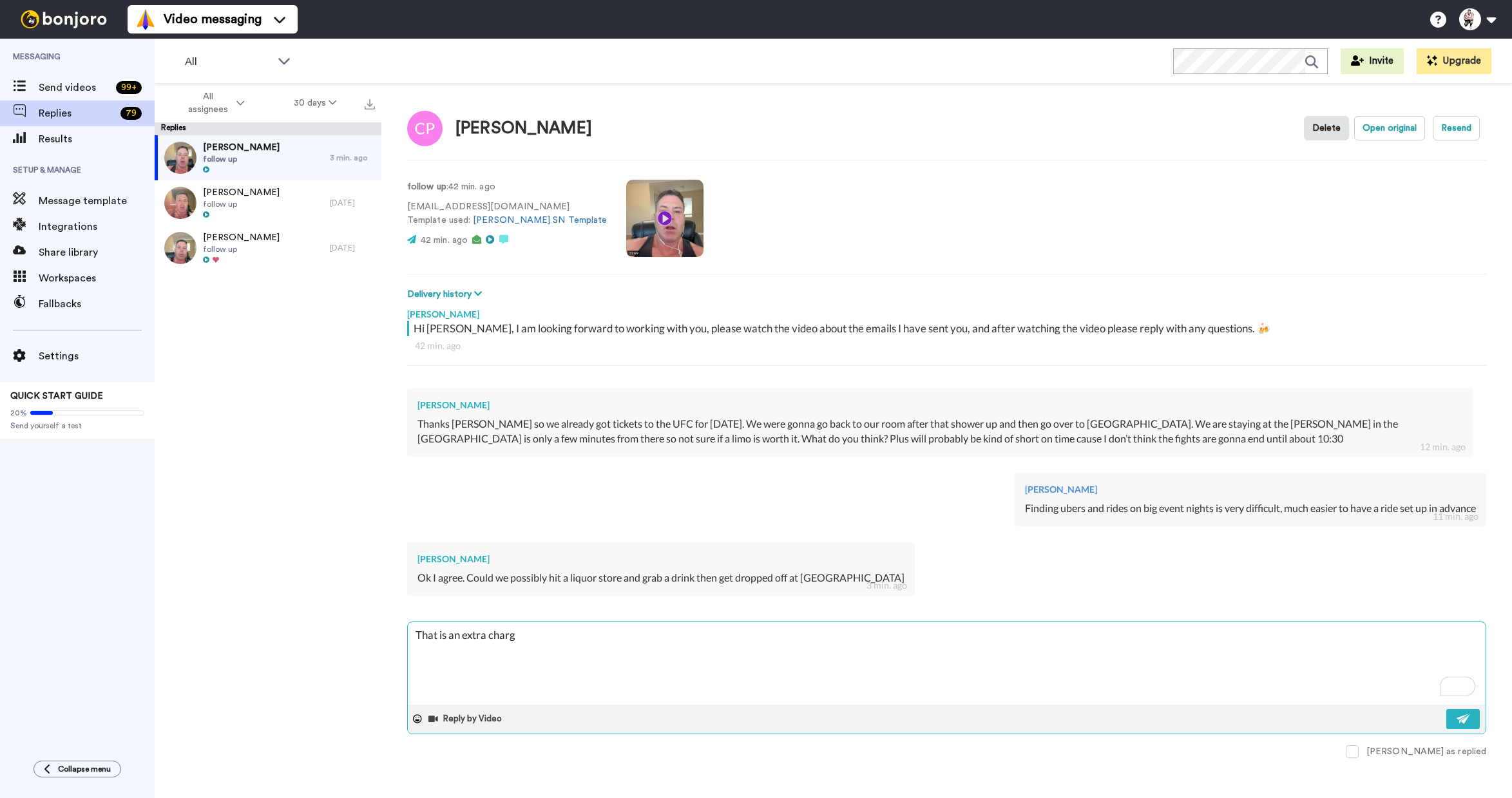
type textarea "x"
type textarea "That is an extra charge"
type textarea "x"
type textarea "That is an extra charge"
type textarea "x"
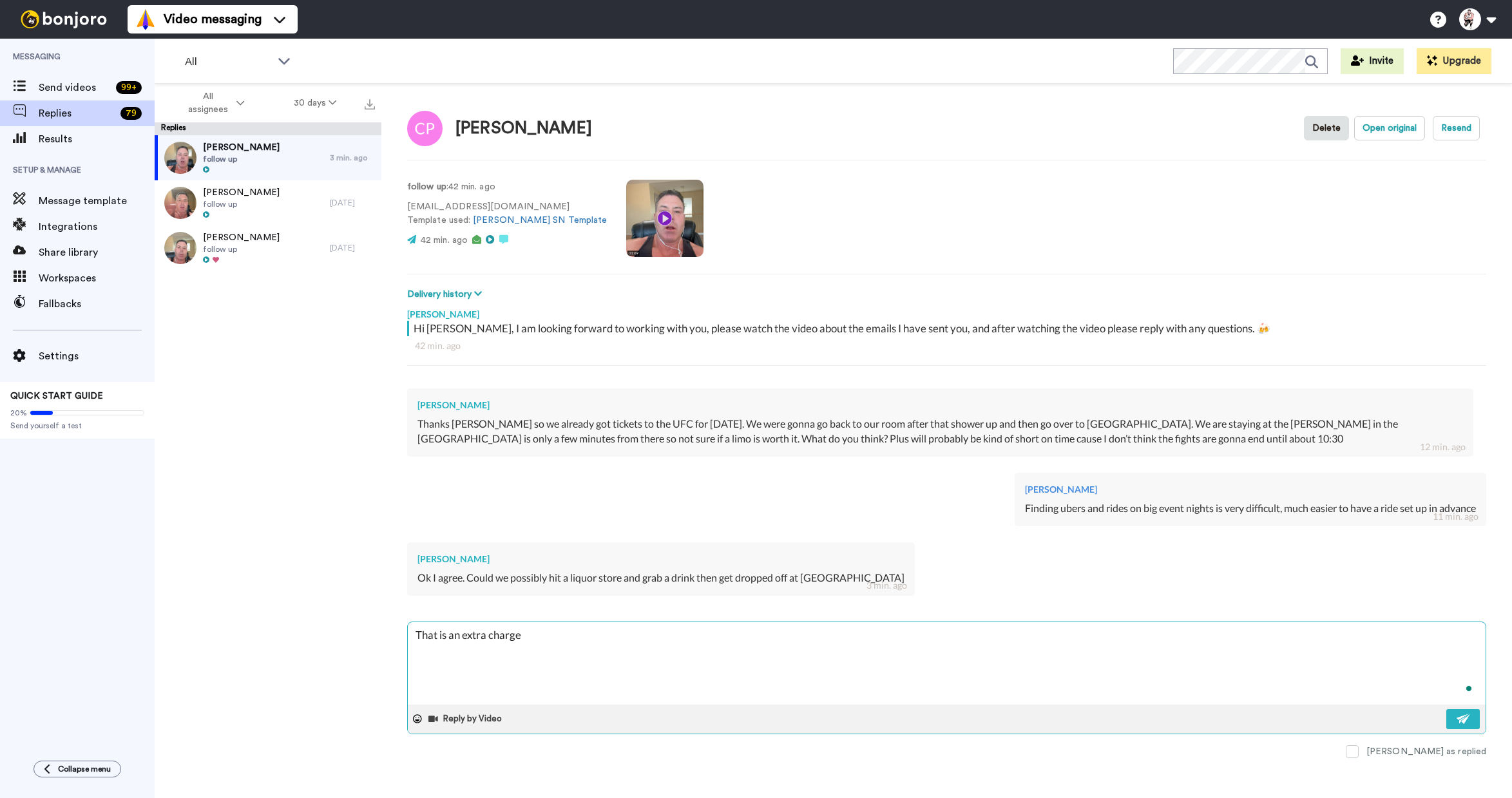
type textarea "That is an extra charge"
type textarea "x"
type textarea "That is an extra charge,"
type textarea "x"
type textarea "That is an extra charge,"
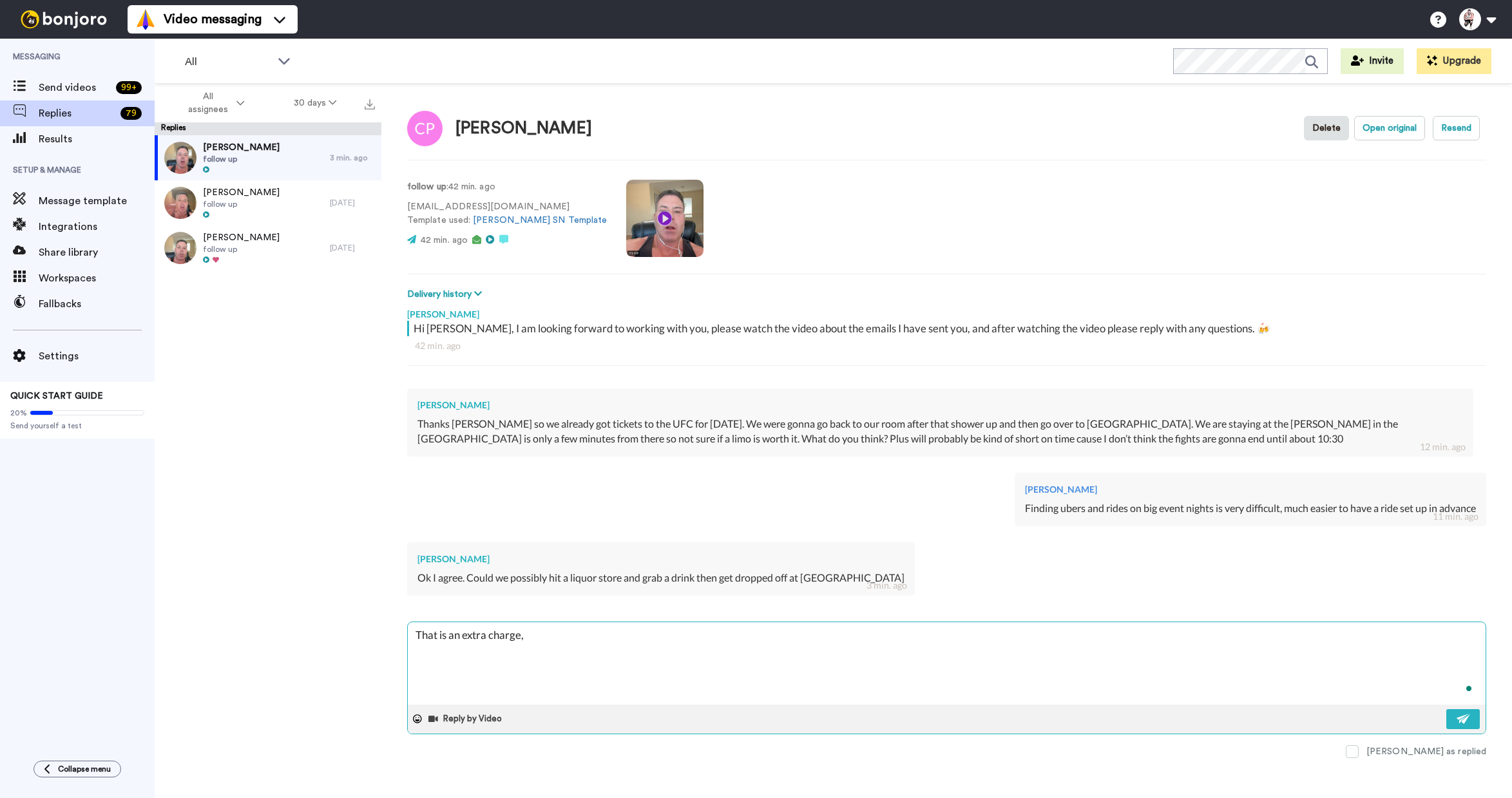
type textarea "x"
type textarea "That is an extra charge, IU"
type textarea "x"
type textarea "That is an extra charge, IU"
type textarea "x"
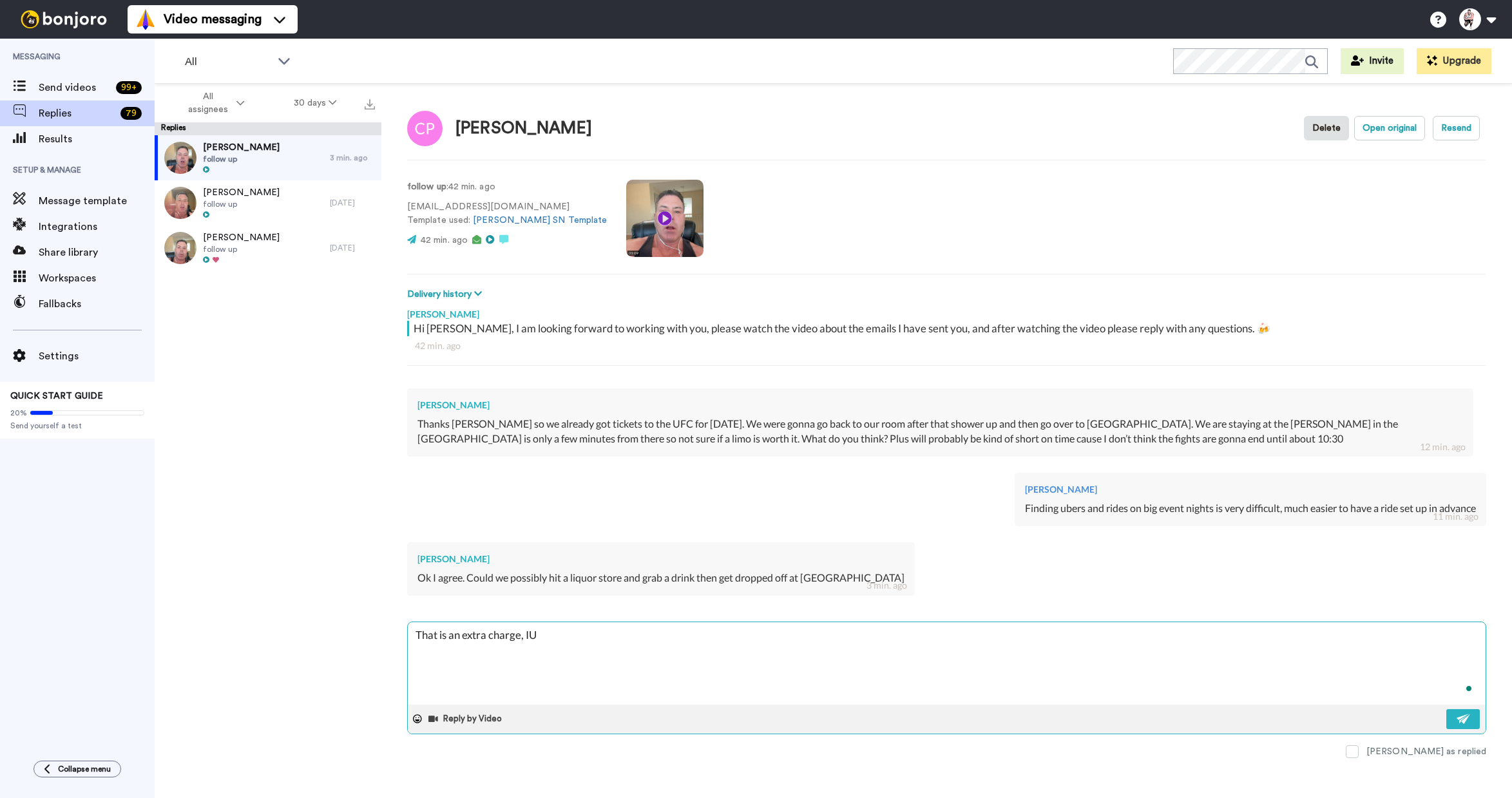
type textarea "That is an extra charge, IU"
type textarea "x"
type textarea "That is an extra charge, I"
type textarea "x"
type textarea "That is an extra charge, I"
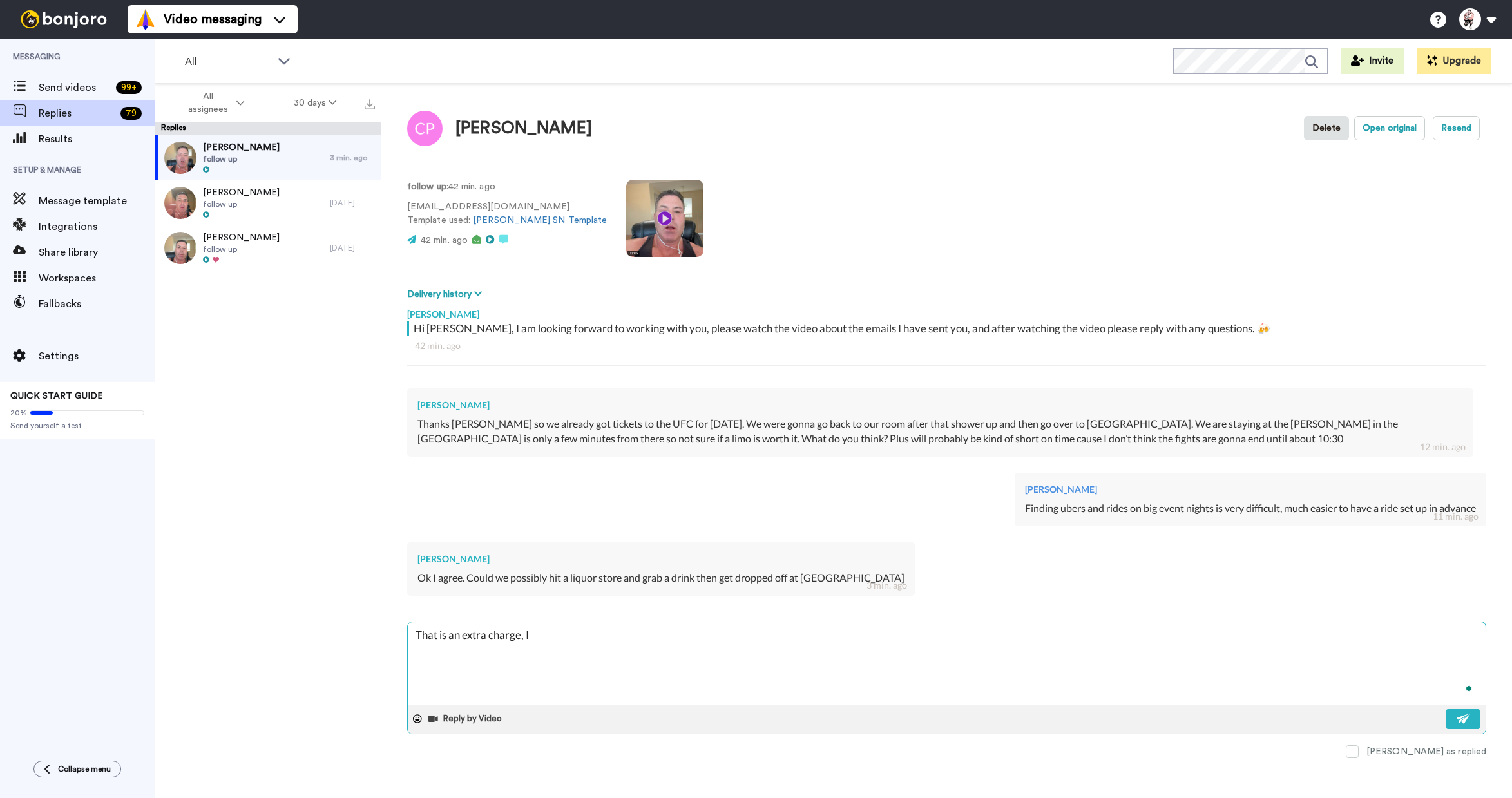
type textarea "x"
type textarea "That is an extra charge, I w"
type textarea "x"
type textarea "That is an extra charge, I wo"
type textarea "x"
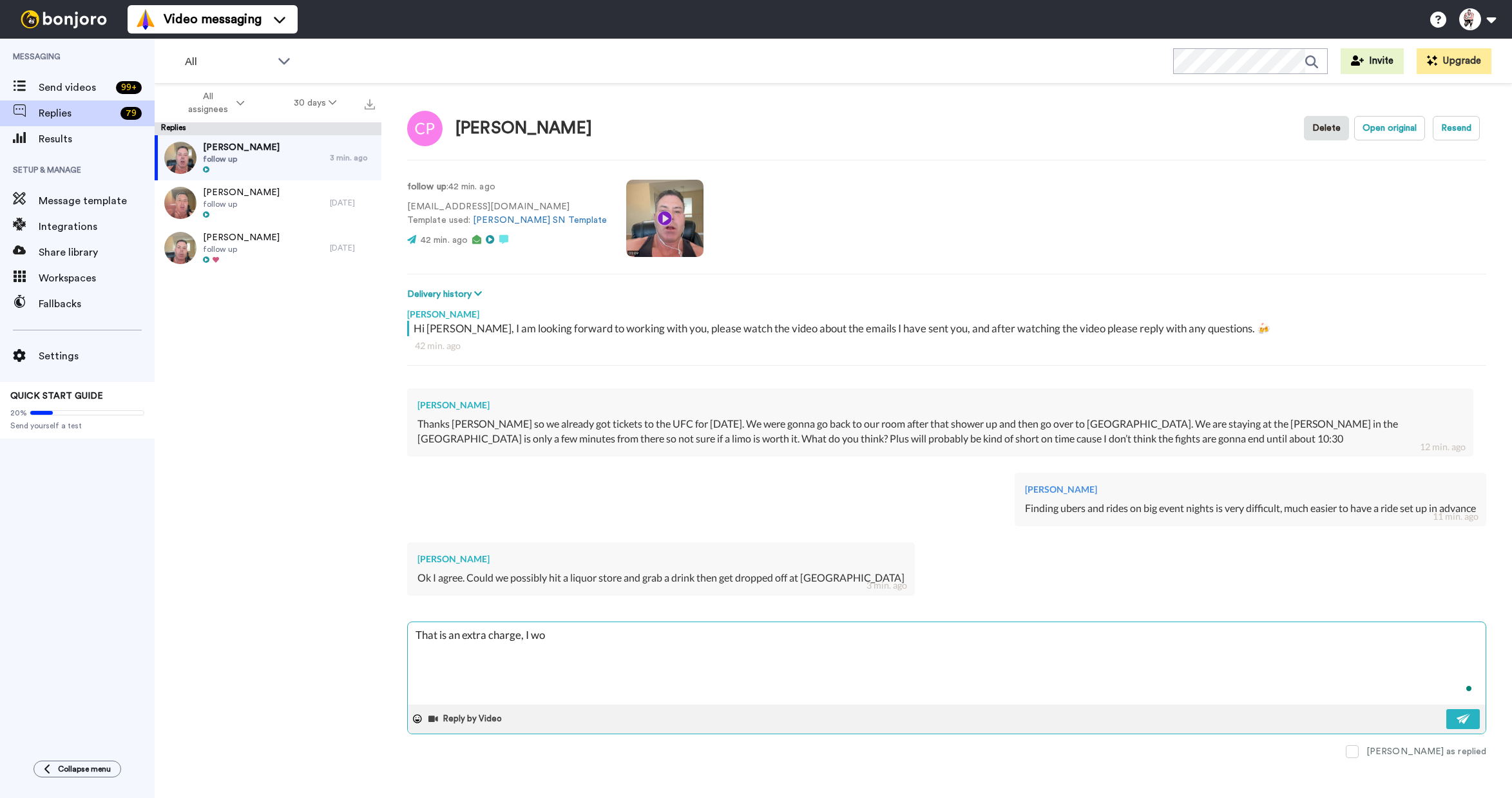
type textarea "That is an extra charge, I wou"
type textarea "x"
type textarea "That is an extra charge, I woul"
type textarea "x"
type textarea "That is an extra charge, I would"
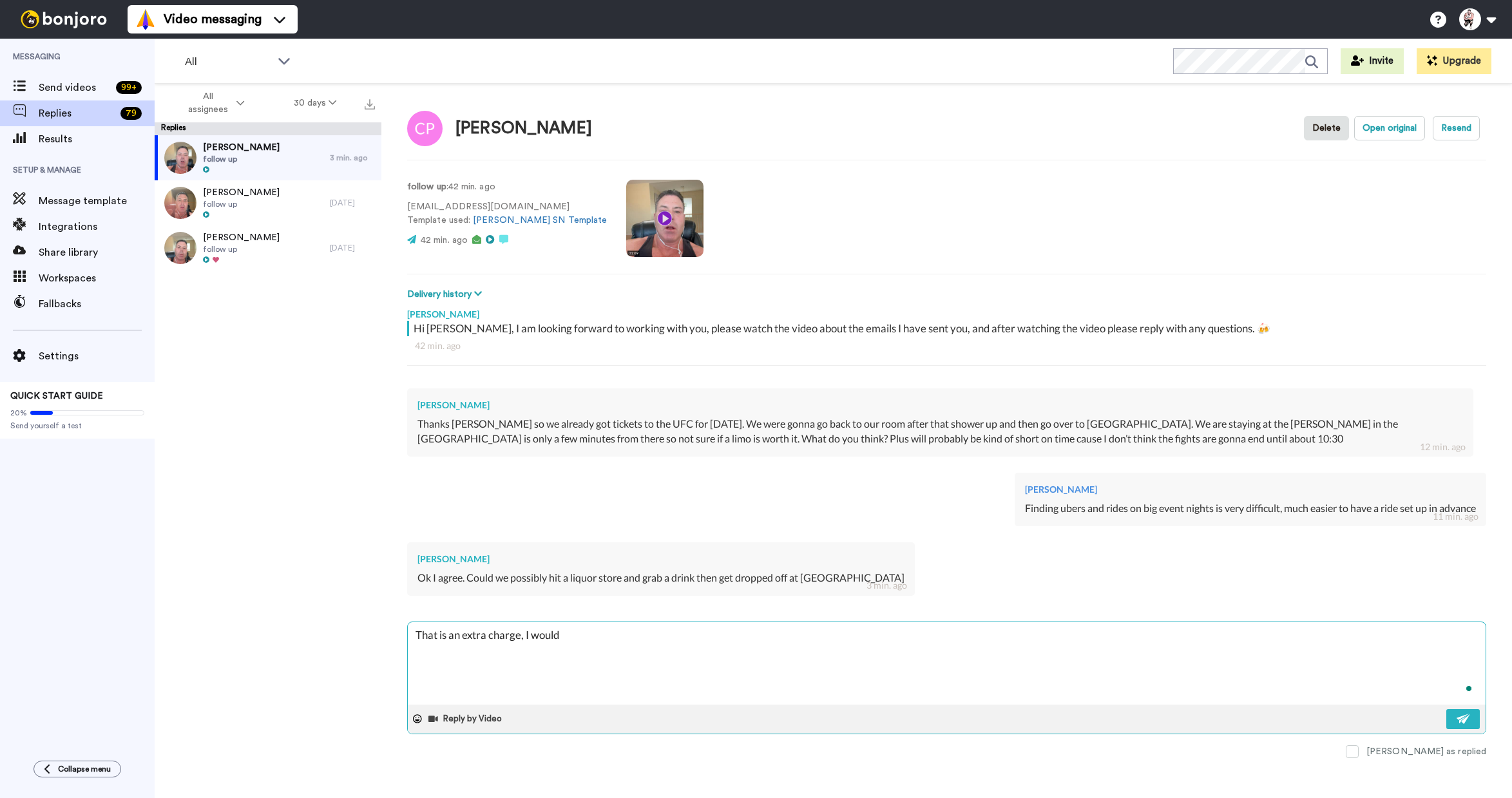
type textarea "x"
type textarea "That is an extra charge, I would"
type textarea "x"
type textarea "That is an extra charge, I would j"
type textarea "x"
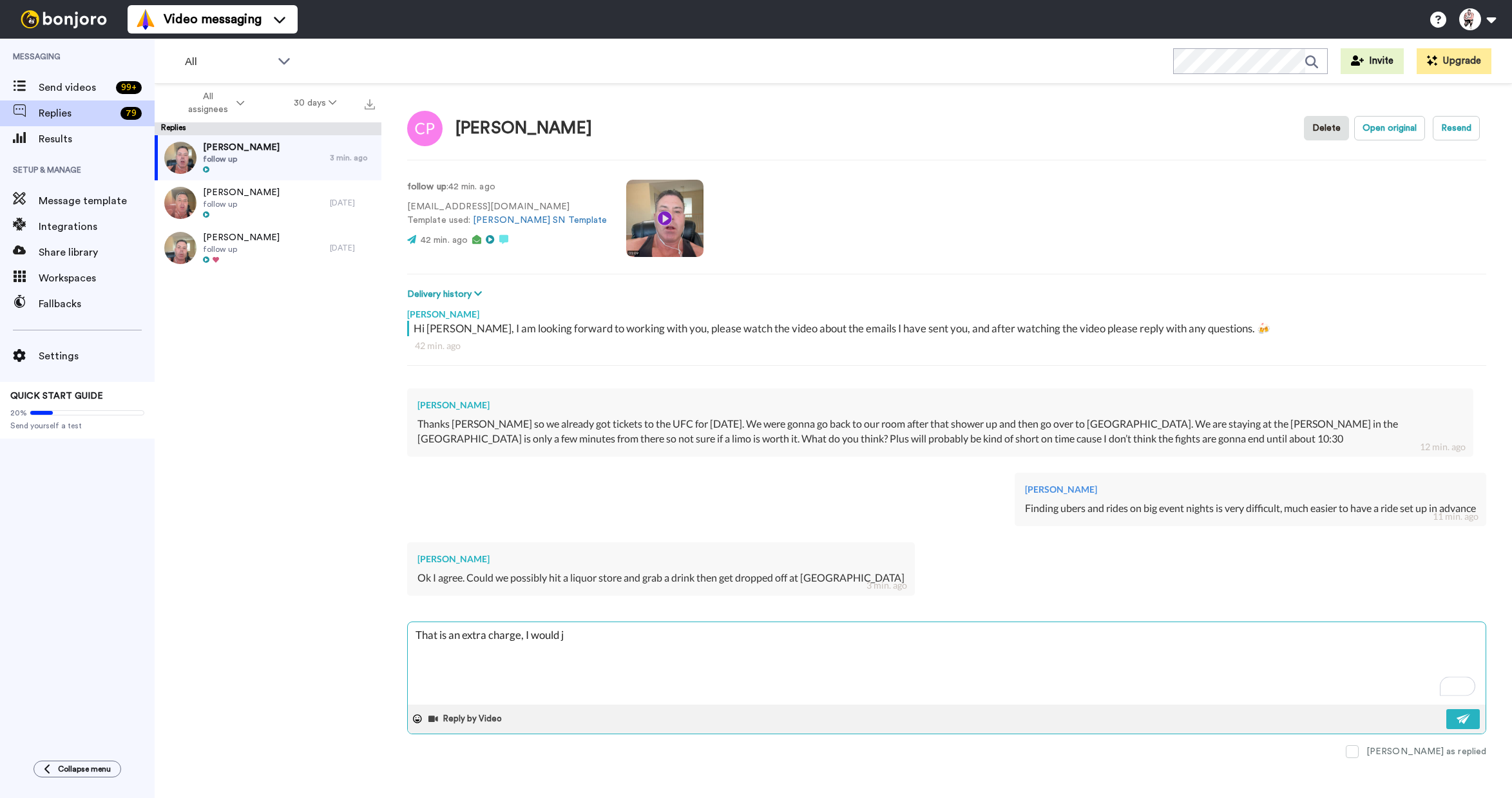
type textarea "That is an extra charge, I would ju"
type textarea "x"
type textarea "That is an extra charge, I would jus"
type textarea "x"
type textarea "That is an extra charge, I would just"
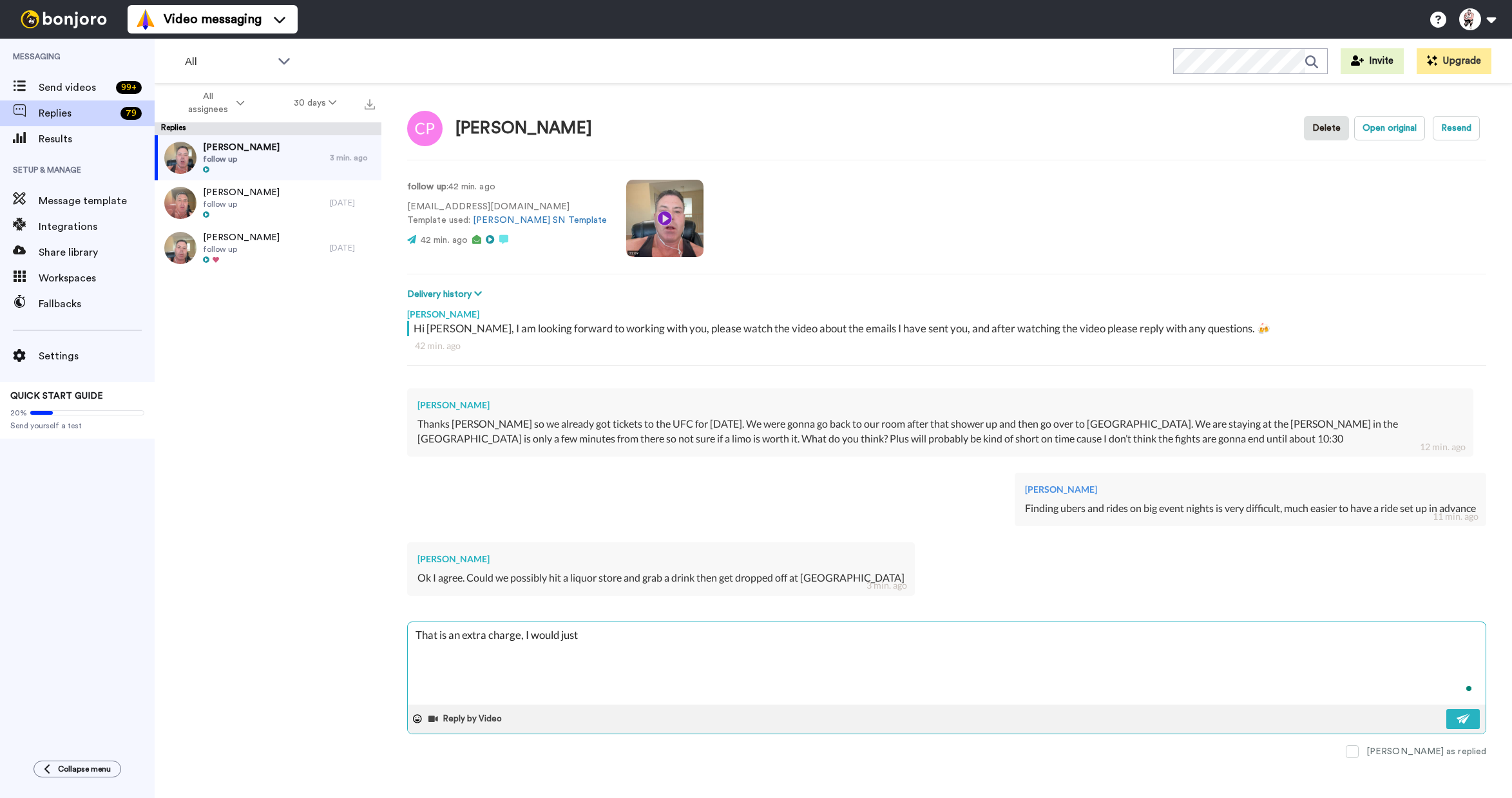
type textarea "x"
type textarea "That is an extra charge, I would just"
type textarea "x"
type textarea "That is an extra charge, I would just g"
type textarea "x"
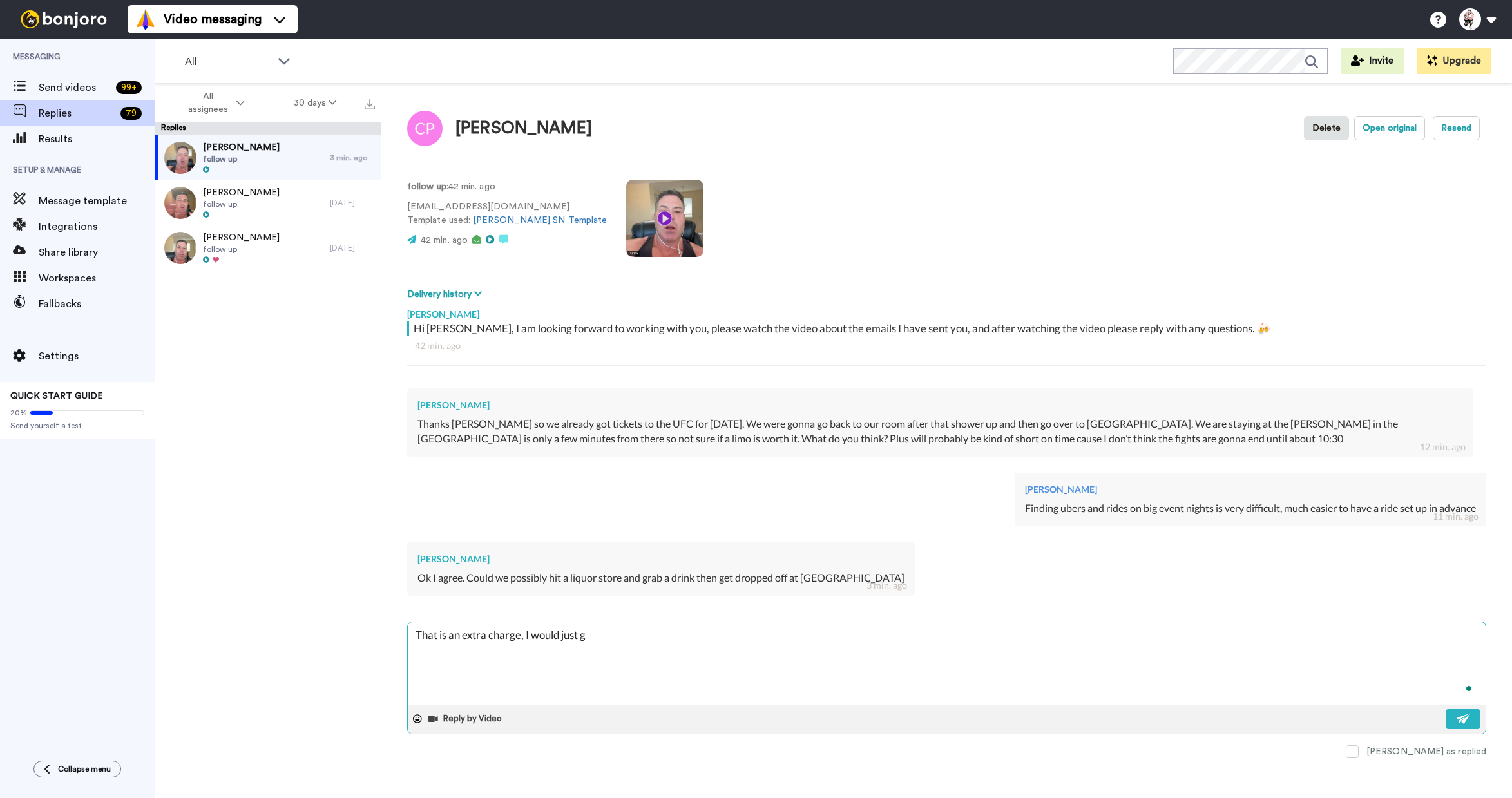
type textarea "That is an extra charge, I would just gr"
type textarea "x"
type textarea "That is an extra charge, I would just gra"
type textarea "x"
type textarea "That is an extra charge, I would just grab"
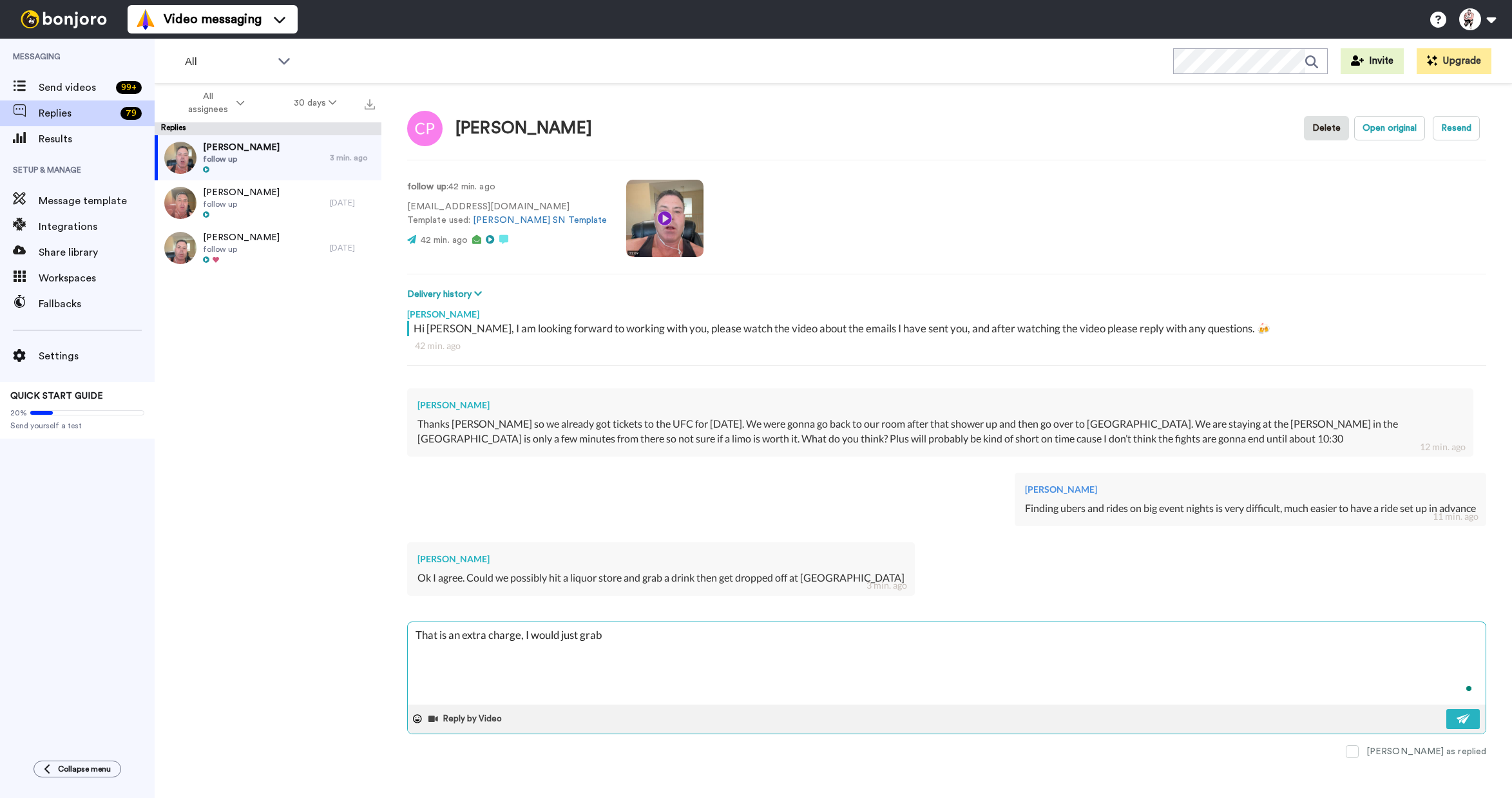
type textarea "x"
type textarea "That is an extra charge, I would just grab"
type textarea "x"
type textarea "That is an extra charge, I would just grab a"
type textarea "x"
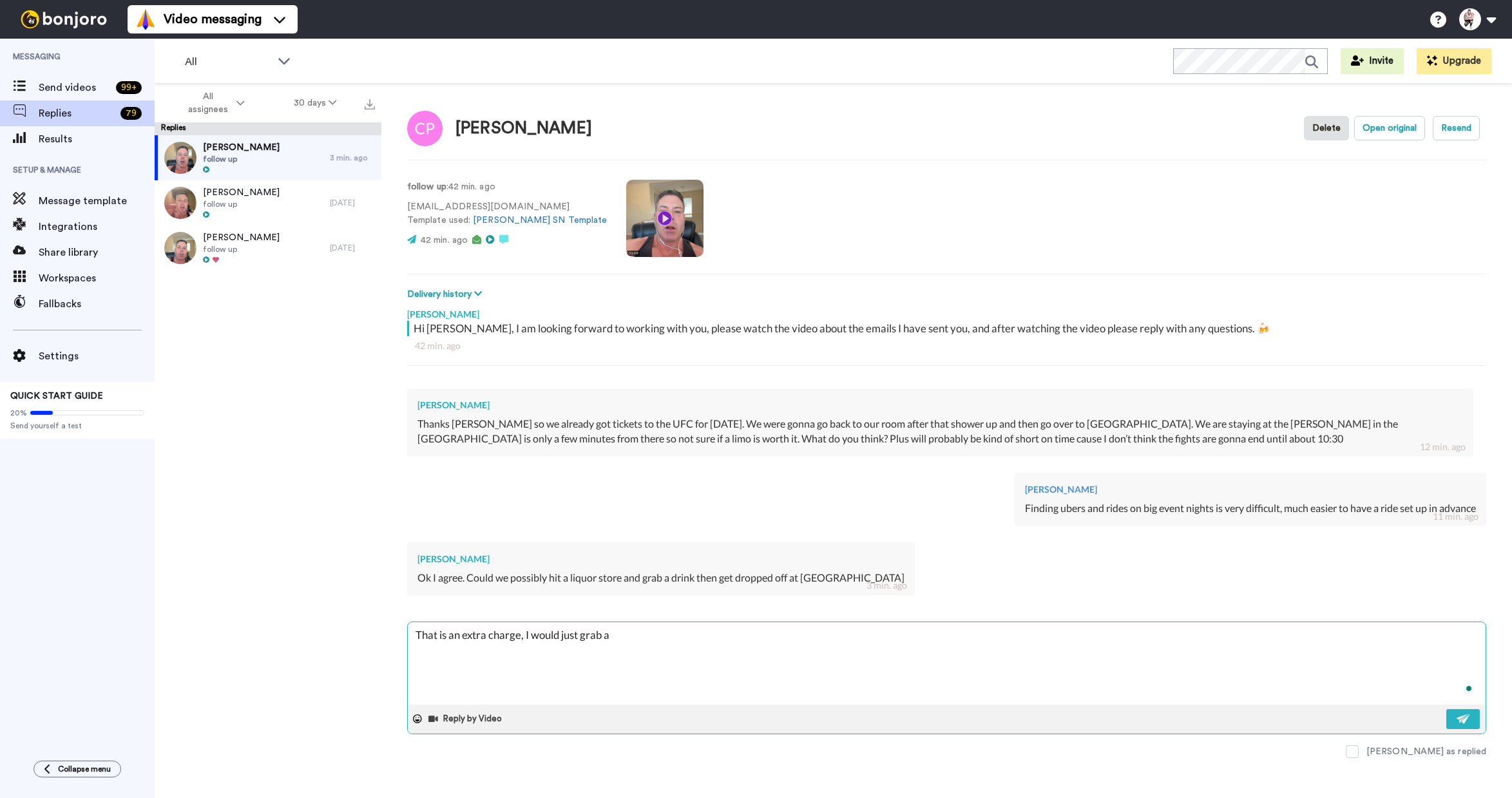
type textarea "That is an extra charge, I would just grab a"
type textarea "x"
type textarea "That is an extra charge, I would just grab a d"
type textarea "x"
type textarea "That is an extra charge, I would just grab a di"
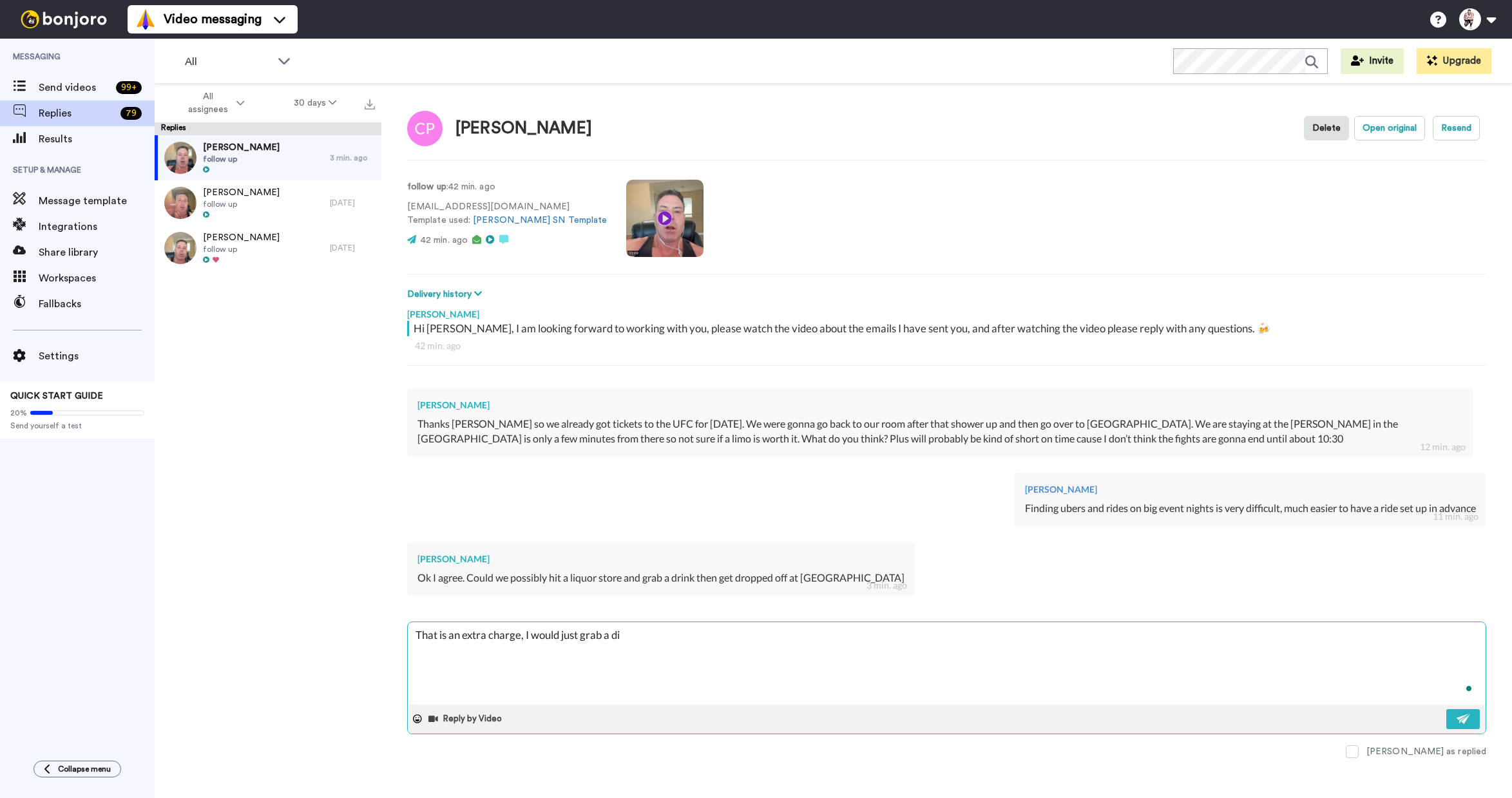
type textarea "x"
type textarea "That is an extra charge, I would just grab a dir"
type textarea "x"
type textarea "That is an extra charge, I would just grab a di"
type textarea "x"
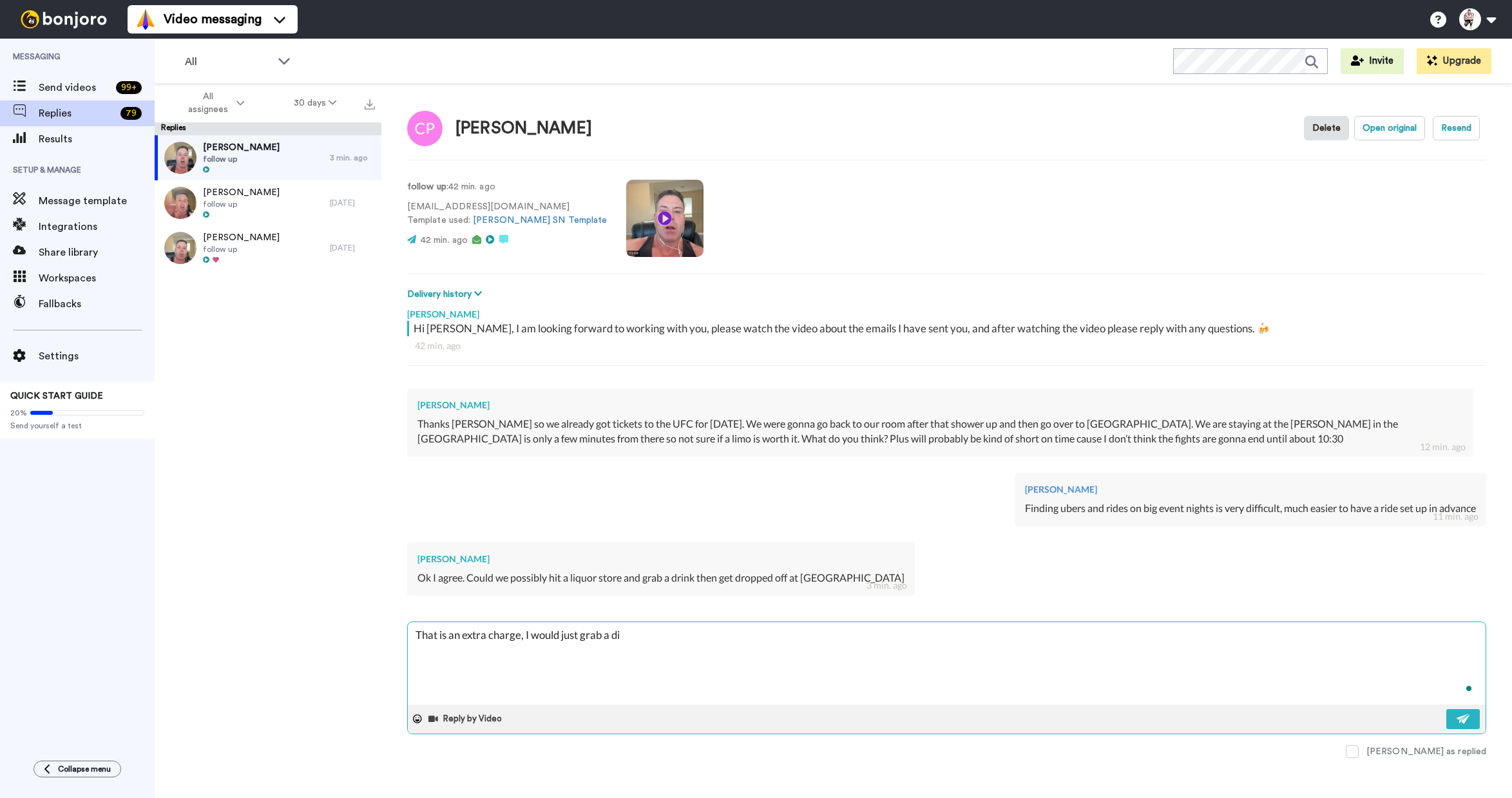
type textarea "That is an extra charge, I would just grab a d"
type textarea "x"
type textarea "That is an extra charge, I would just grab a dr"
type textarea "x"
type textarea "That is an extra charge, I would just grab a dri"
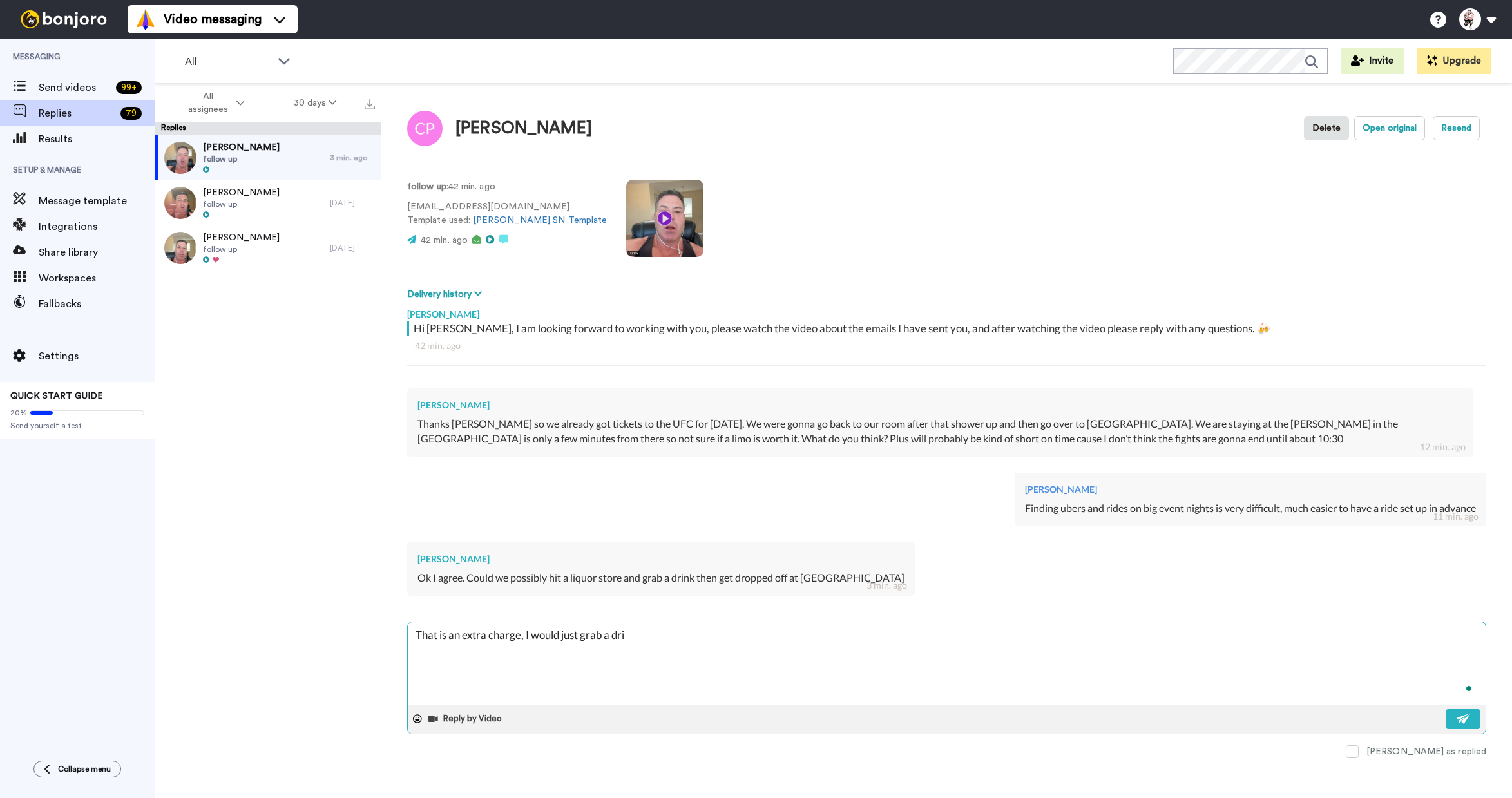
type textarea "x"
type textarea "That is an extra charge, I would just grab a drin"
type textarea "x"
type textarea "That is an extra charge, I would just grab a drink"
type textarea "x"
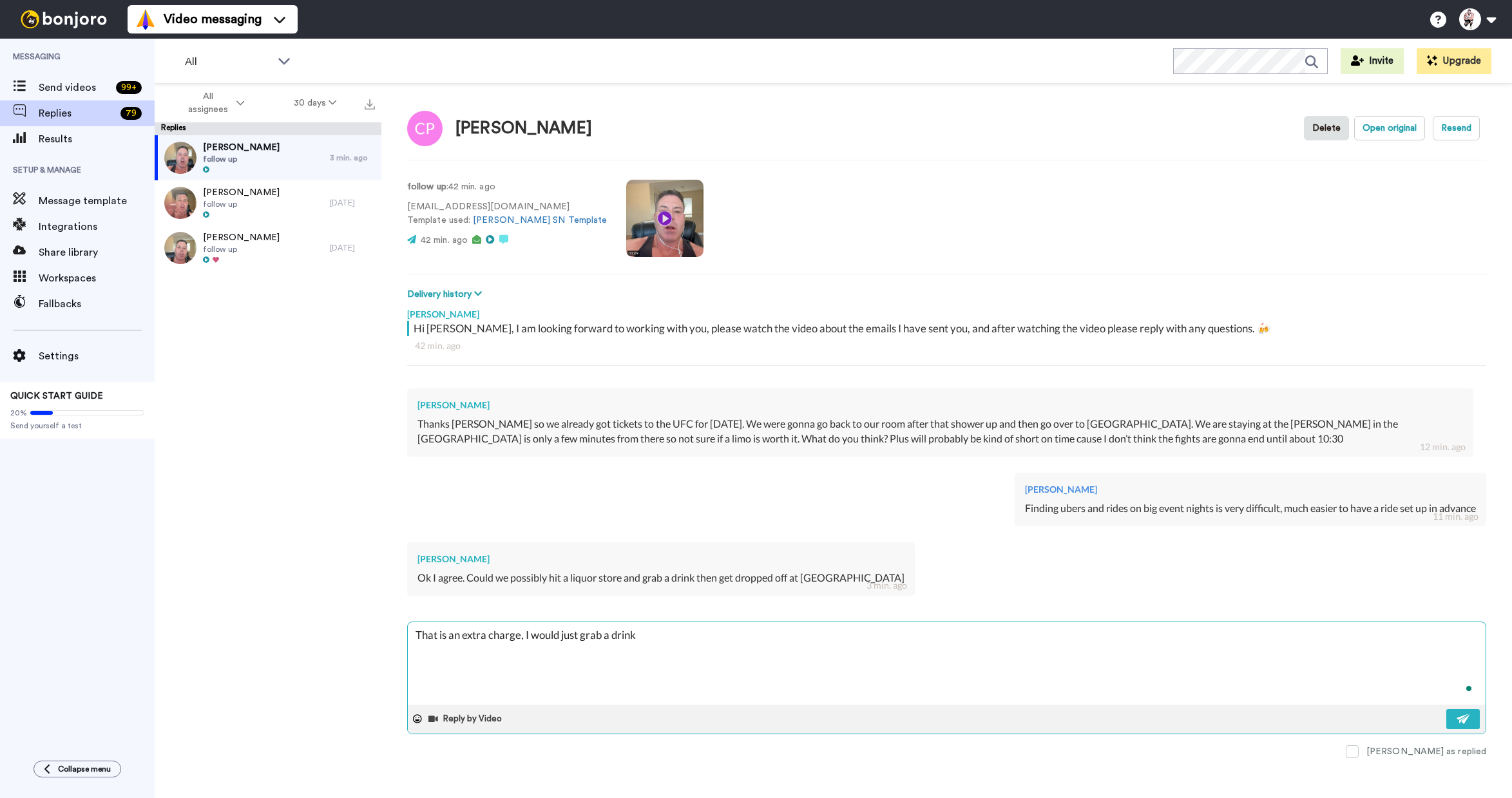
type textarea "That is an extra charge, I would just grab a drink"
type textarea "x"
type textarea "That is an extra charge, I would just grab a drink a"
type textarea "x"
type textarea "That is an extra charge, I would just grab a drink a"
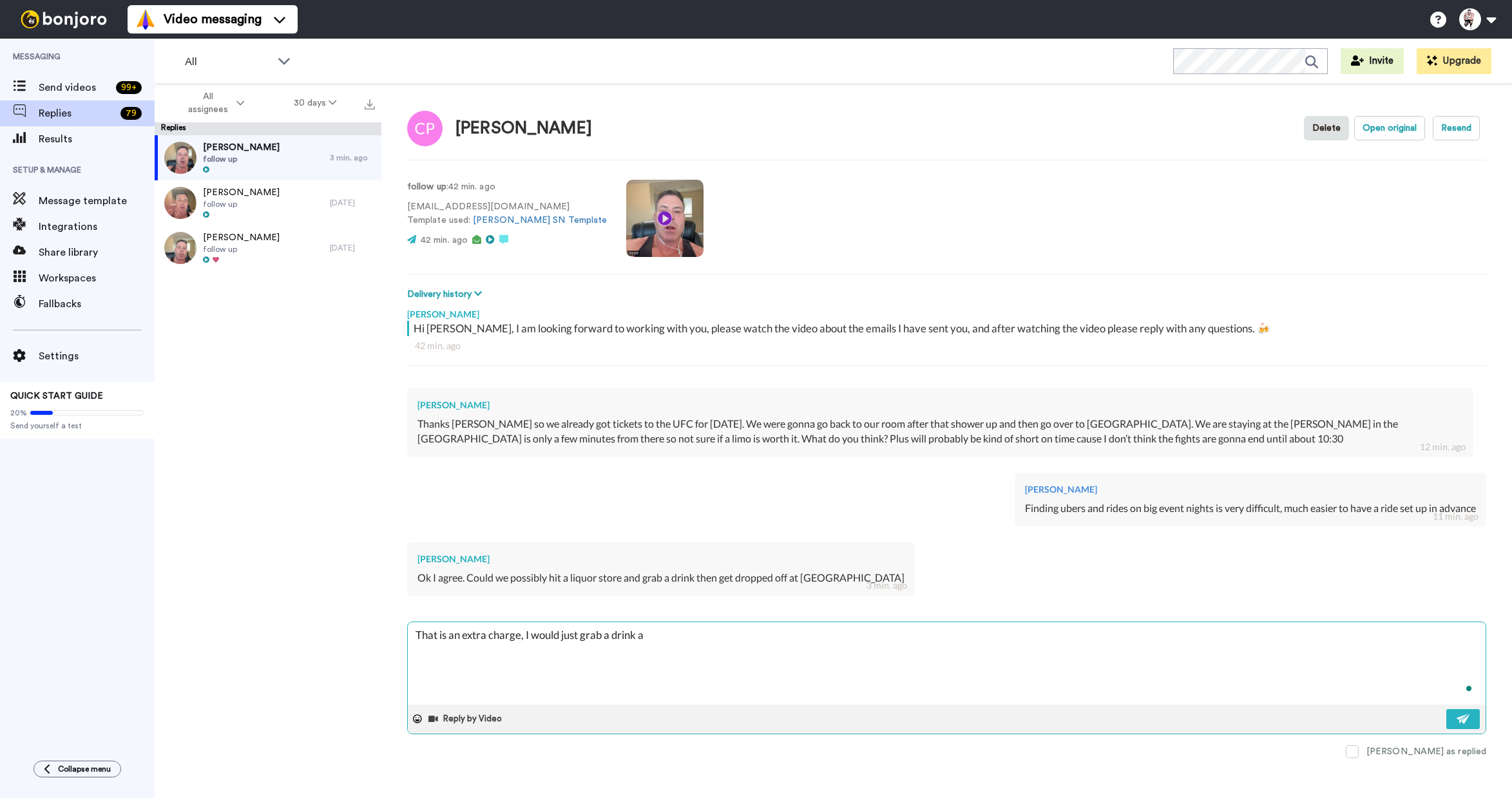
type textarea "x"
type textarea "That is an extra charge, I would just grab a drink a t"
type textarea "x"
type textarea "That is an extra charge, I would just grab a drink a tr"
type textarea "x"
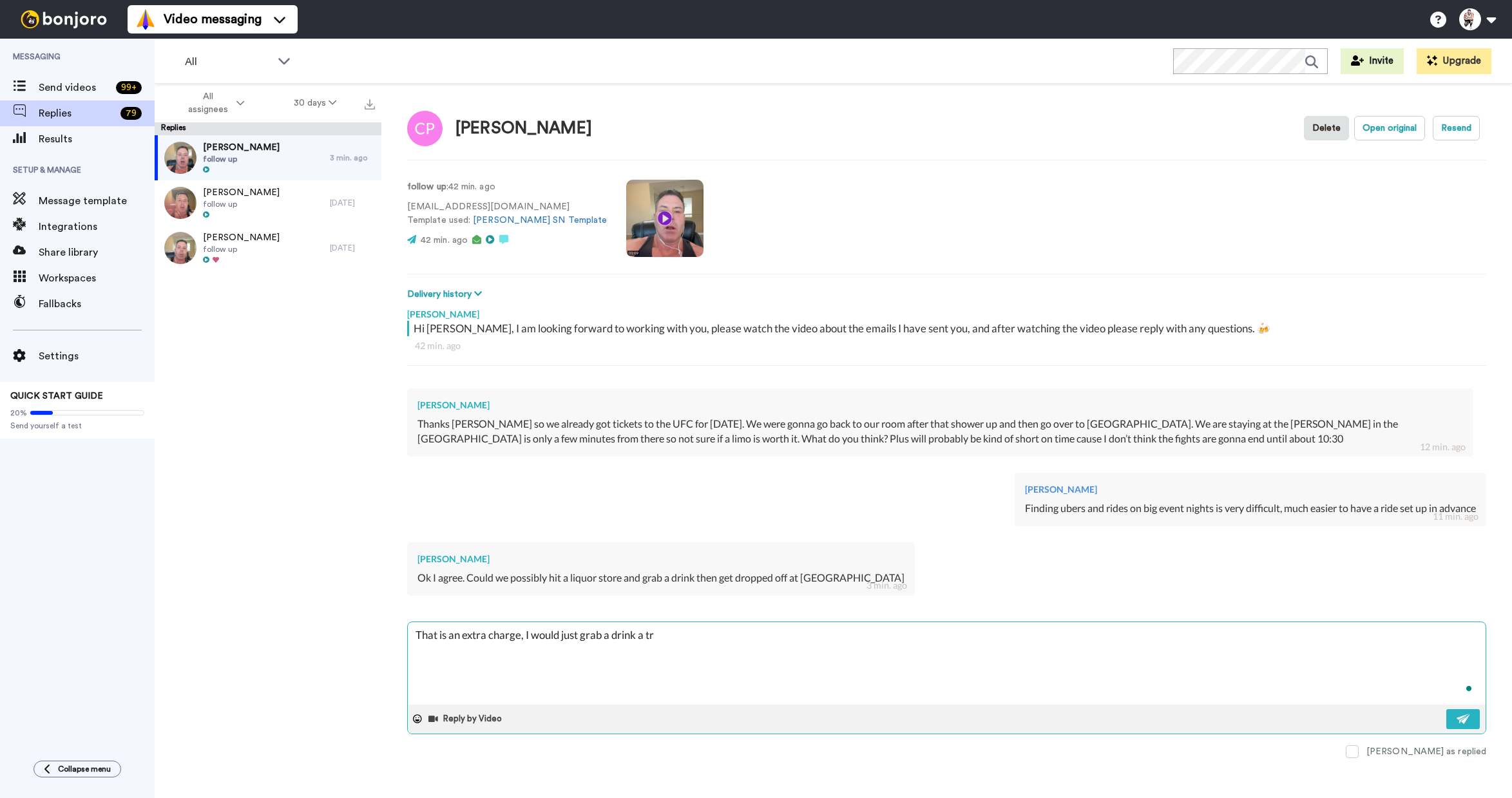
type textarea "That is an extra charge, I would just grab a drink a tru"
type textarea "x"
type textarea "That is an extra charge, I would just grab a drink a trum"
type textarea "x"
type textarea "That is an extra charge, I would just grab a drink a trump"
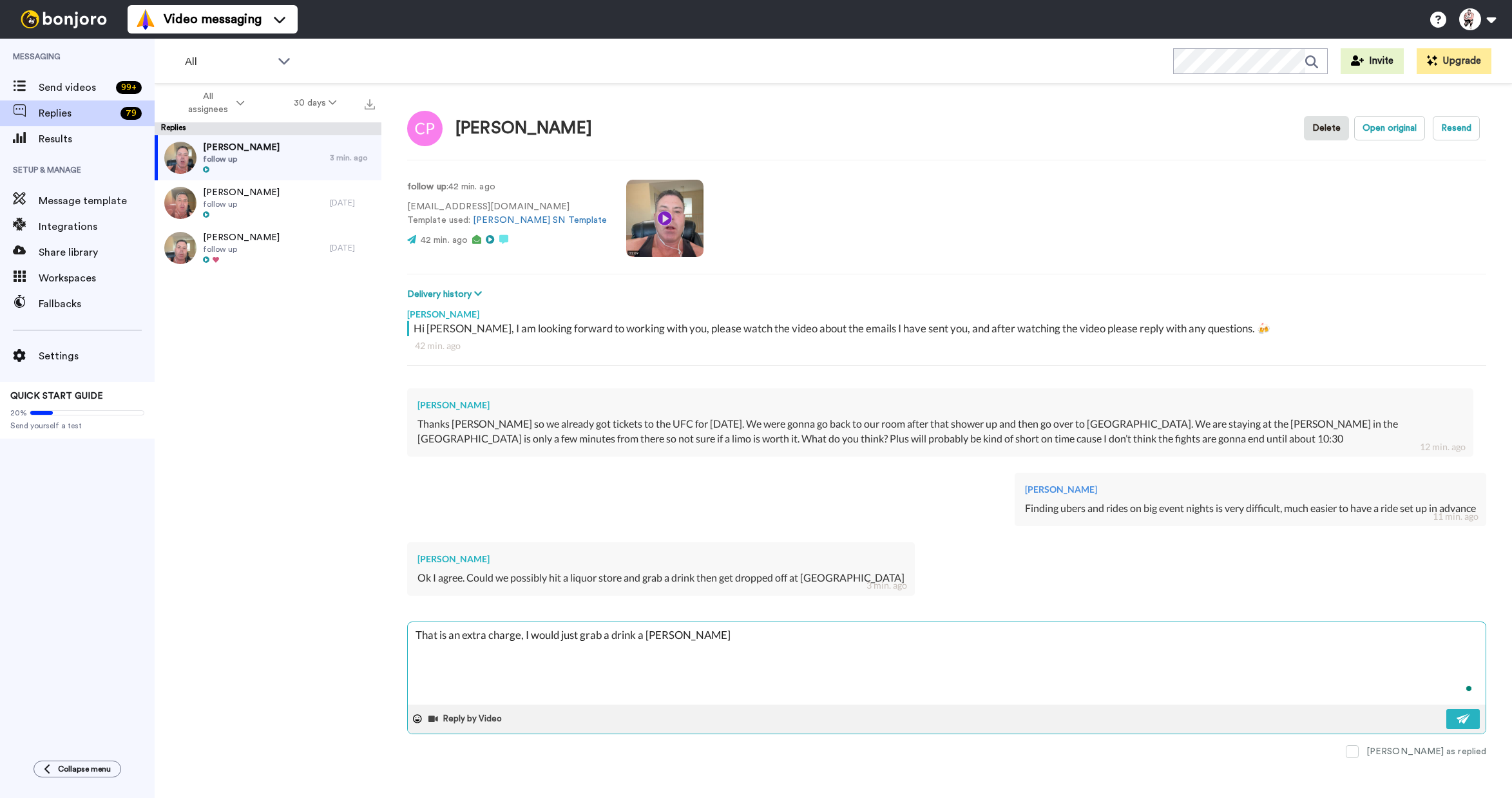
type textarea "x"
type textarea "That is an extra charge, I would just grab a drink a trump"
type textarea "x"
type textarea "That is an extra charge, I would just grab a drink a trump a"
type textarea "x"
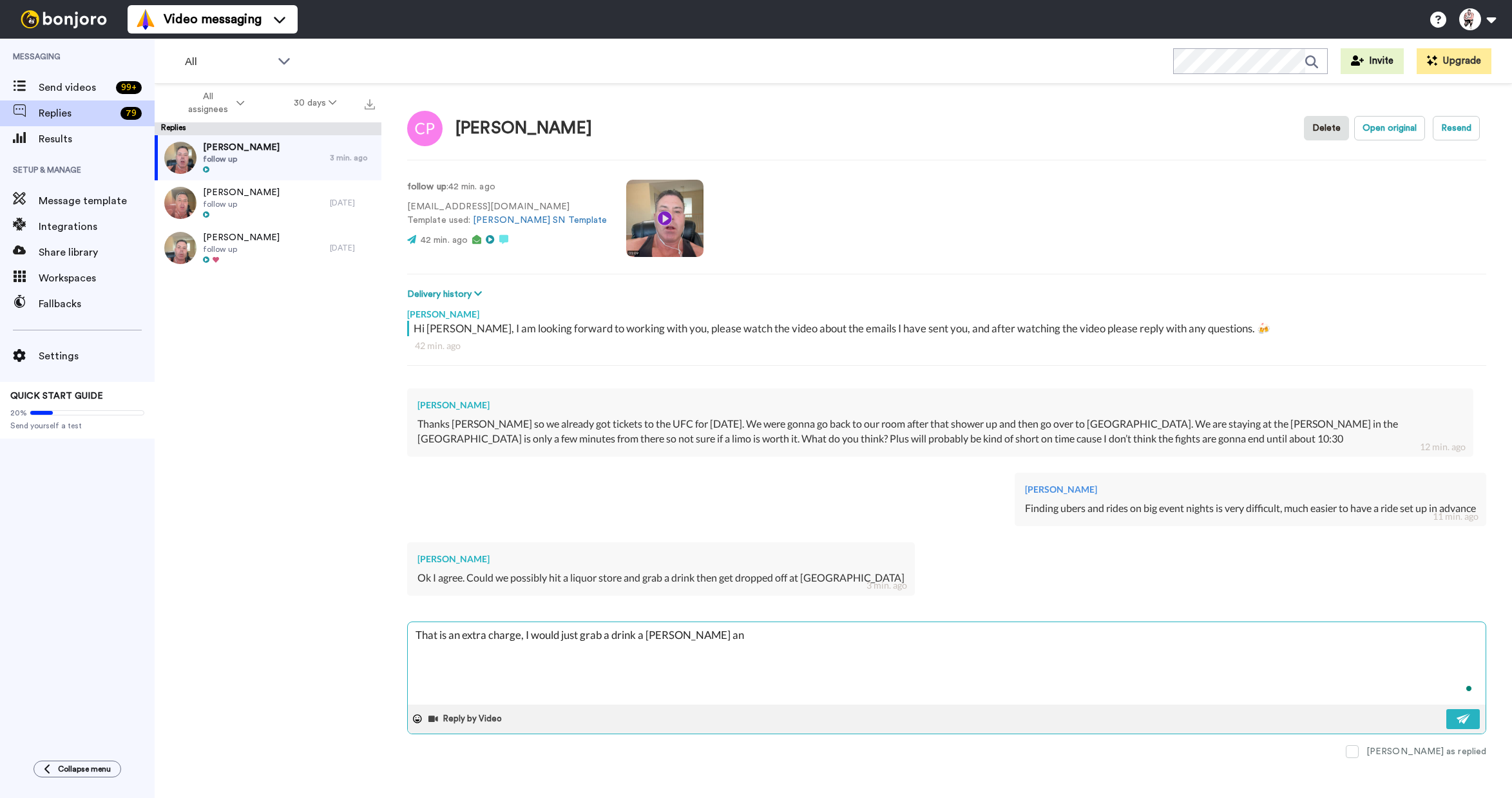
type textarea "That is an extra charge, I would just grab a drink a trump and"
type textarea "x"
type textarea "That is an extra charge, I would just grab a drink a trump and"
type textarea "x"
type textarea "That is an extra charge, I would just grab a drink a trump and b"
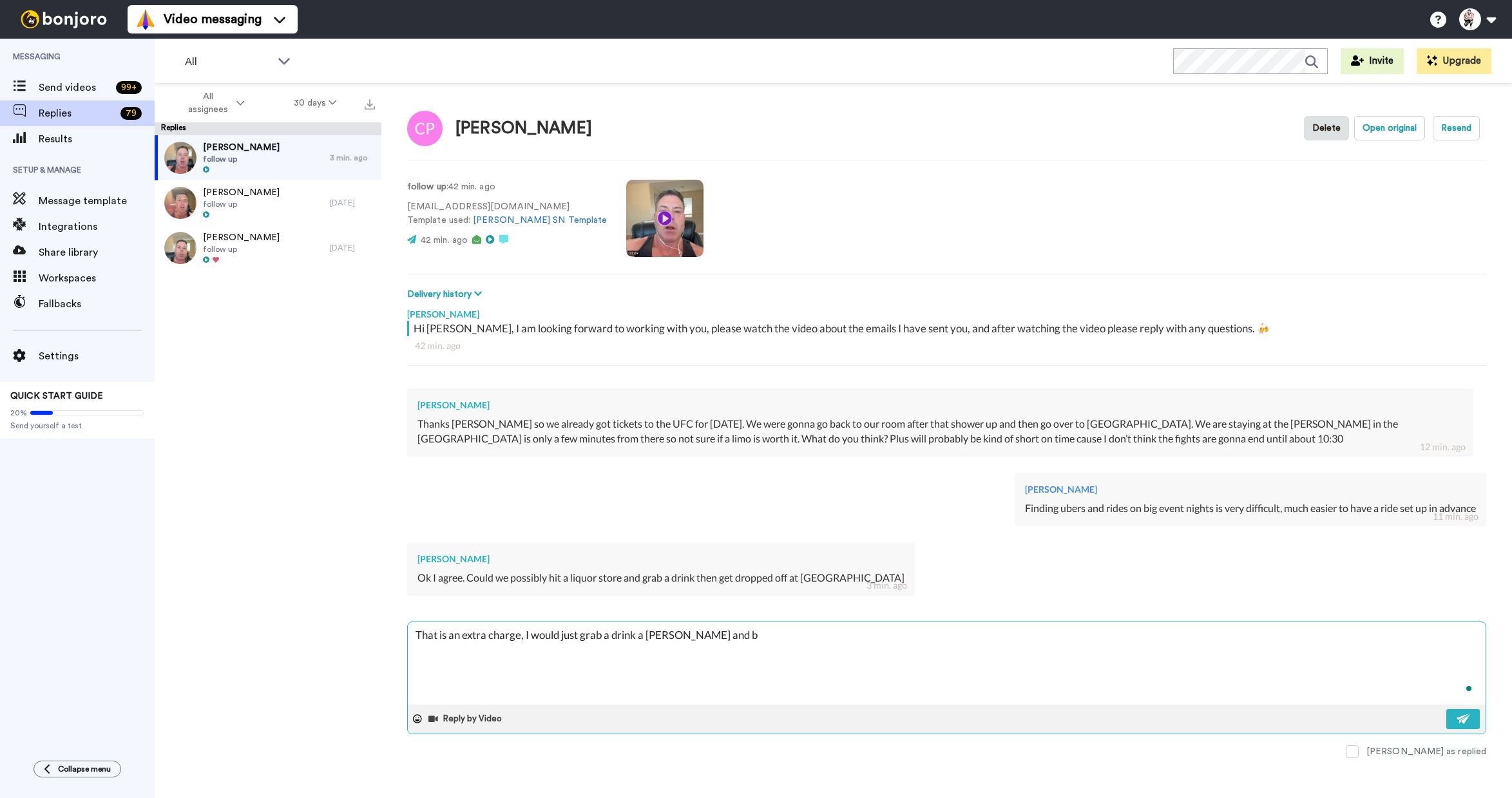
type textarea "x"
type textarea "That is an extra charge, I would just grab a drink a trump and br"
type textarea "x"
type textarea "That is an extra charge, I would just grab a drink a trump and bri"
type textarea "x"
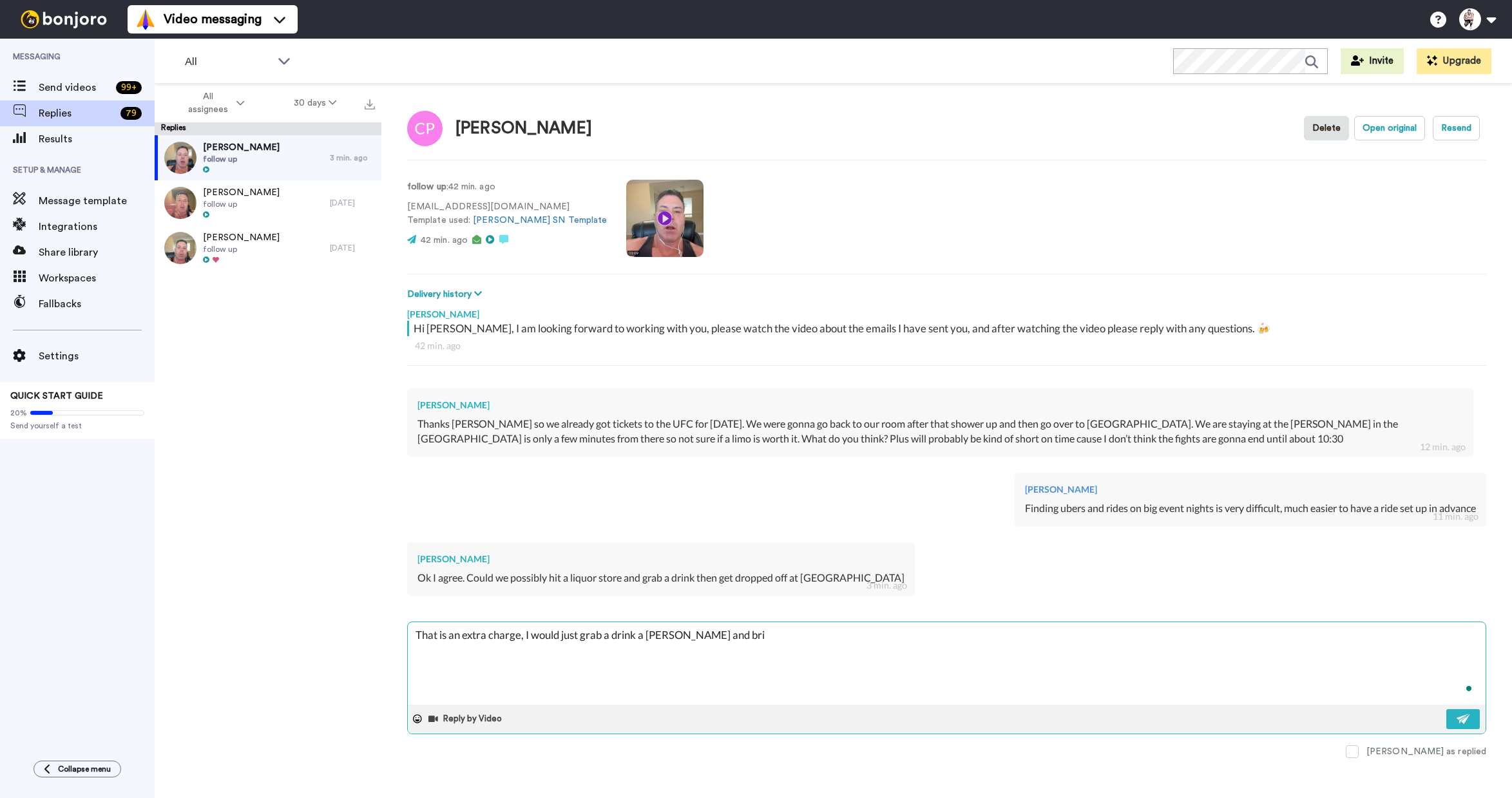
type textarea "That is an extra charge, I would just grab a drink a trump and brin"
type textarea "x"
type textarea "That is an extra charge, I would just grab a drink a trump and bring"
type textarea "x"
type textarea "That is an extra charge, I would just grab a drink a trump and bring"
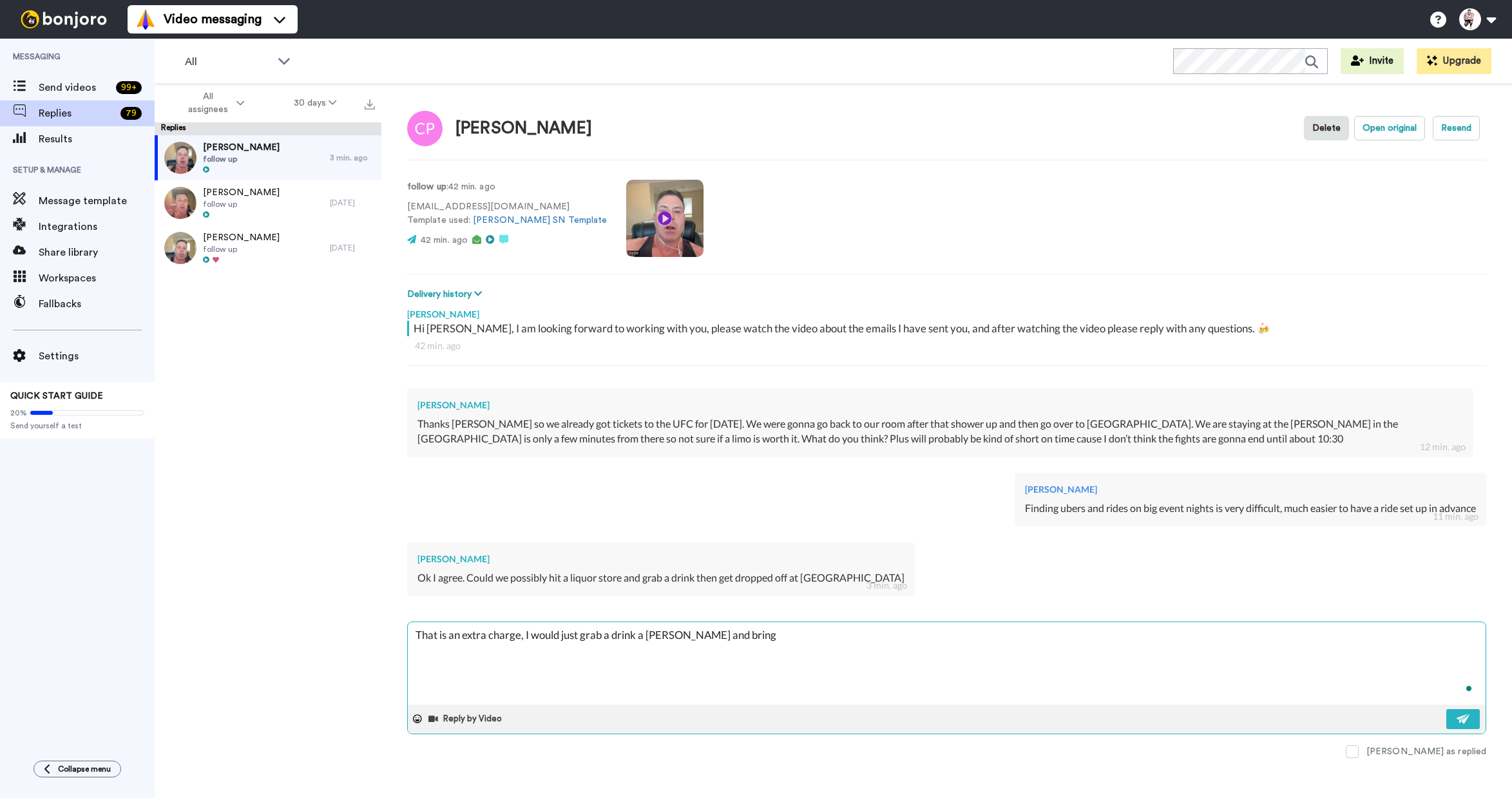
type textarea "x"
type textarea "That is an extra charge, I would just grab a drink a trump and bring it"
type textarea "x"
type textarea "That is an extra charge, I would just grab a drink a trump and bring it"
type textarea "x"
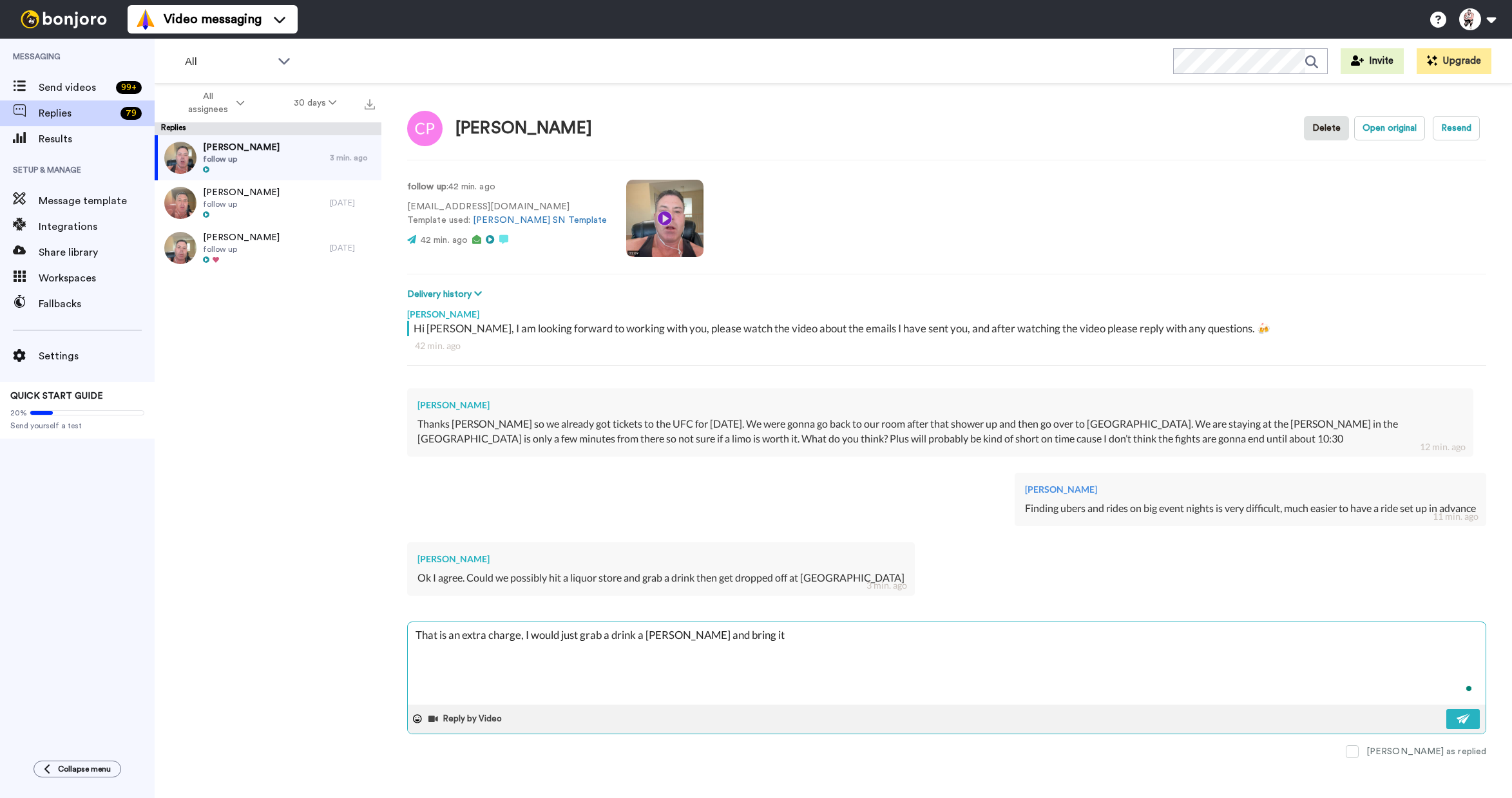
type textarea "That is an extra charge, I would just grab a drink a trump and bring it w"
type textarea "x"
type textarea "That is an extra charge, I would just grab a drink a trump and bring it wi"
type textarea "x"
type textarea "That is an extra charge, I would just grab a drink a trump and bring it wit"
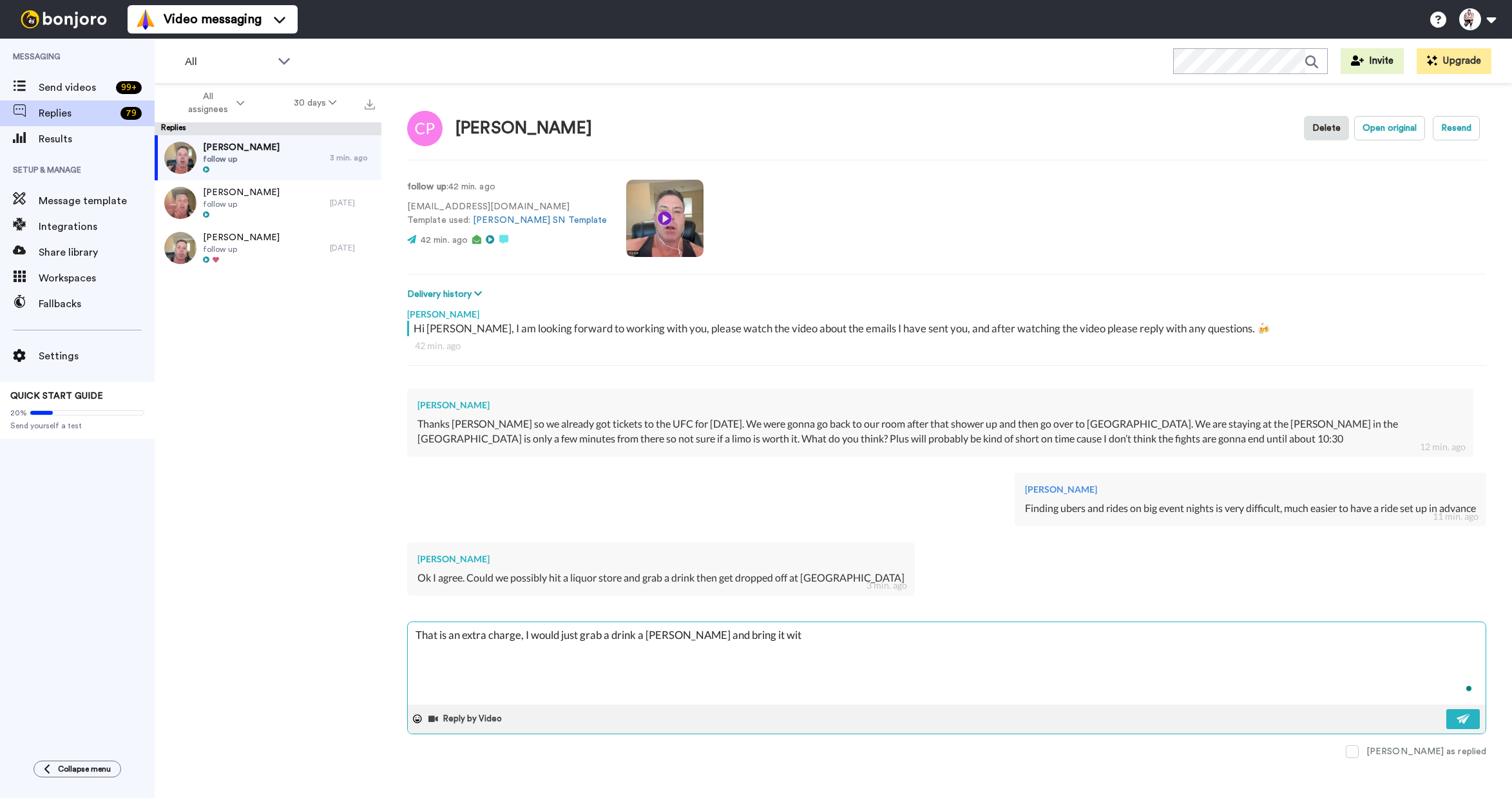
type textarea "x"
type textarea "That is an extra charge, I would just grab a drink a trump and bring it with"
type textarea "x"
type textarea "That is an extra charge, I would just grab a drink a trump and bring it with"
type textarea "x"
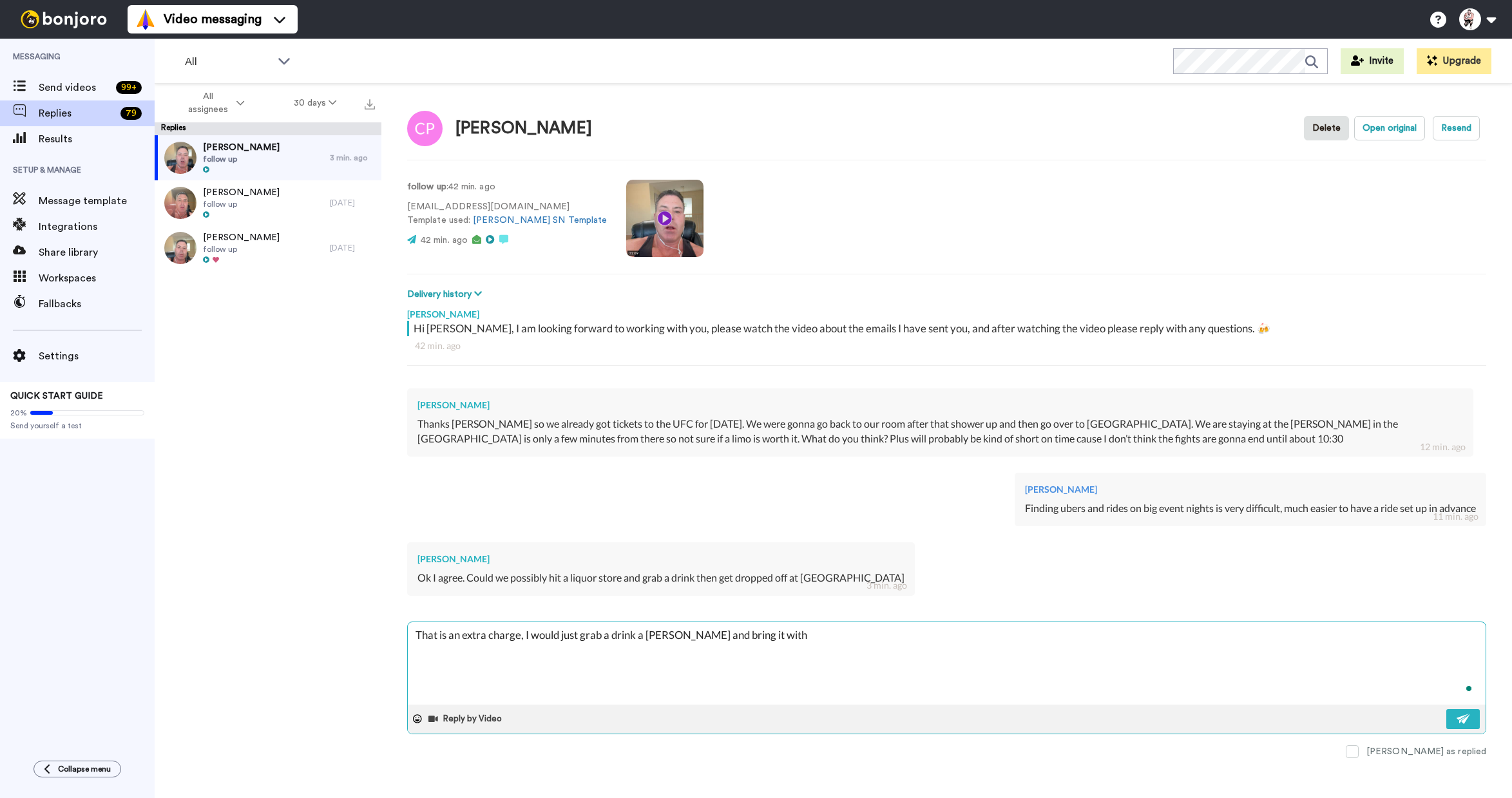
type textarea "That is an extra charge, I would just grab a drink a trump and bring it with y"
type textarea "x"
type textarea "That is an extra charge, I would just grab a drink a trump and bring it with yu"
type textarea "x"
type textarea "That is an extra charge, I would just grab a drink a trump and bring it with yuo"
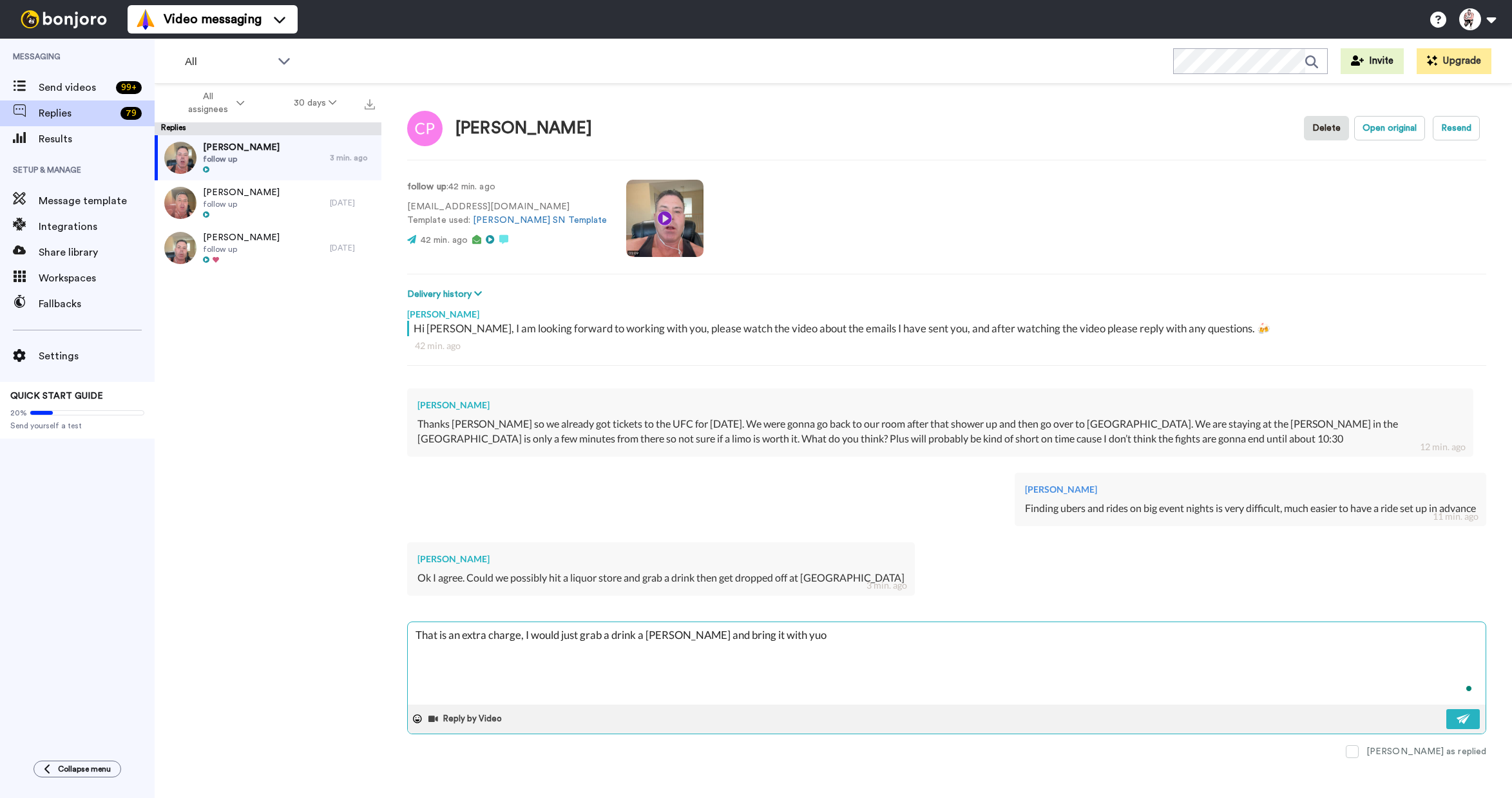
type textarea "x"
type textarea "That is an extra charge, I would just grab a drink a trump and bring it with yu…"
type textarea "x"
type textarea "That is an extra charge, I would just grab a drink a trump and bring it with yuo"
type textarea "x"
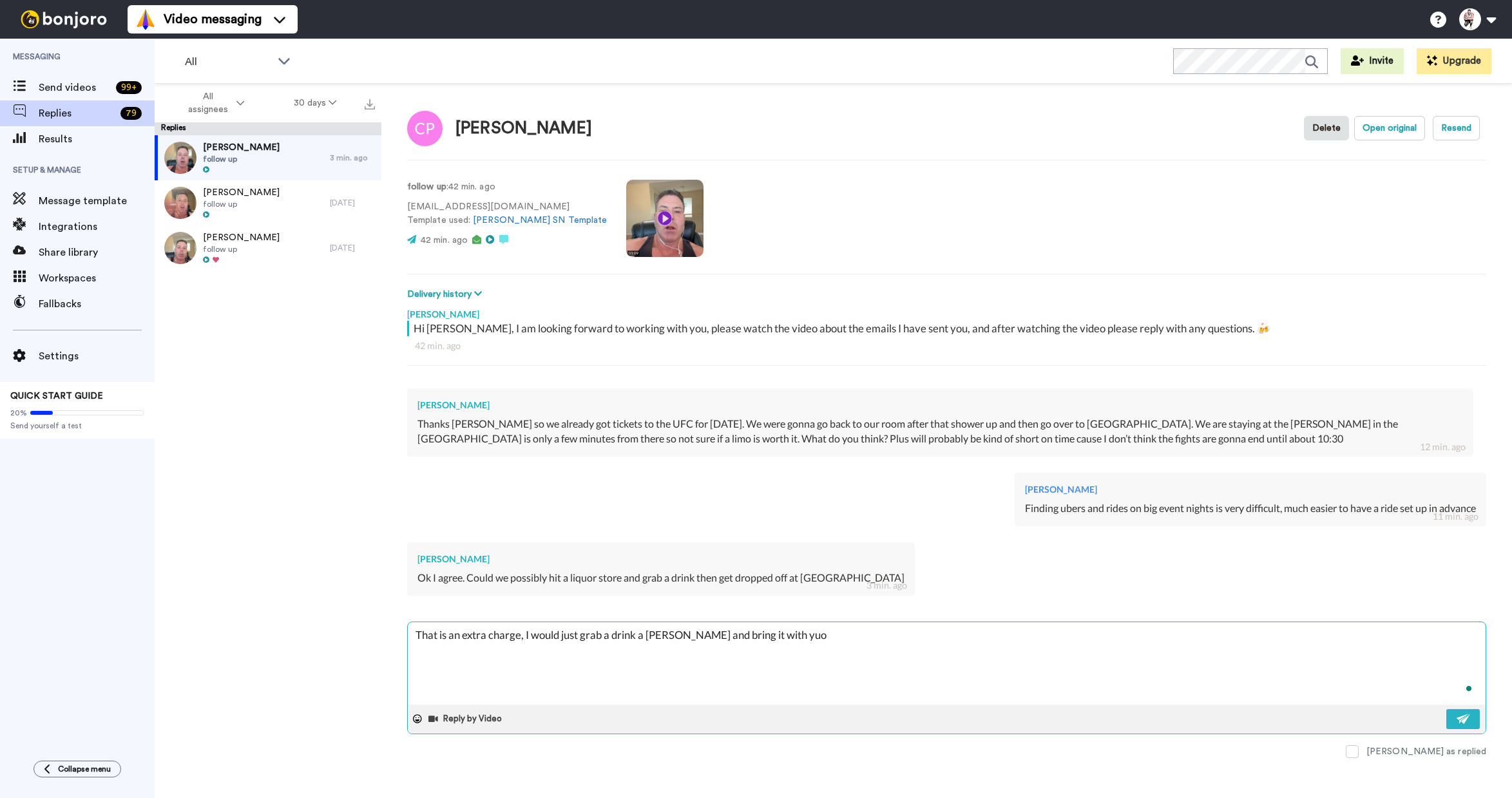
type textarea "That is an extra charge, I would just grab a drink a trump and bring it with yu"
type textarea "x"
type textarea "That is an extra charge, I would just grab a drink a trump and bring it with y"
type textarea "x"
type textarea "That is an extra charge, I would just grab a drink a trump and bring it with yo"
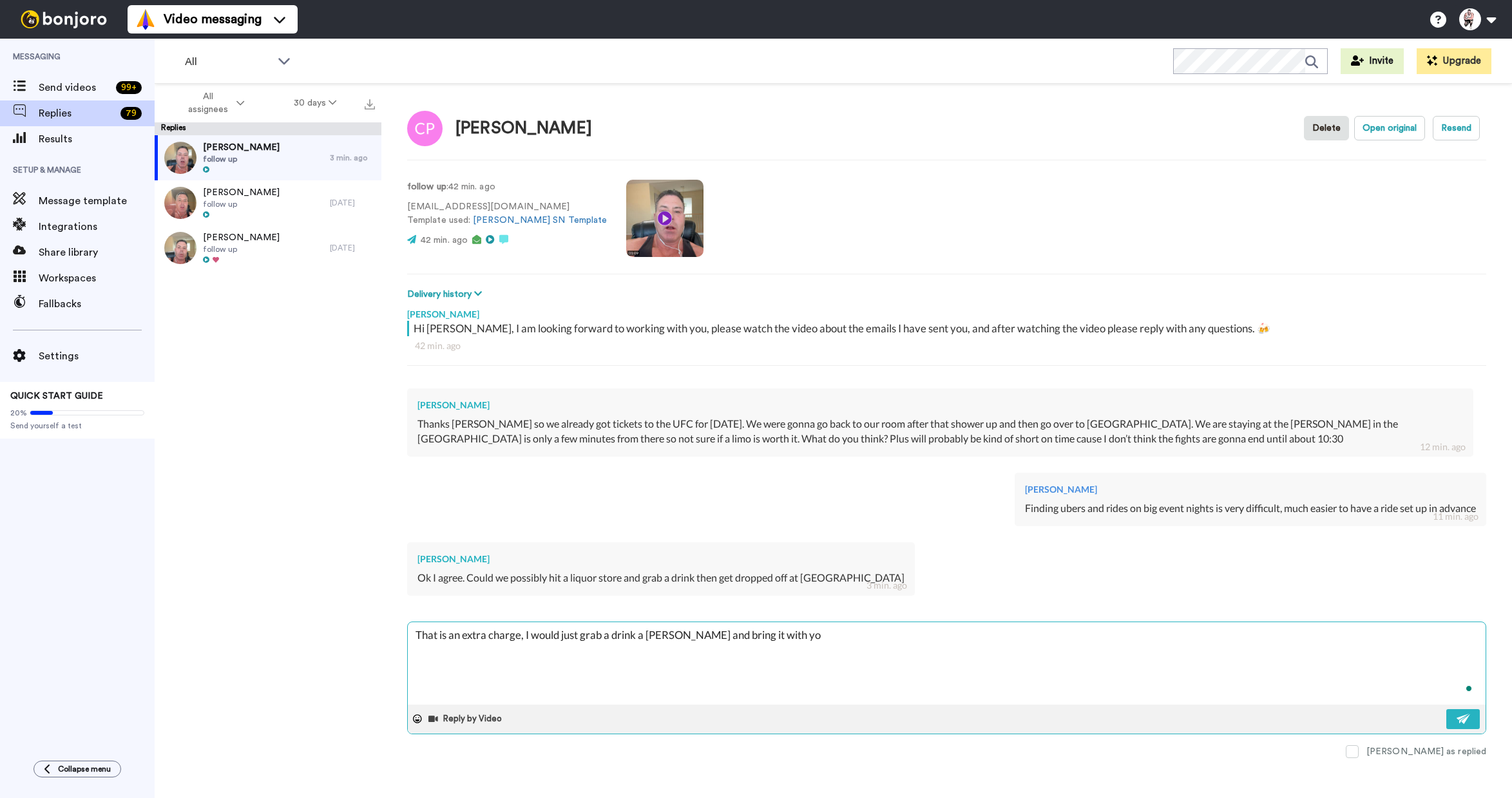
type textarea "x"
type textarea "That is an extra charge, I would just grab a drink a trump and bring it with you"
type textarea "x"
type textarea "That is an extra charge, I would just grab a drink a trump and bring it with yo…"
type textarea "x"
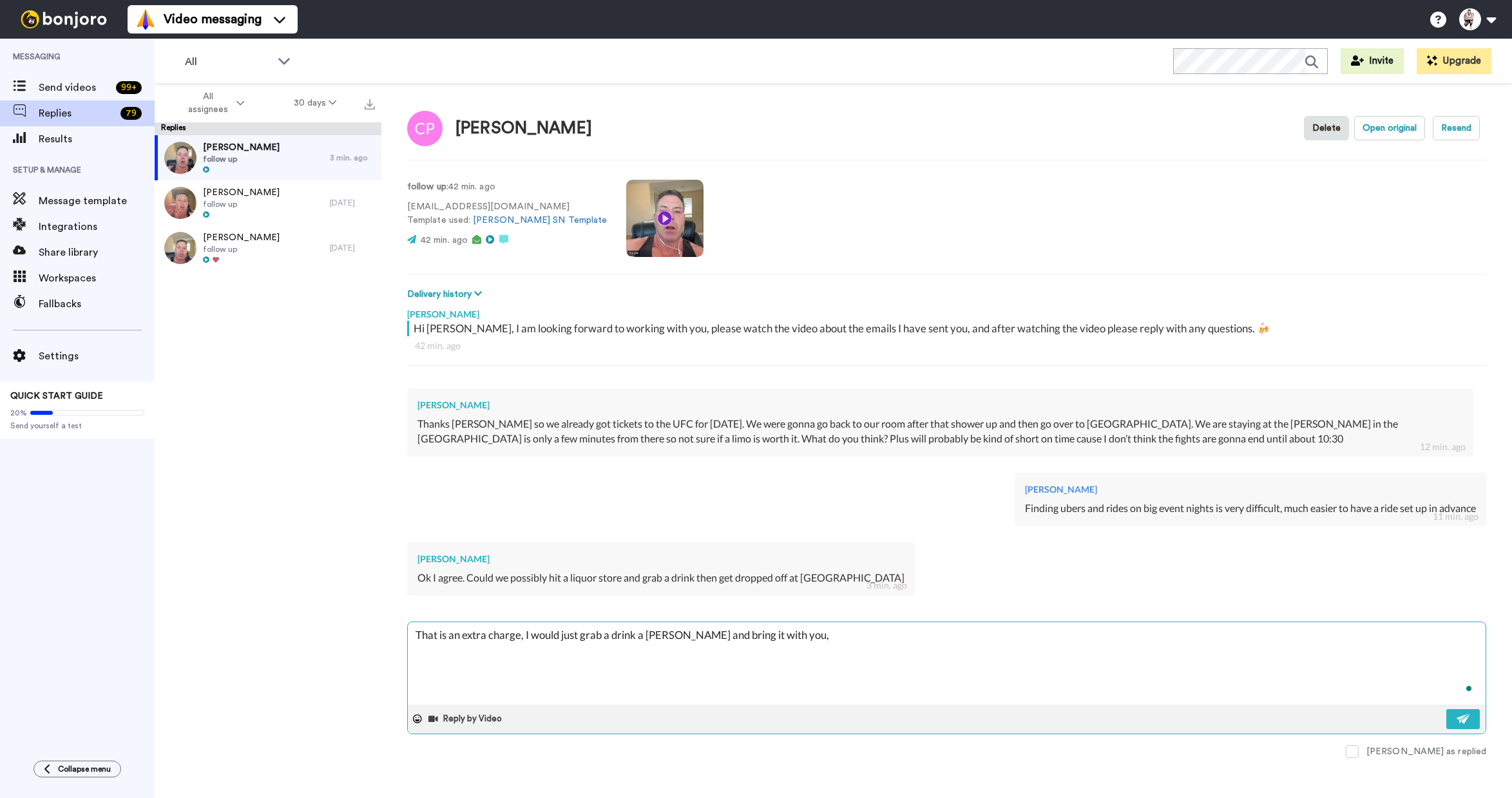
type textarea "That is an extra charge, I would just grab a drink a trump and bring it with yo…"
drag, startPoint x: 1469, startPoint y: 722, endPoint x: 1407, endPoint y: 655, distance: 91.3
click at [1321, 722] on img at bounding box center [1463, 718] width 14 height 10
